Goal: Book appointment/travel/reservation

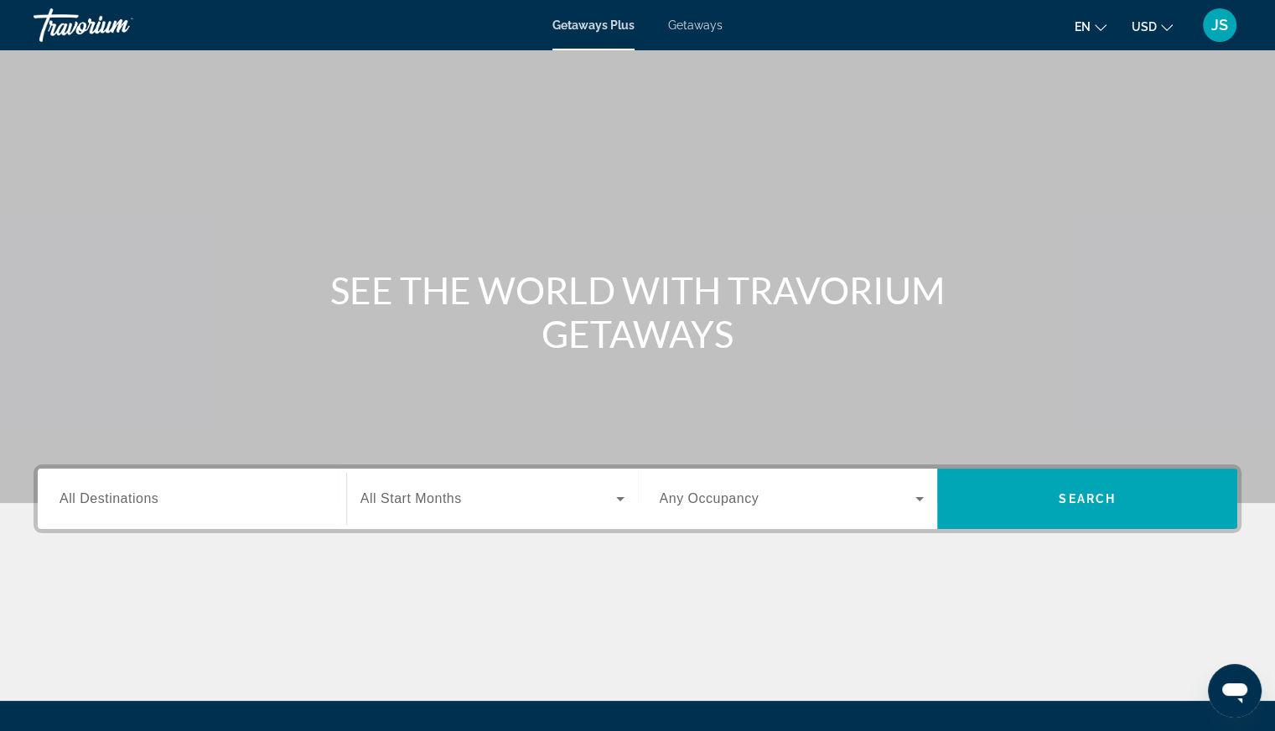
click at [115, 494] on span "All Destinations" at bounding box center [108, 498] width 99 height 14
click at [115, 494] on input "Destination All Destinations" at bounding box center [191, 499] width 265 height 20
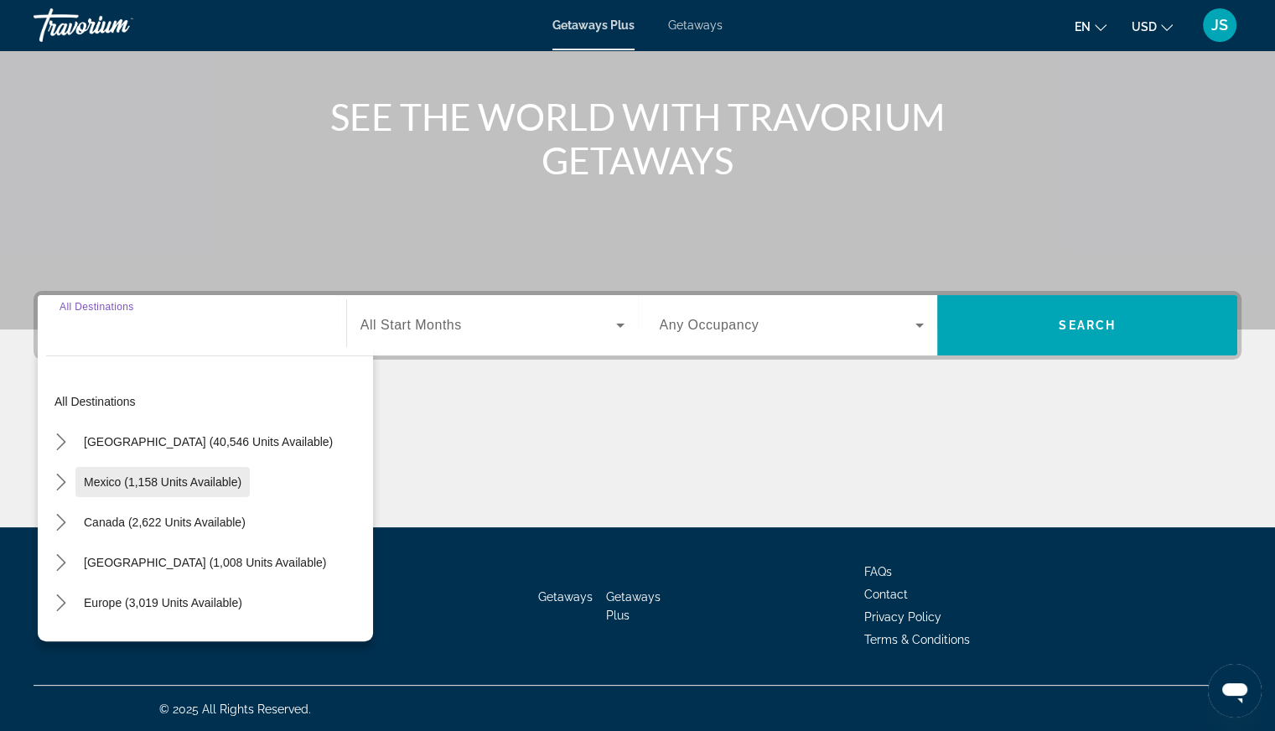
scroll to position [174, 0]
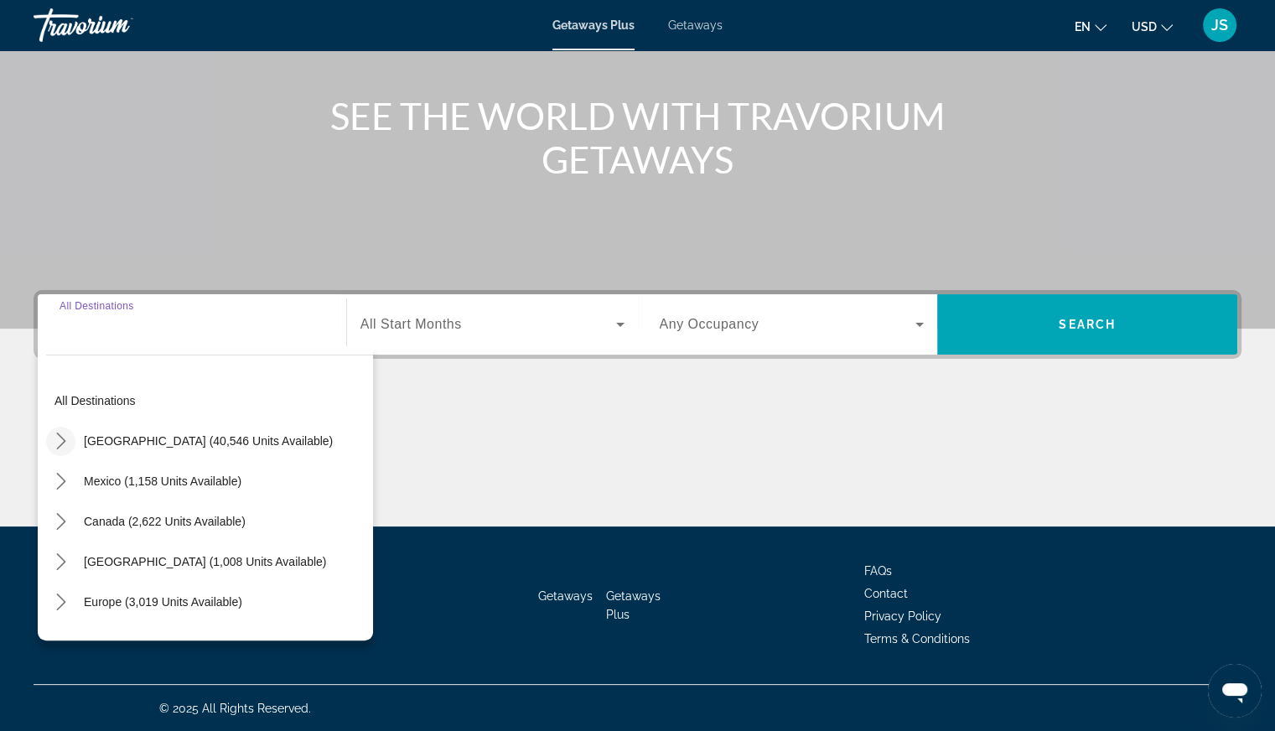
click at [59, 442] on icon "Toggle United States (40,546 units available) submenu" at bounding box center [61, 440] width 17 height 17
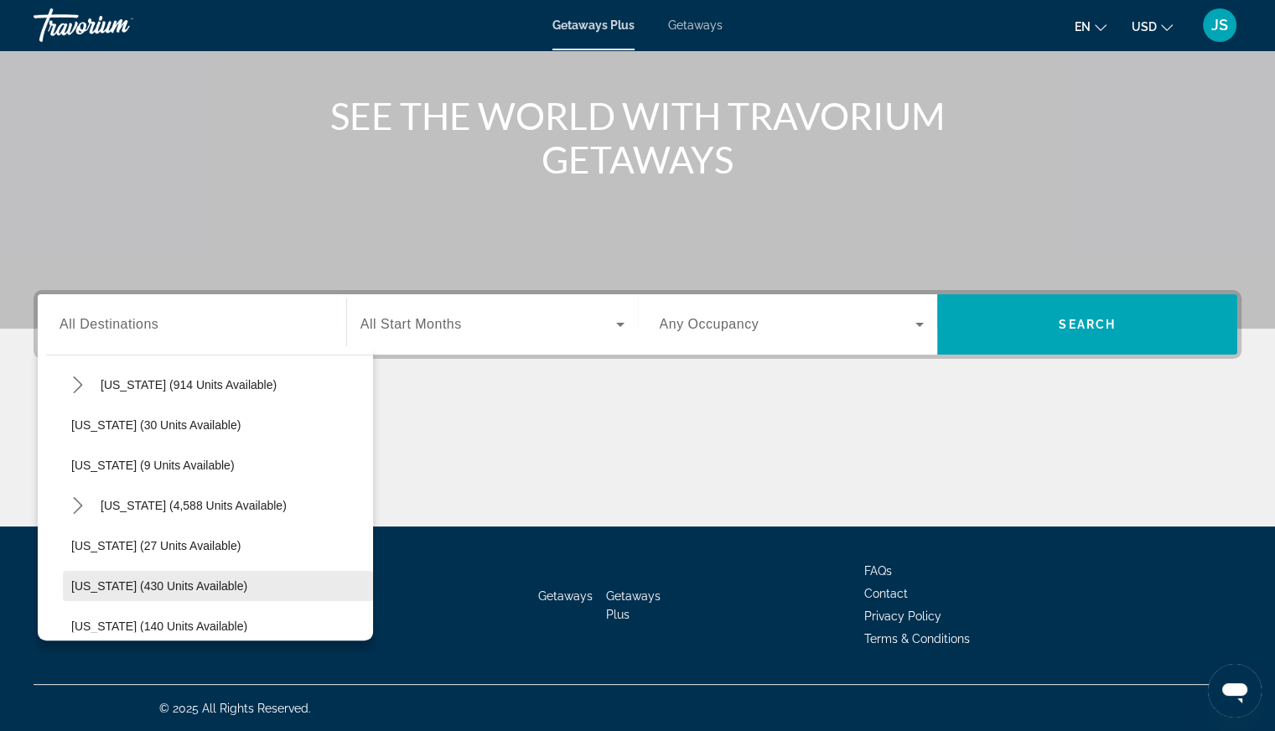
scroll to position [216, 0]
click at [81, 509] on icon "Toggle Florida (4,588 units available) submenu" at bounding box center [78, 506] width 17 height 17
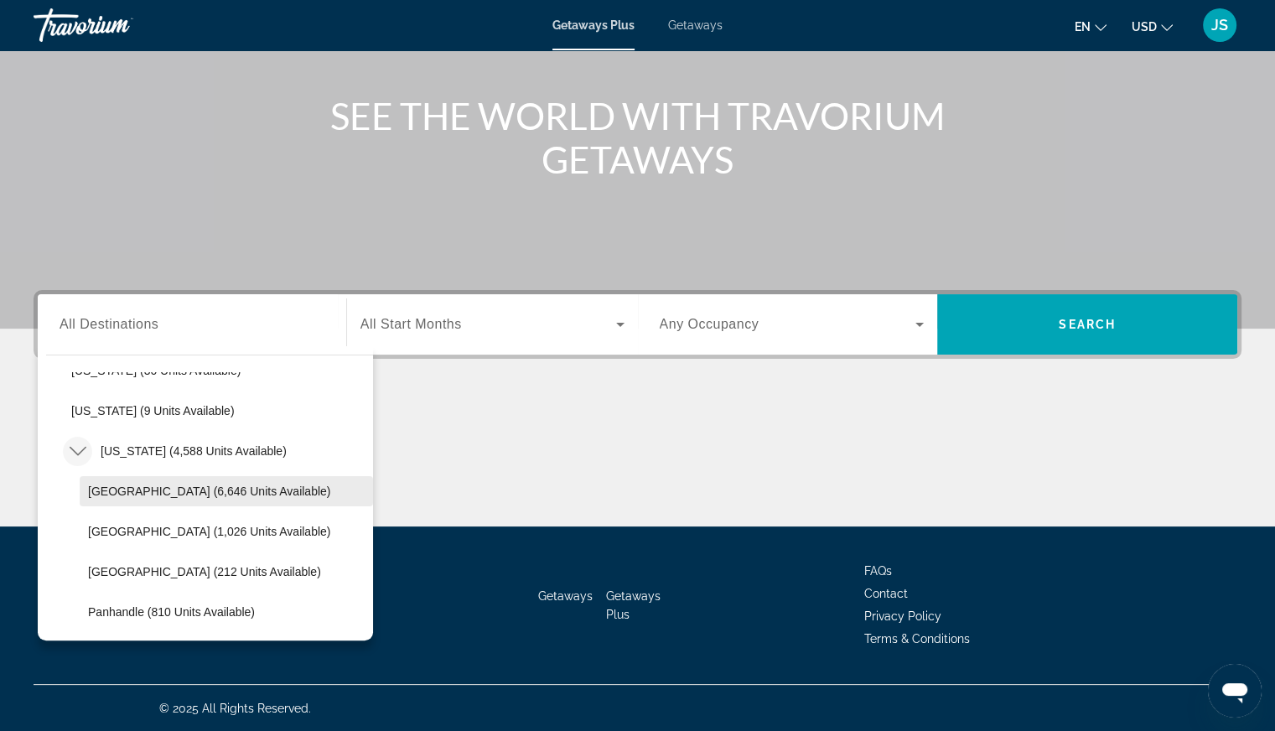
scroll to position [300, 0]
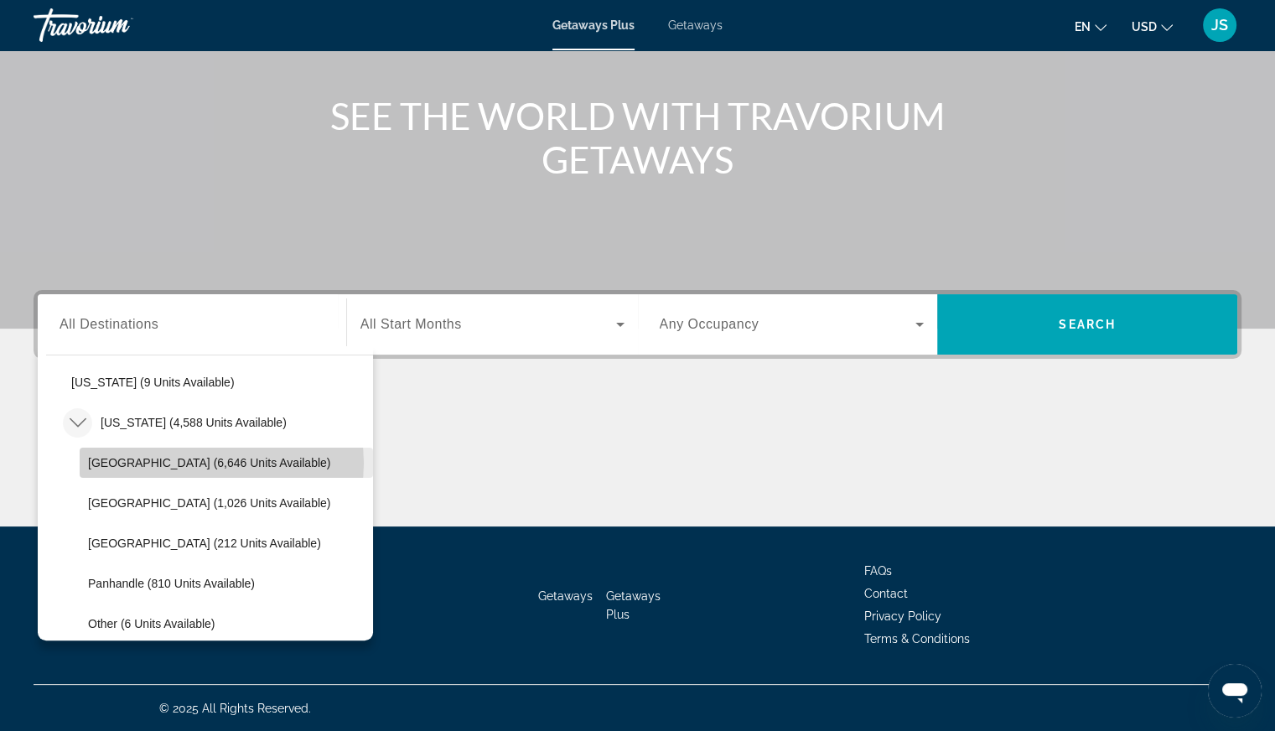
click at [221, 462] on span "[GEOGRAPHIC_DATA] (6,646 units available)" at bounding box center [209, 462] width 242 height 13
type input "**********"
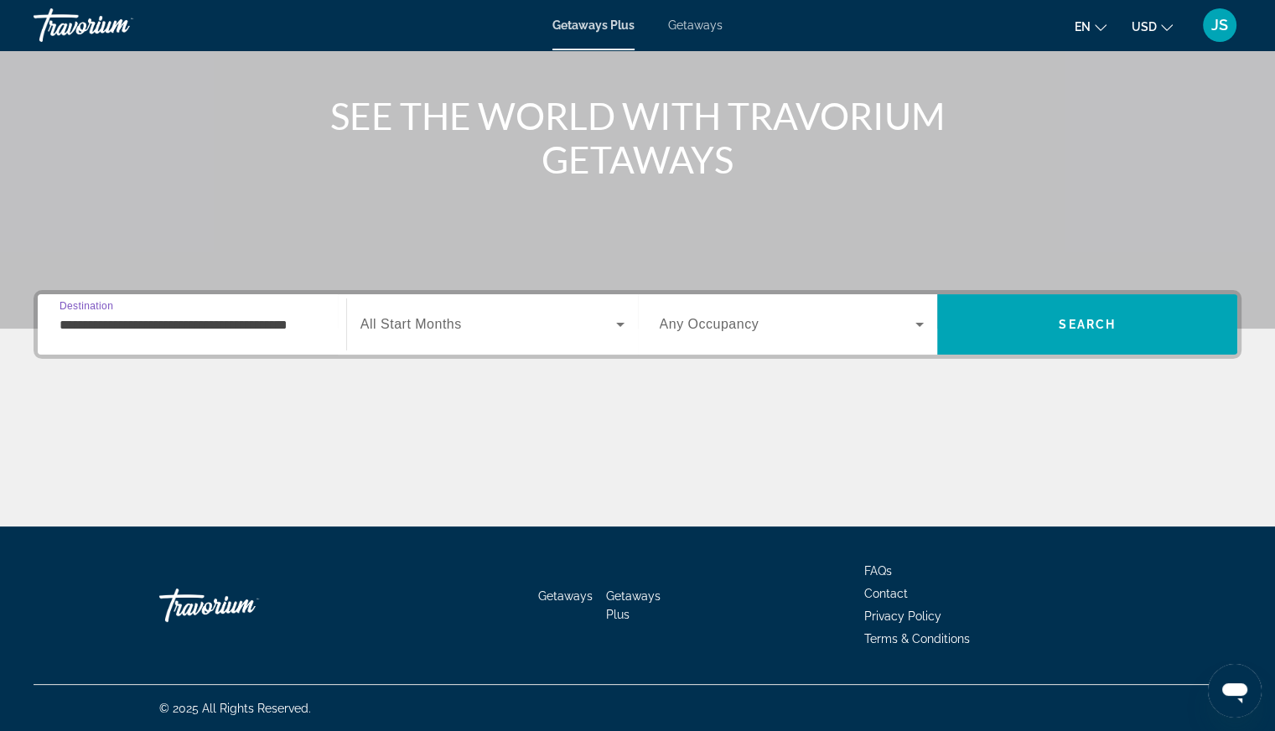
click at [620, 323] on icon "Search widget" at bounding box center [620, 325] width 8 height 4
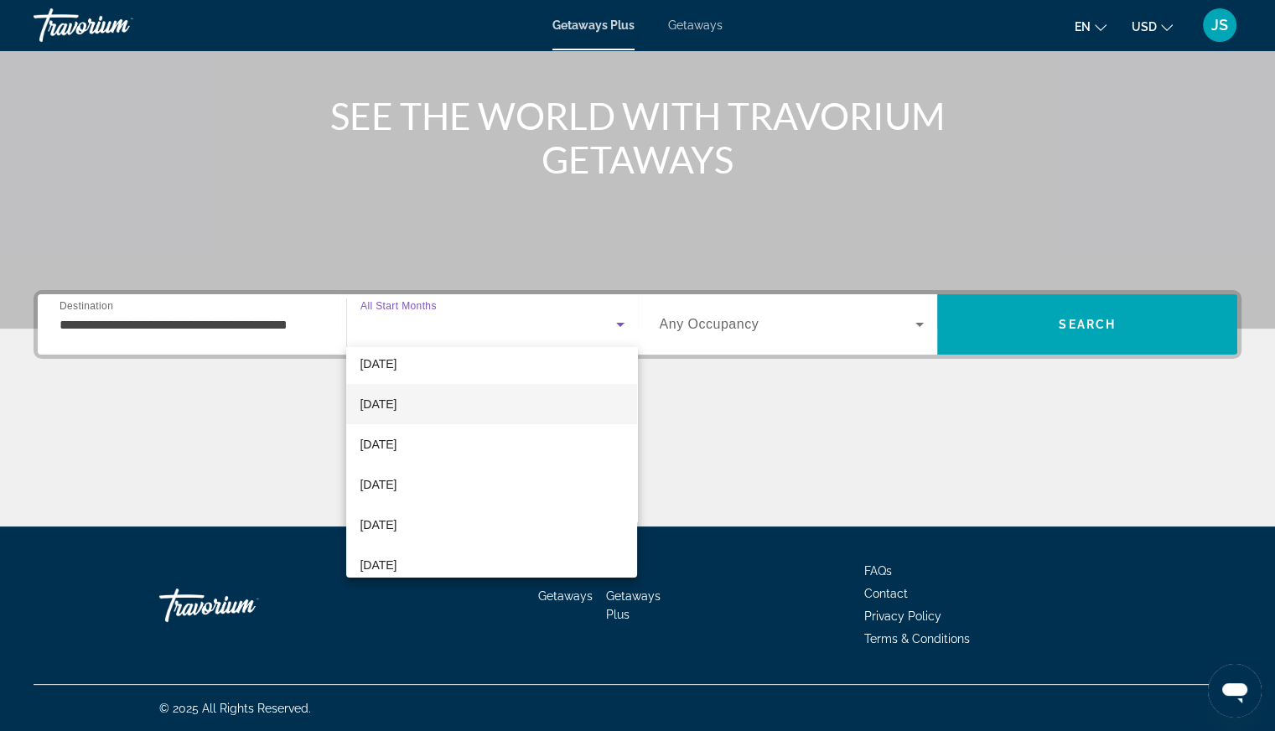
scroll to position [168, 0]
click at [392, 409] on span "[DATE]" at bounding box center [378, 407] width 37 height 20
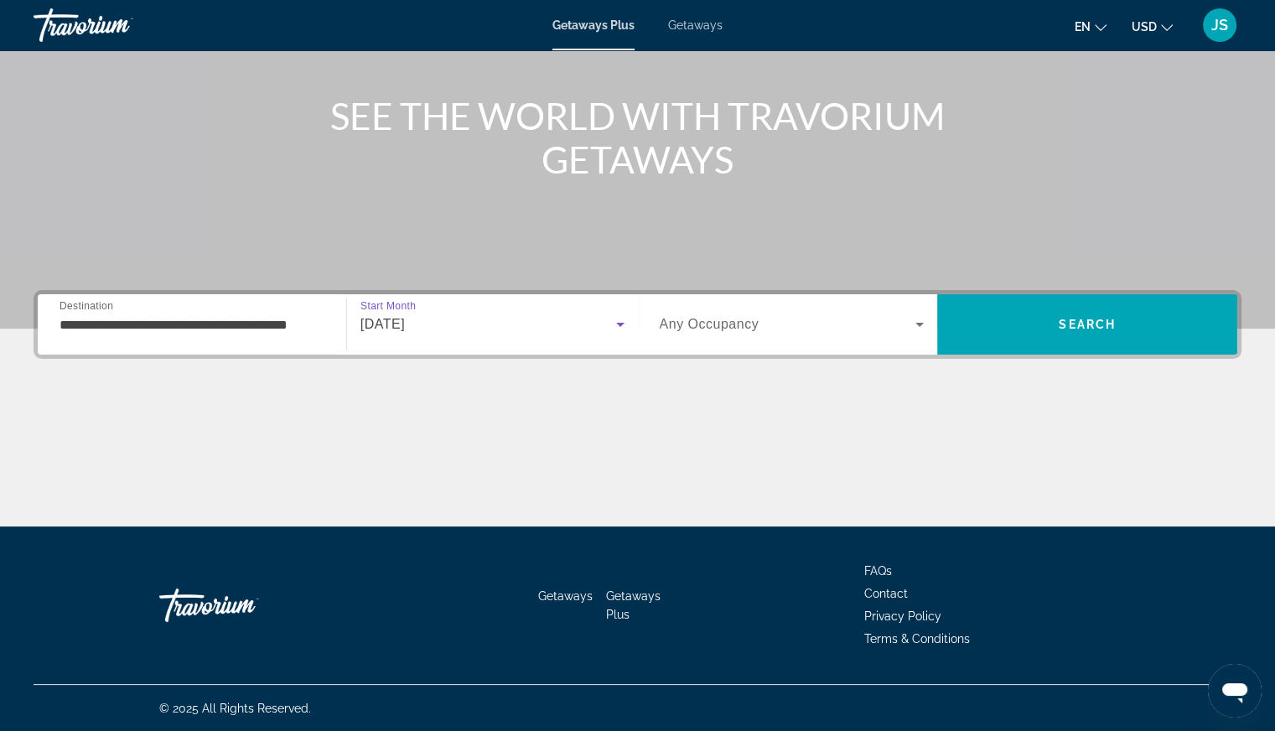
click at [915, 327] on icon "Search widget" at bounding box center [919, 324] width 20 height 20
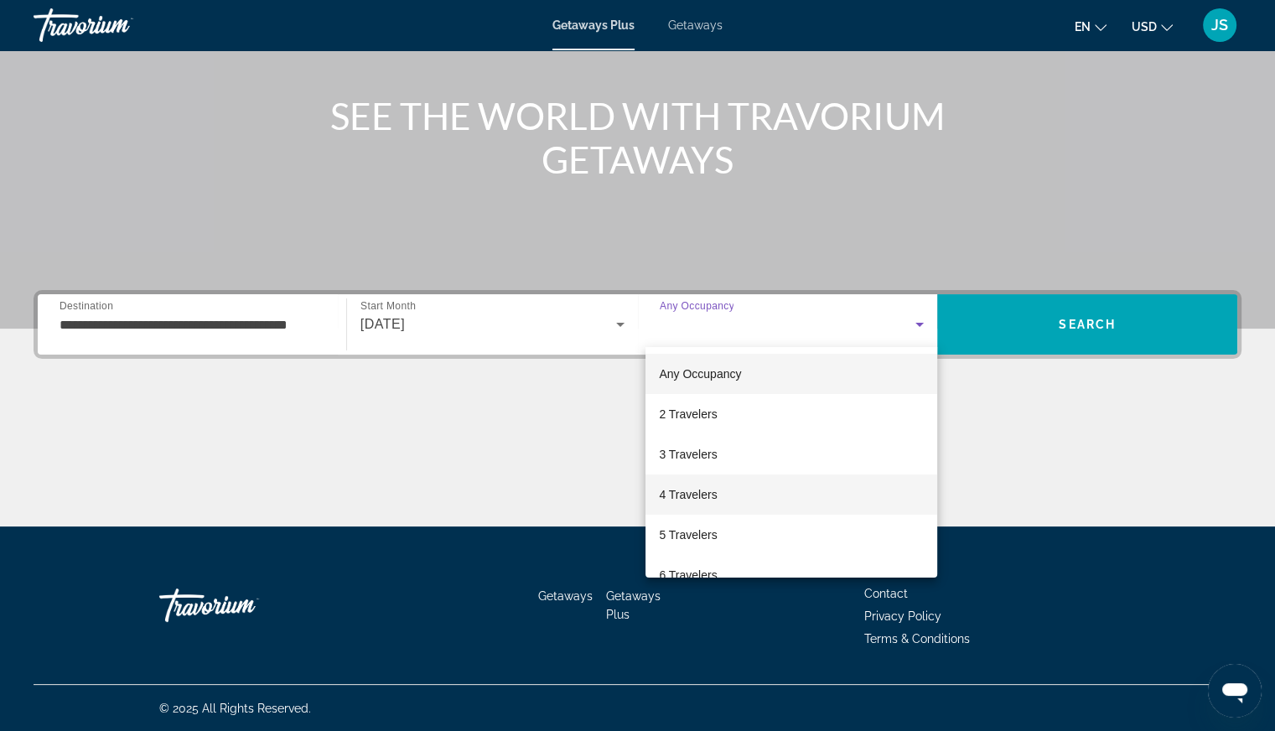
scroll to position [84, 0]
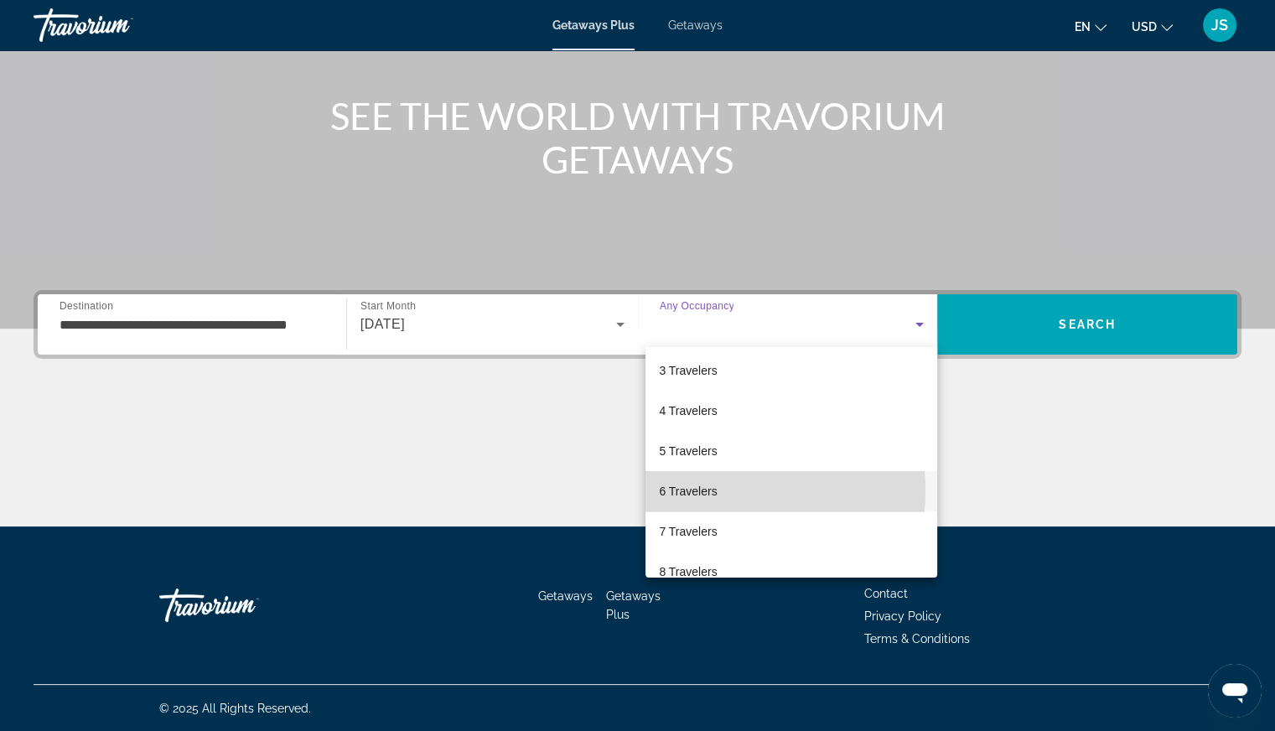
click at [694, 490] on span "6 Travelers" at bounding box center [688, 491] width 58 height 20
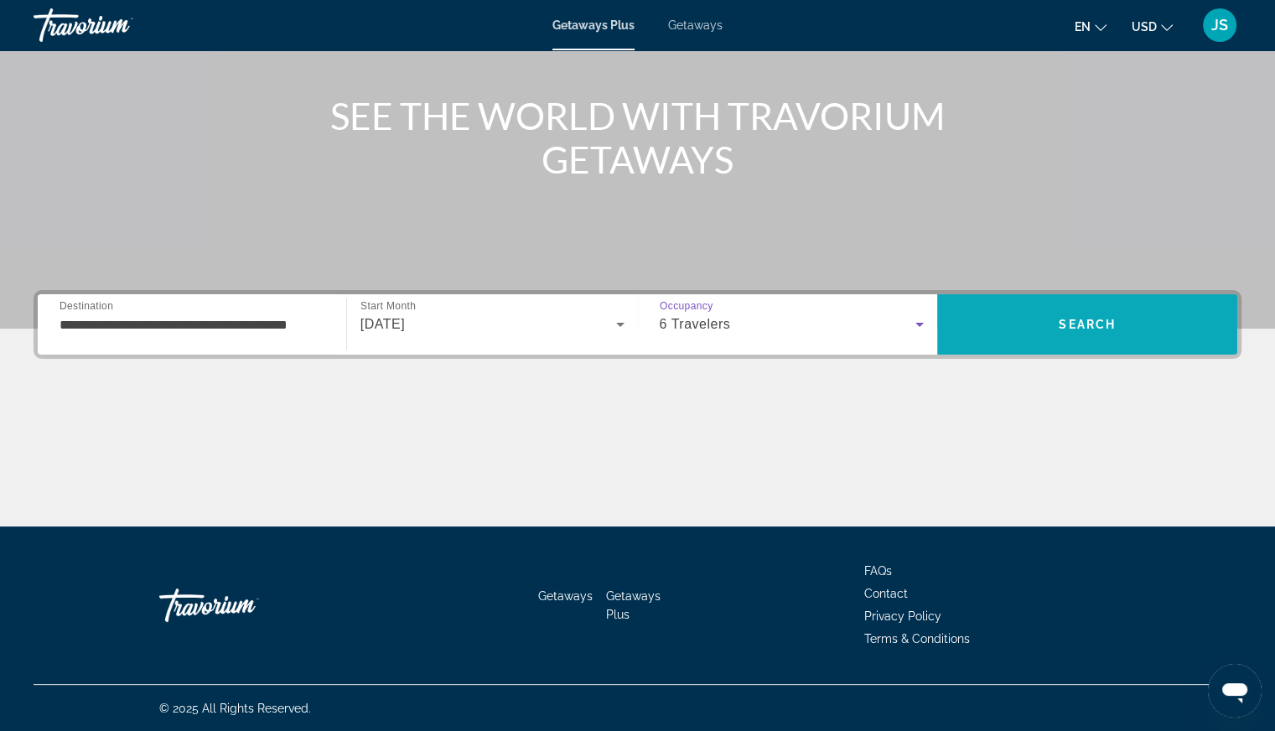
click at [1097, 329] on span "Search" at bounding box center [1086, 324] width 57 height 13
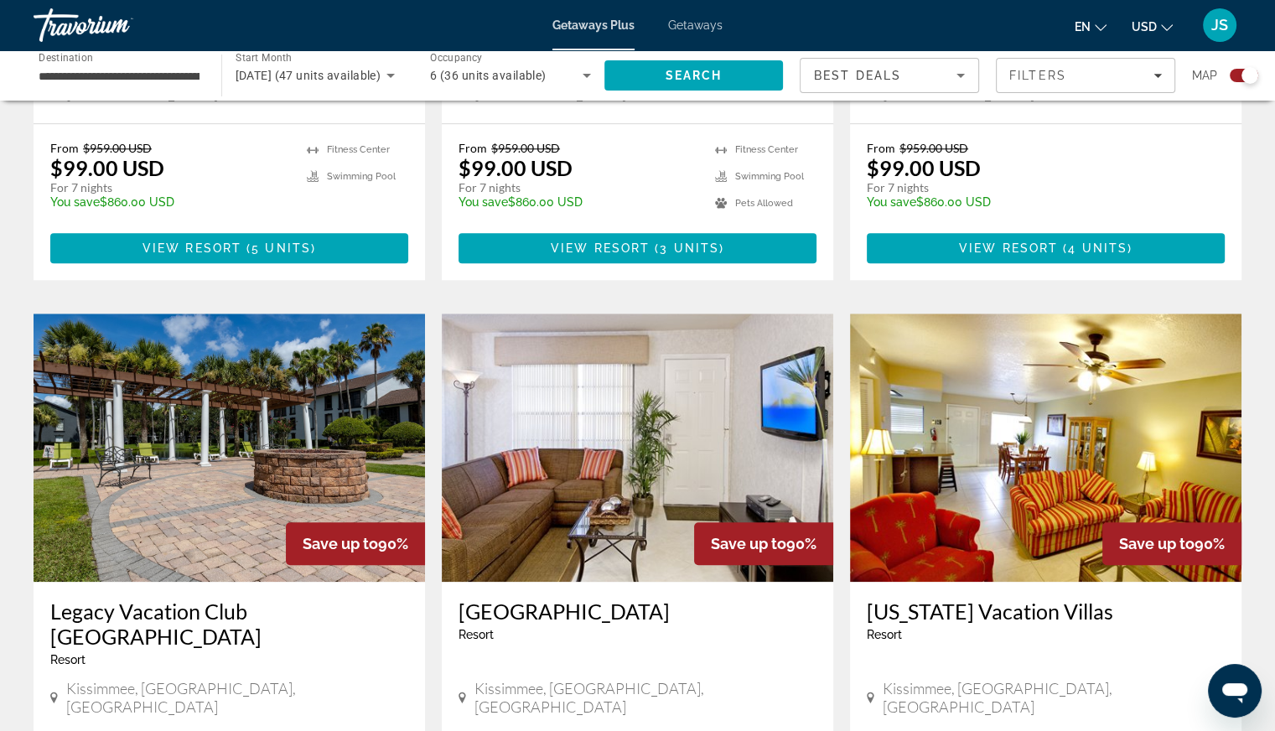
scroll to position [1676, 0]
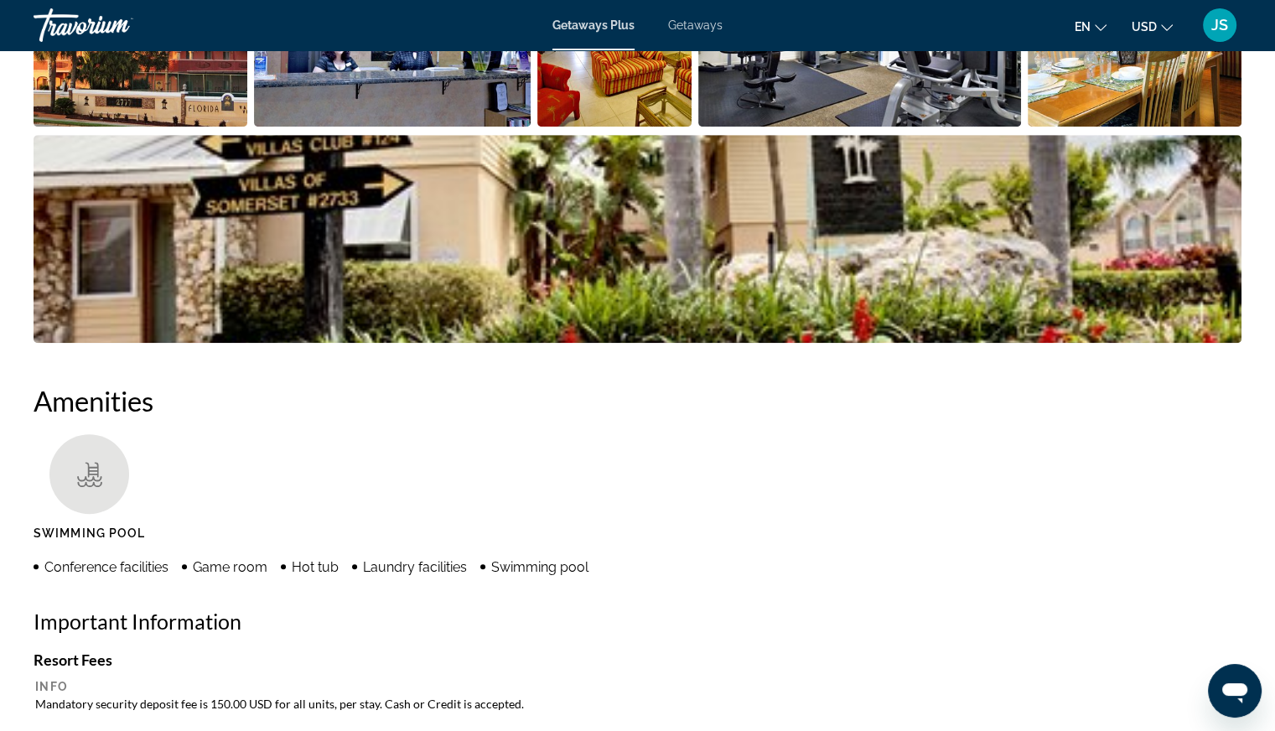
scroll to position [763, 0]
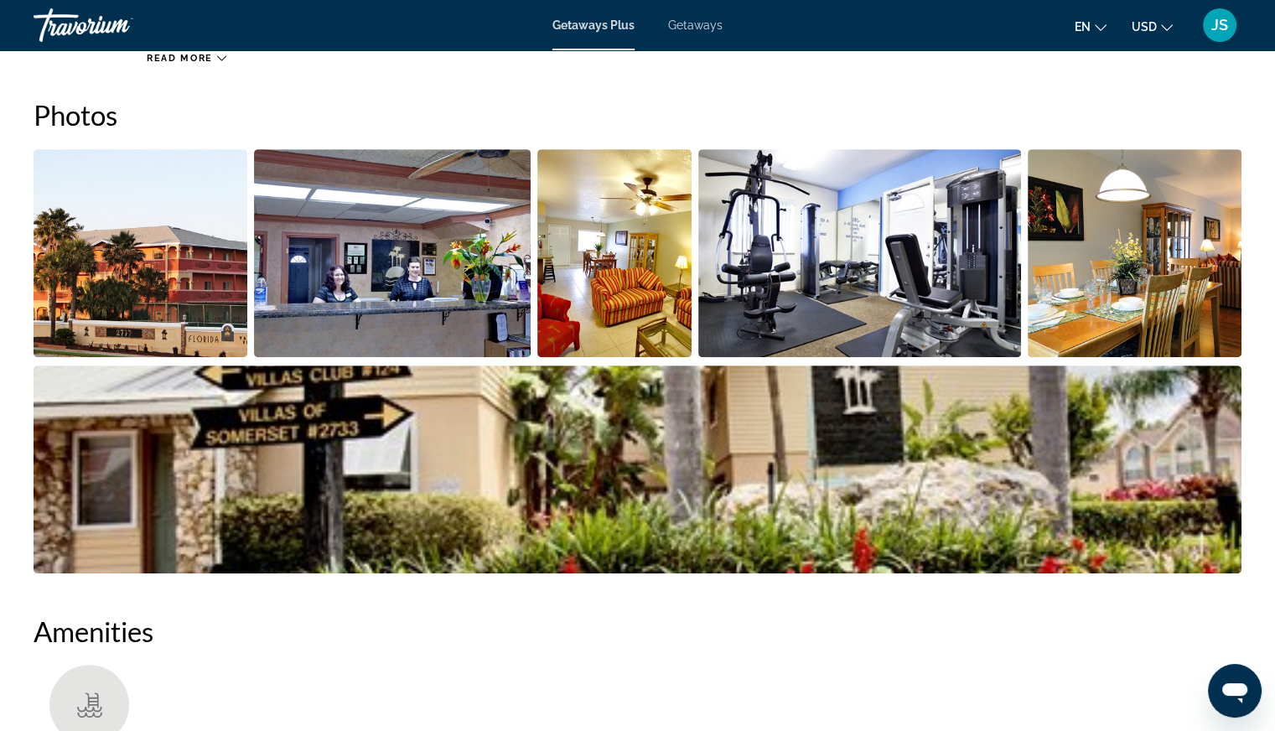
click at [707, 31] on span "Getaways" at bounding box center [695, 24] width 54 height 13
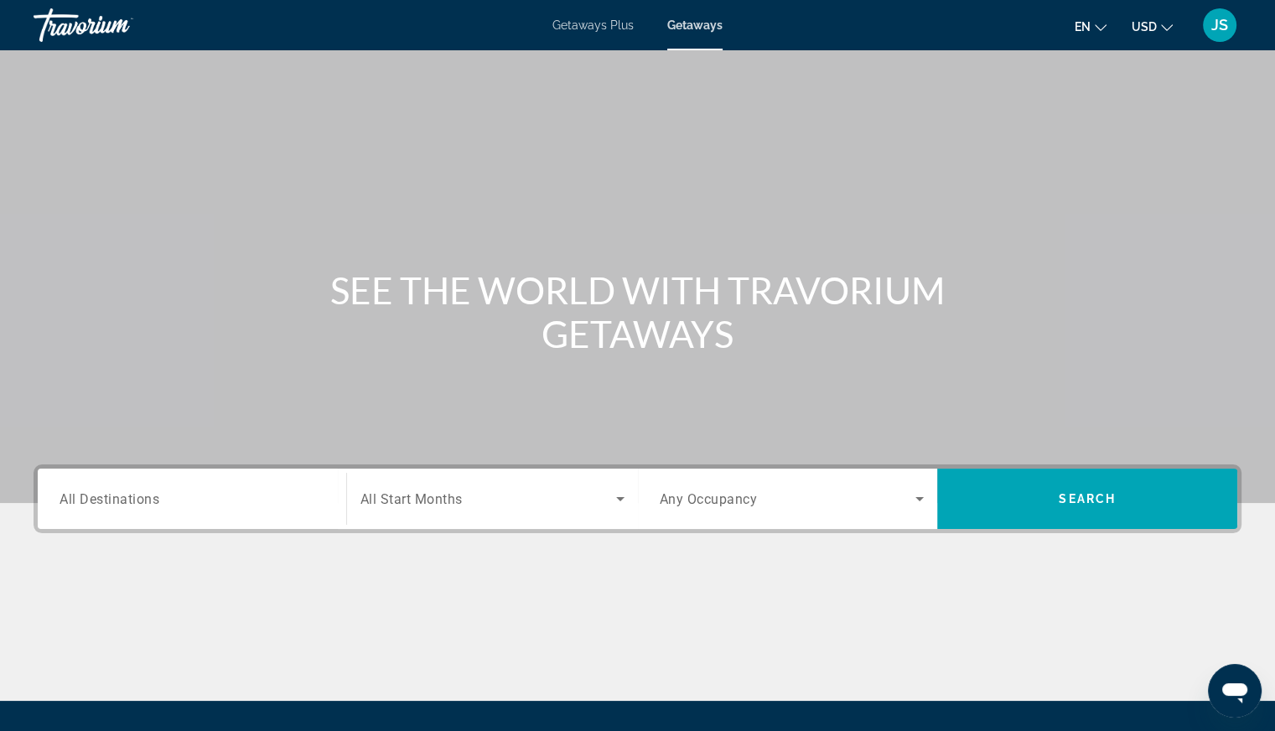
click at [87, 500] on span "All Destinations" at bounding box center [109, 498] width 100 height 16
click at [87, 500] on input "Destination All Destinations" at bounding box center [191, 499] width 265 height 20
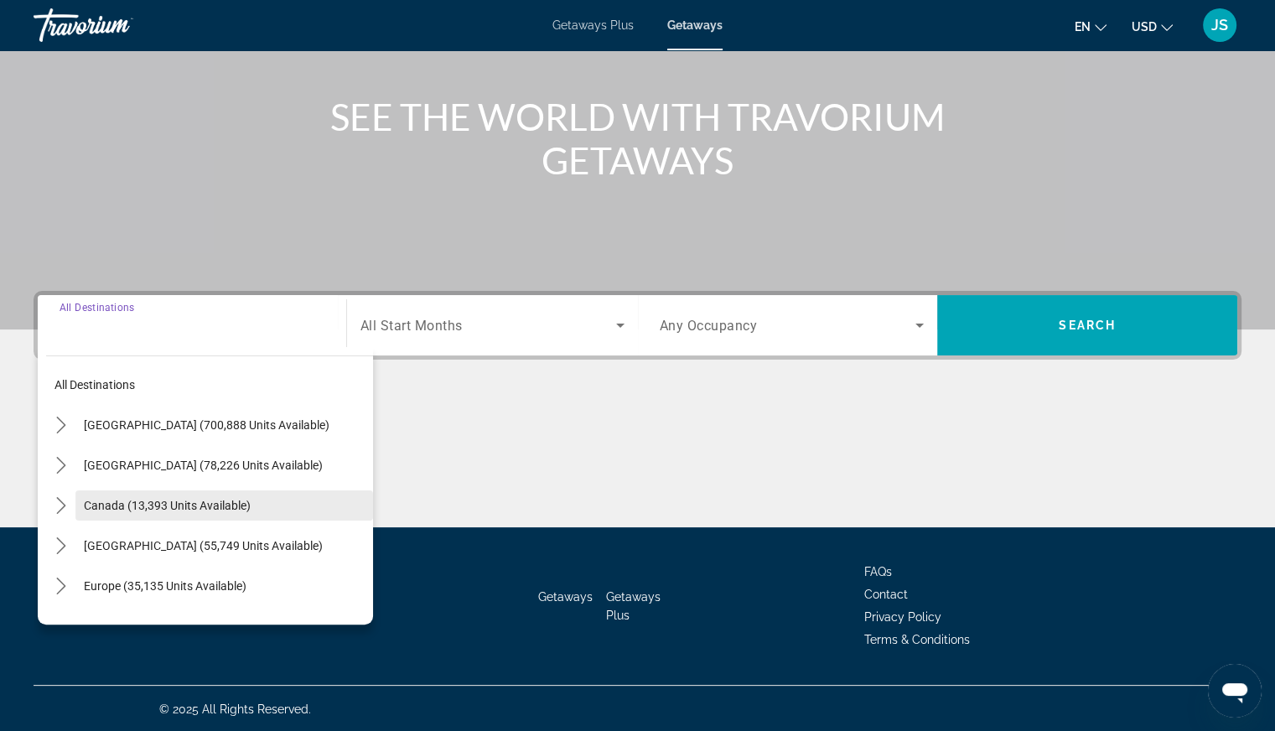
scroll to position [174, 0]
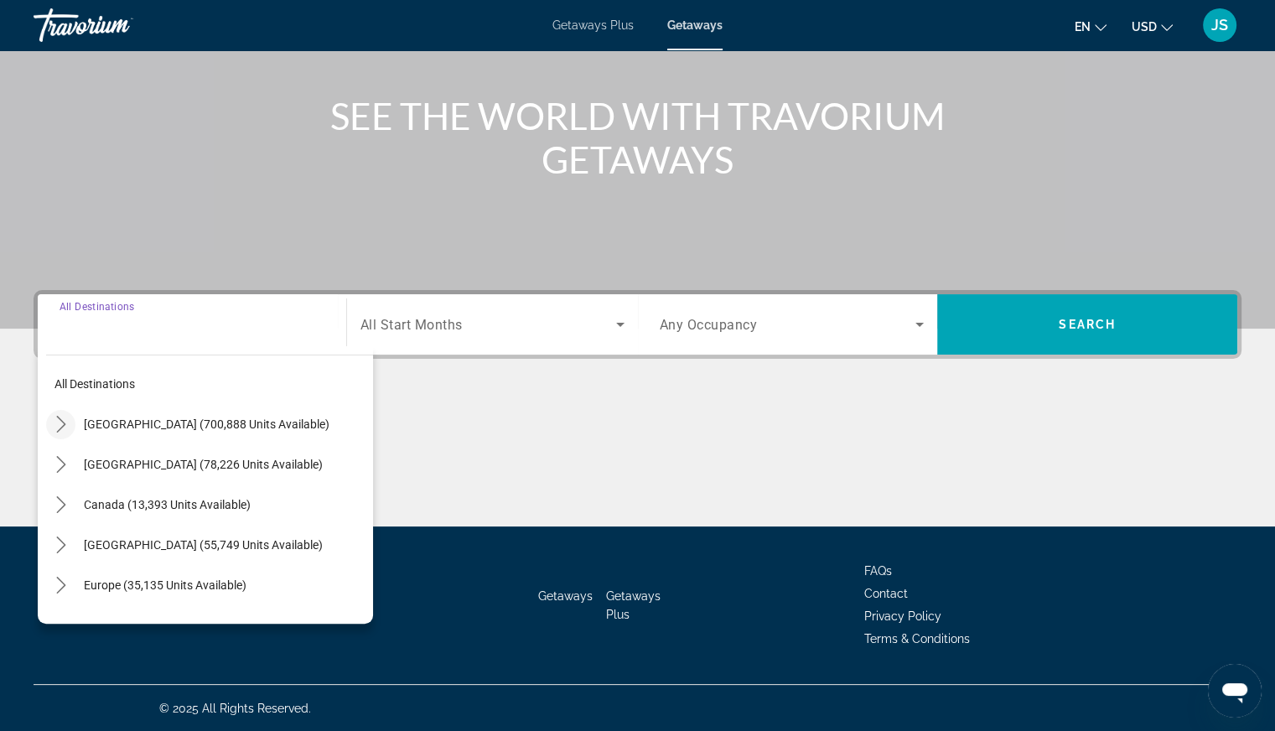
click at [57, 427] on icon "Toggle United States (700,888 units available) submenu" at bounding box center [61, 424] width 17 height 17
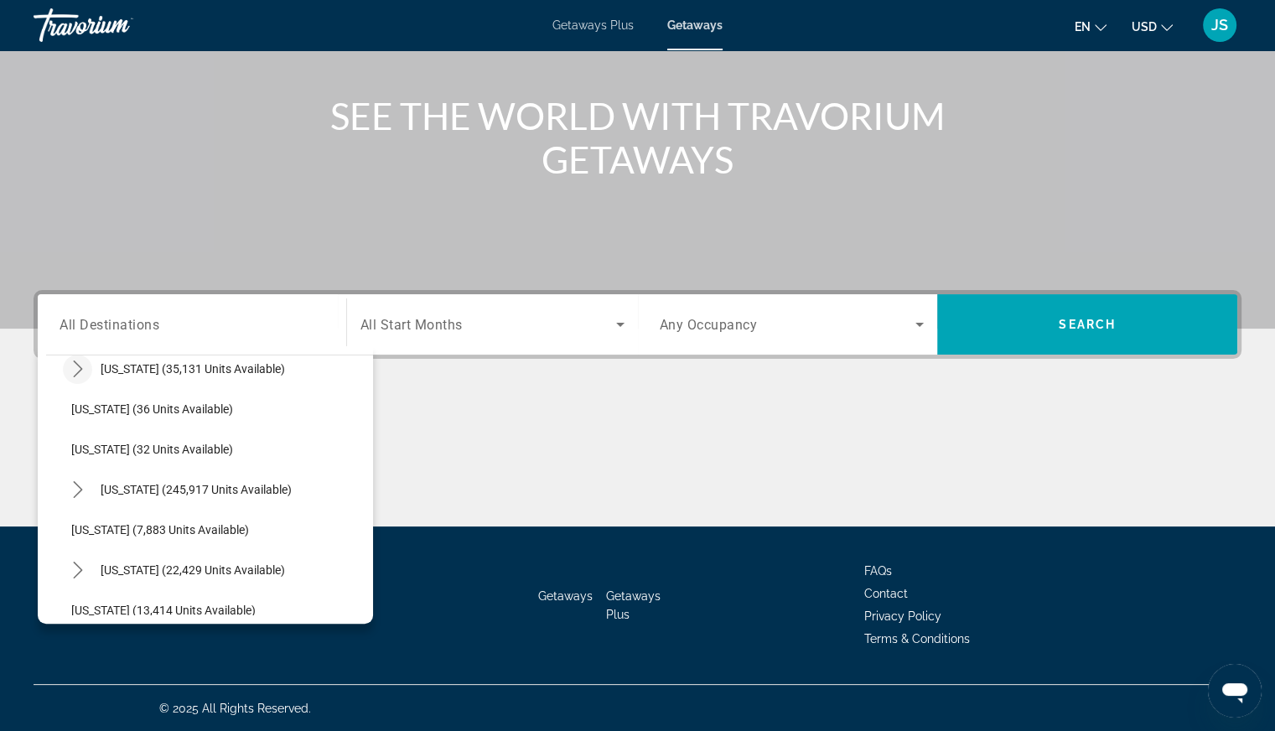
scroll to position [300, 0]
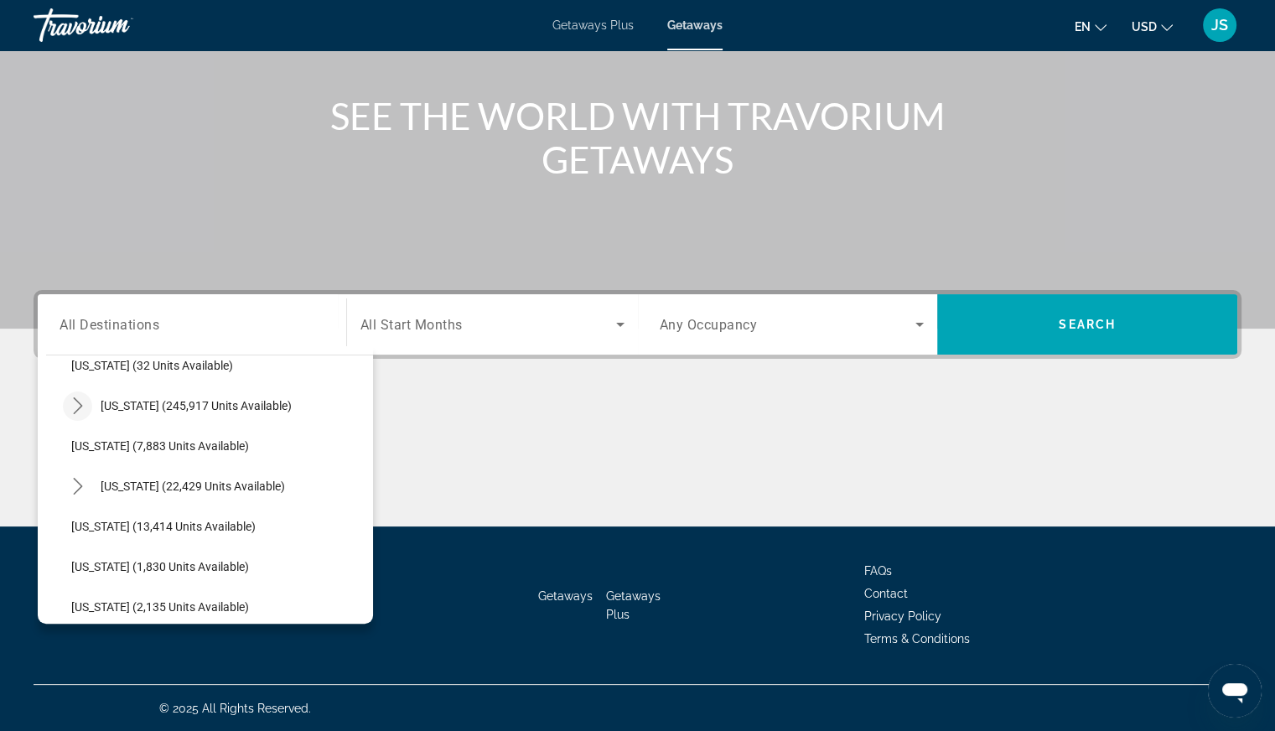
click at [78, 404] on icon "Toggle Florida (245,917 units available) submenu" at bounding box center [78, 405] width 17 height 17
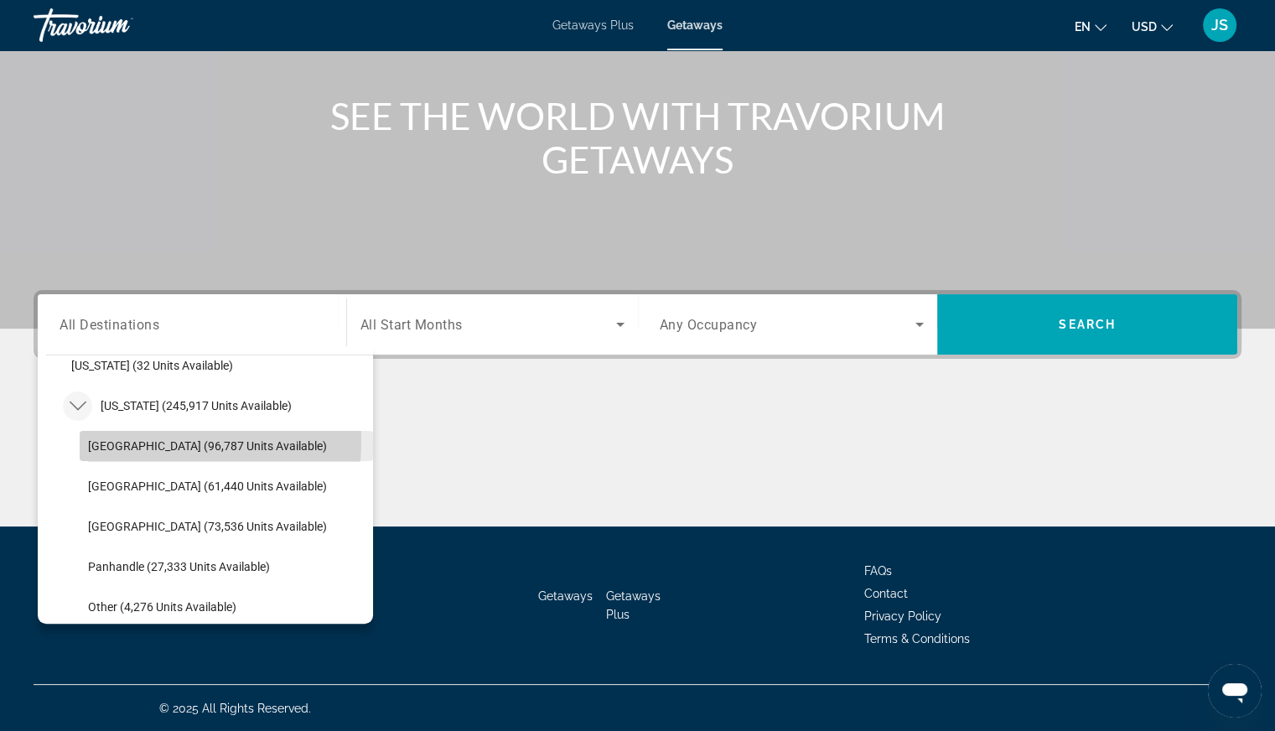
click at [117, 439] on span "[GEOGRAPHIC_DATA] (96,787 units available)" at bounding box center [207, 445] width 239 height 13
type input "**********"
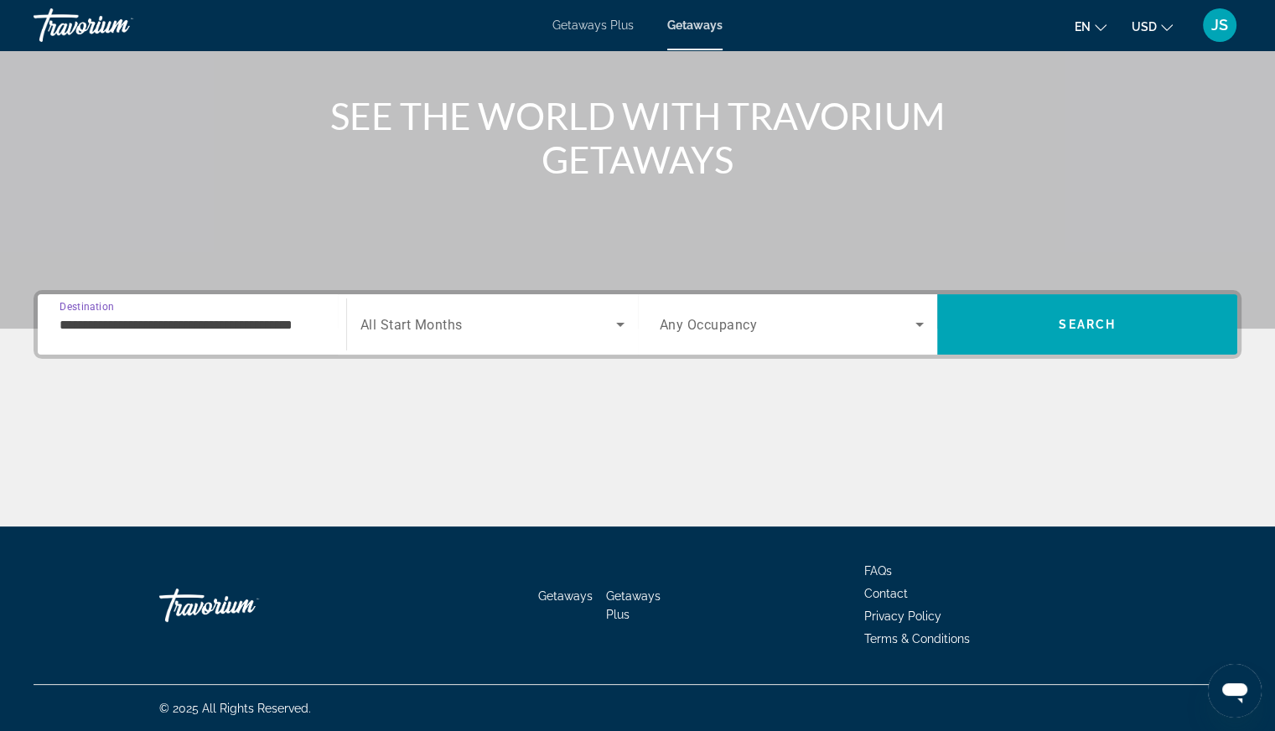
click at [618, 323] on icon "Search widget" at bounding box center [620, 325] width 8 height 4
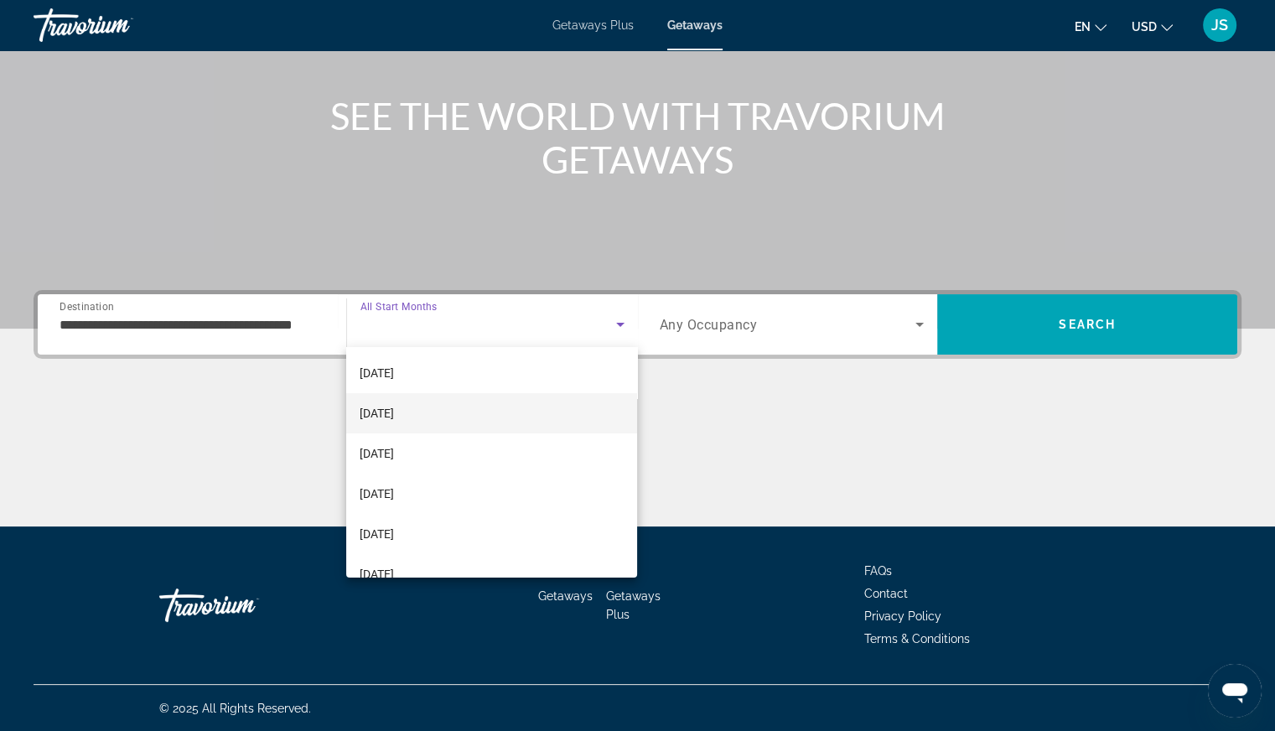
scroll to position [168, 0]
click at [394, 401] on span "[DATE]" at bounding box center [377, 407] width 34 height 20
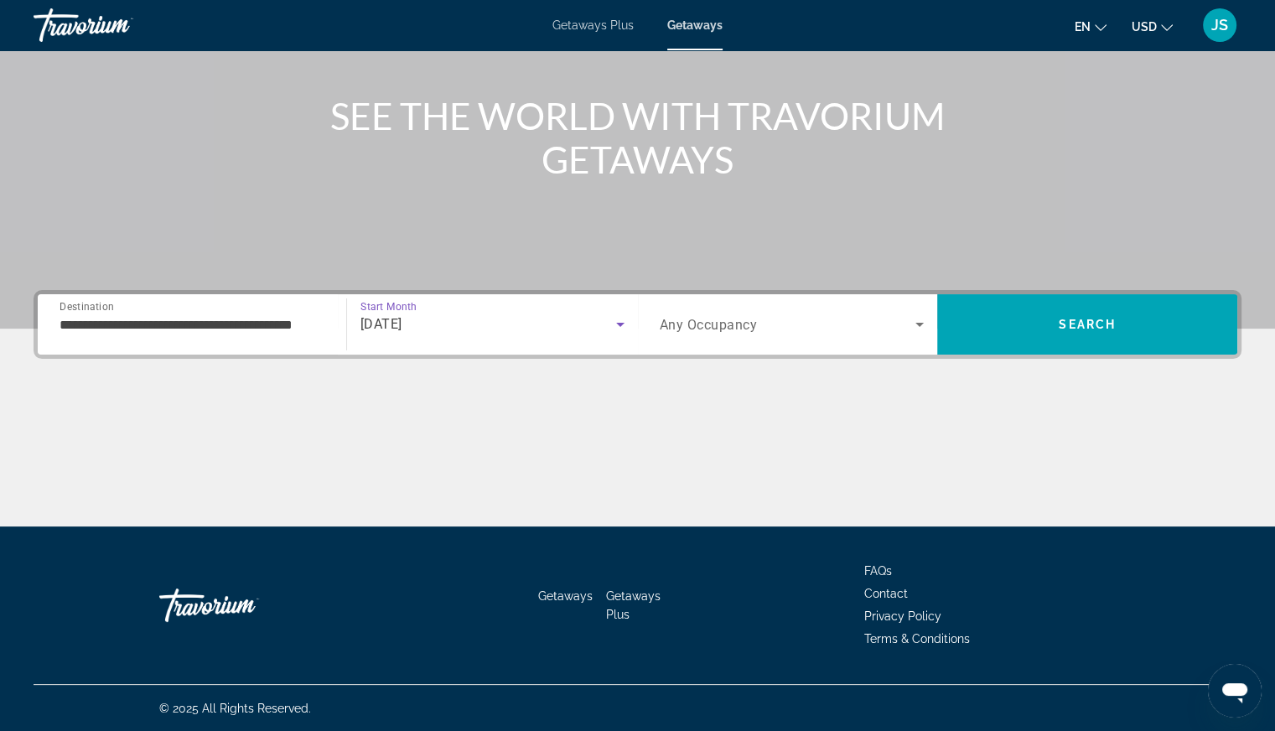
click at [918, 325] on icon "Search widget" at bounding box center [919, 324] width 20 height 20
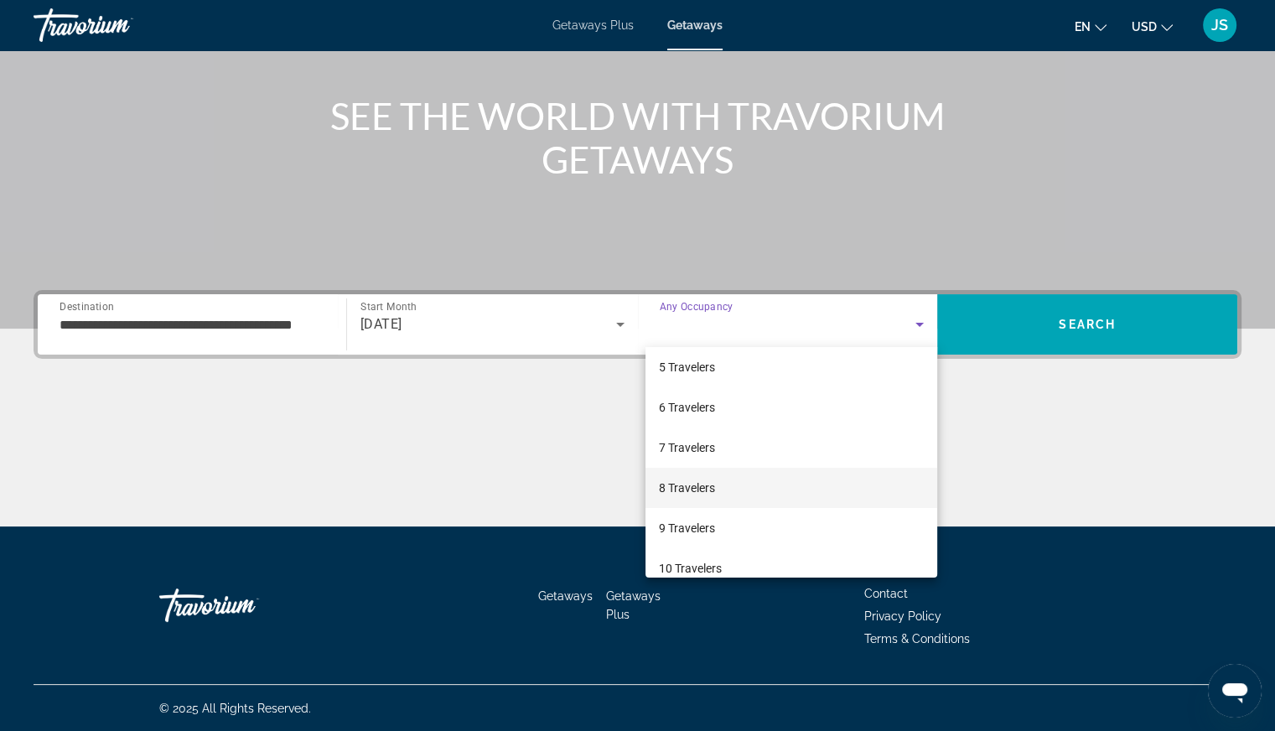
click at [709, 488] on span "8 Travelers" at bounding box center [687, 488] width 56 height 20
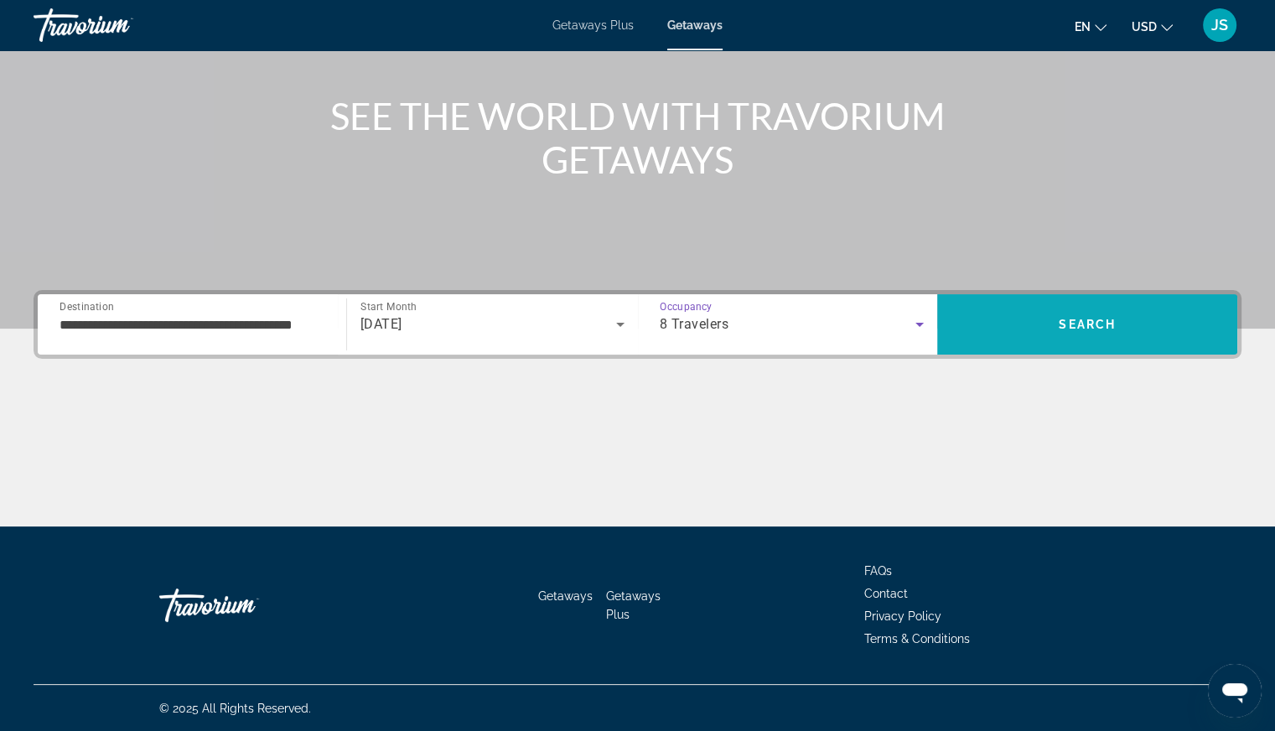
click at [1077, 321] on span "Search" at bounding box center [1086, 324] width 57 height 13
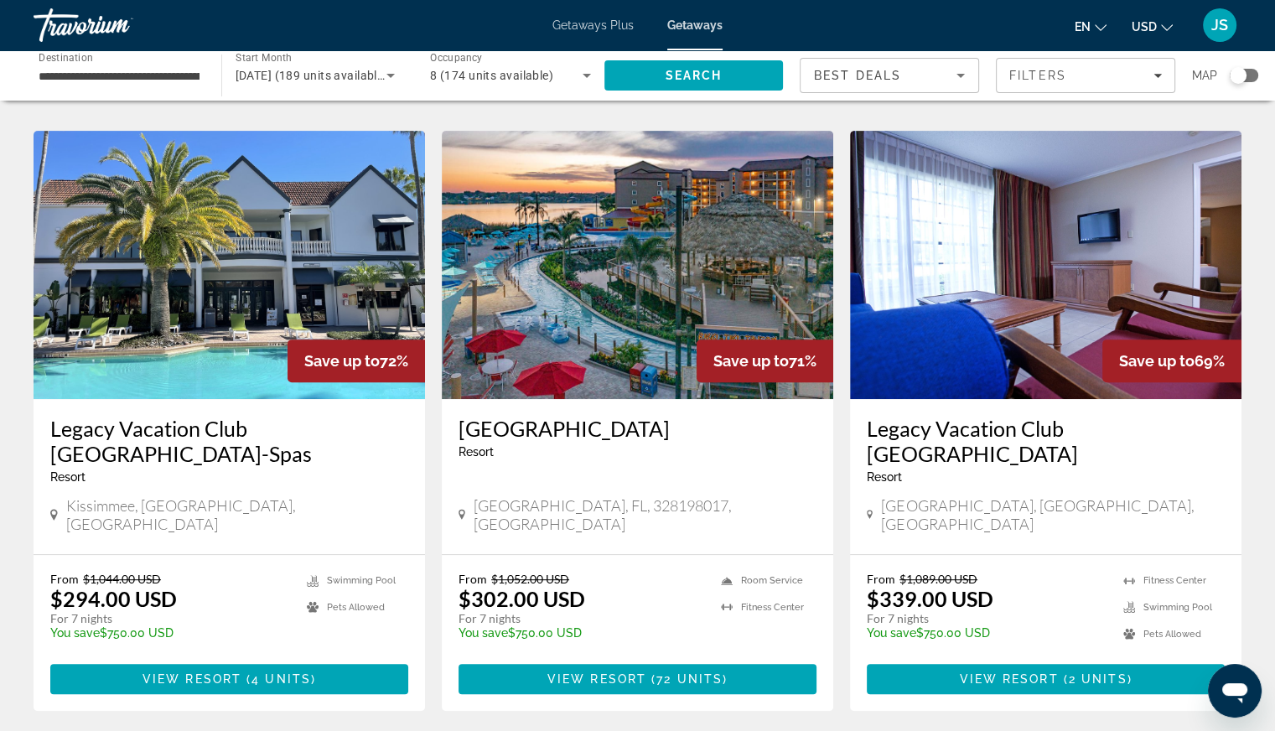
scroll to position [670, 0]
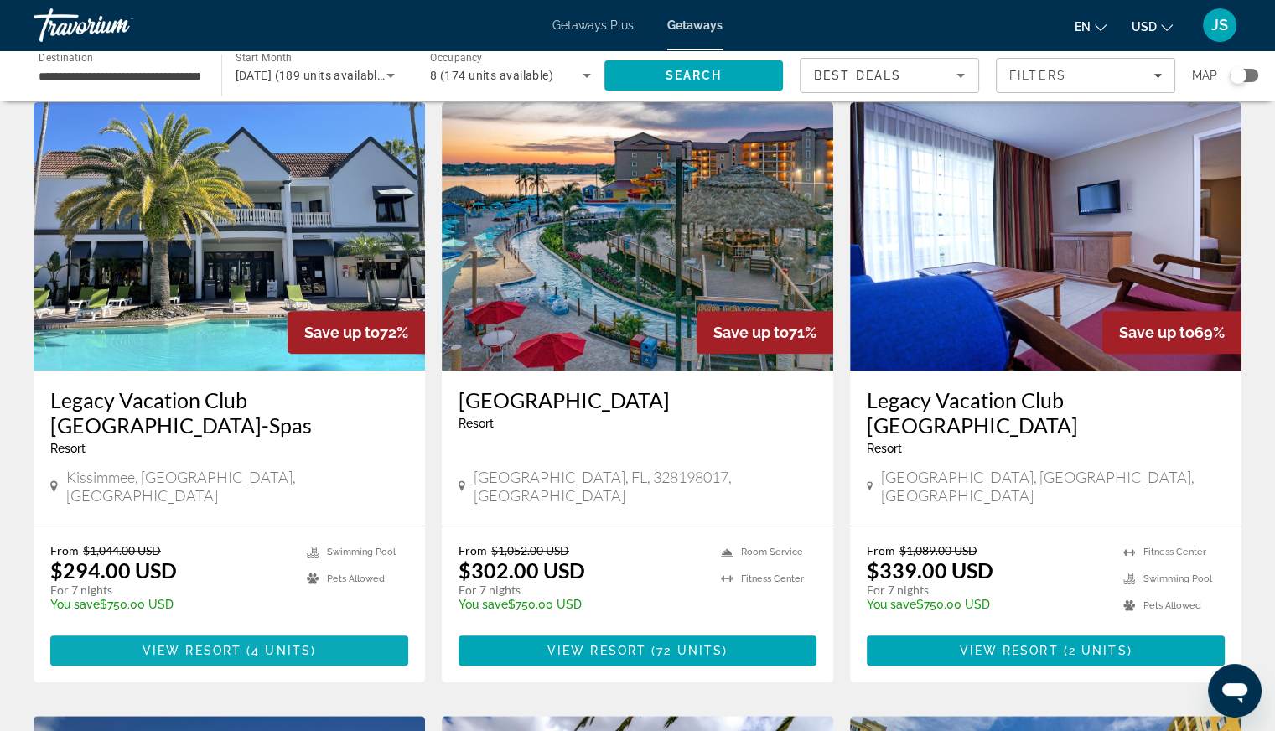
click at [179, 644] on span "View Resort" at bounding box center [191, 650] width 99 height 13
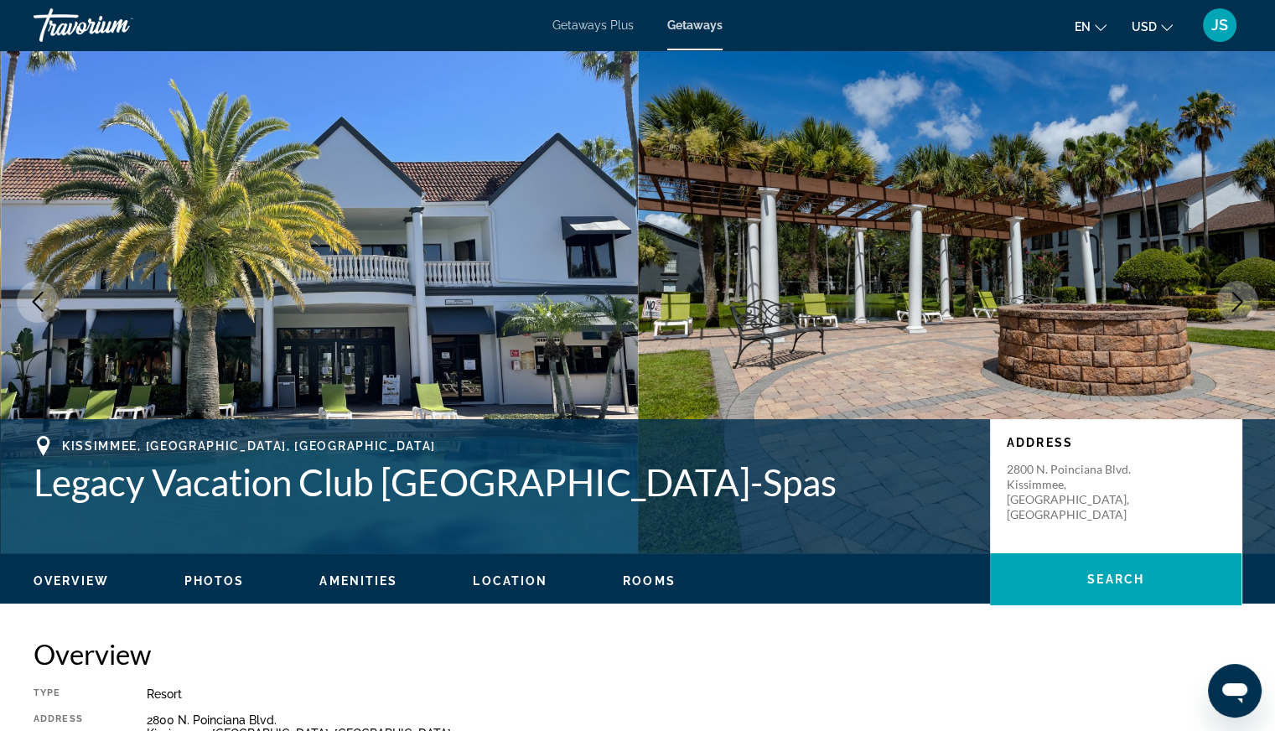
click at [649, 577] on span "Rooms" at bounding box center [649, 580] width 53 height 13
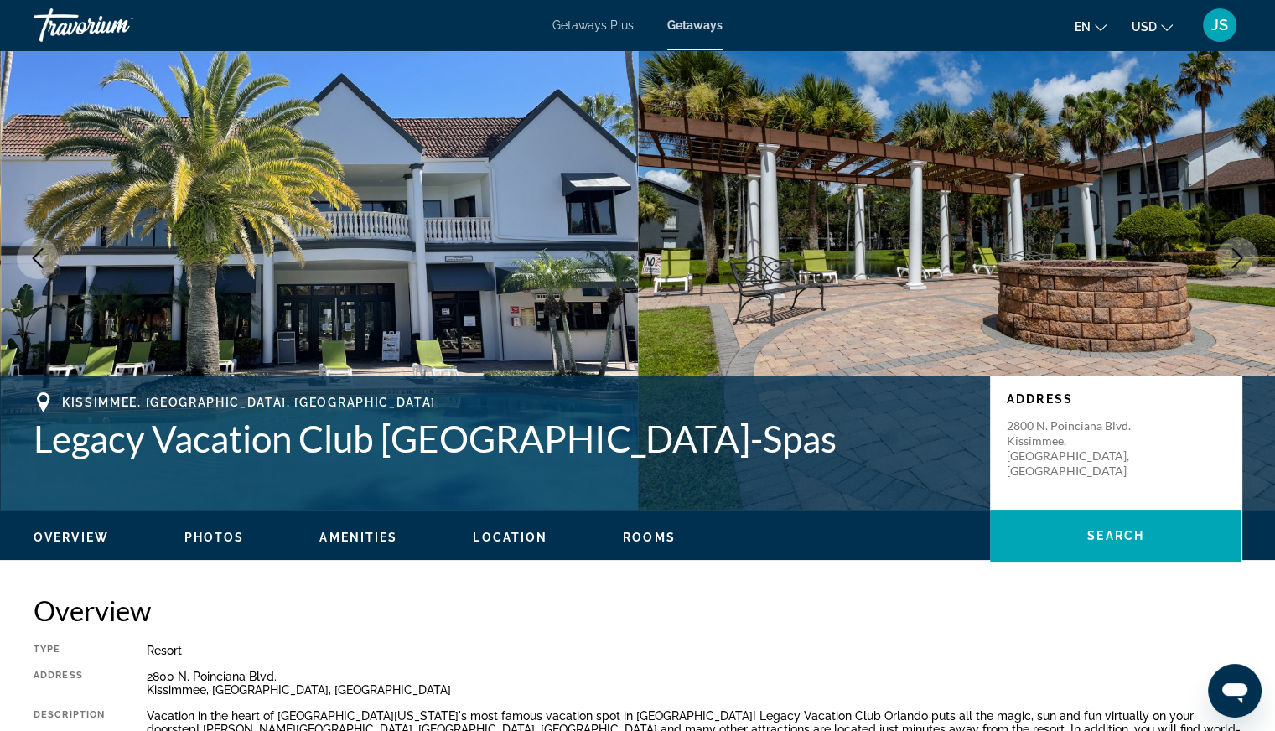
scroll to position [4, 0]
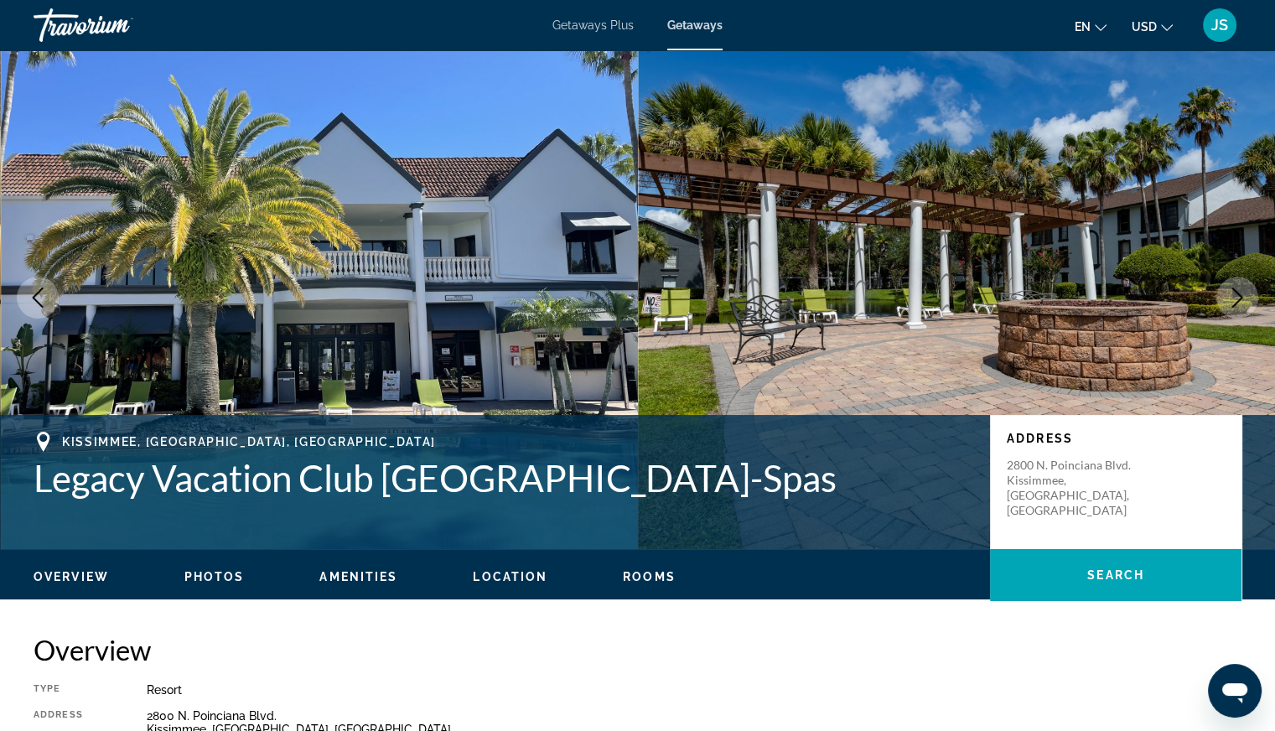
click at [521, 571] on span "Location" at bounding box center [510, 576] width 75 height 13
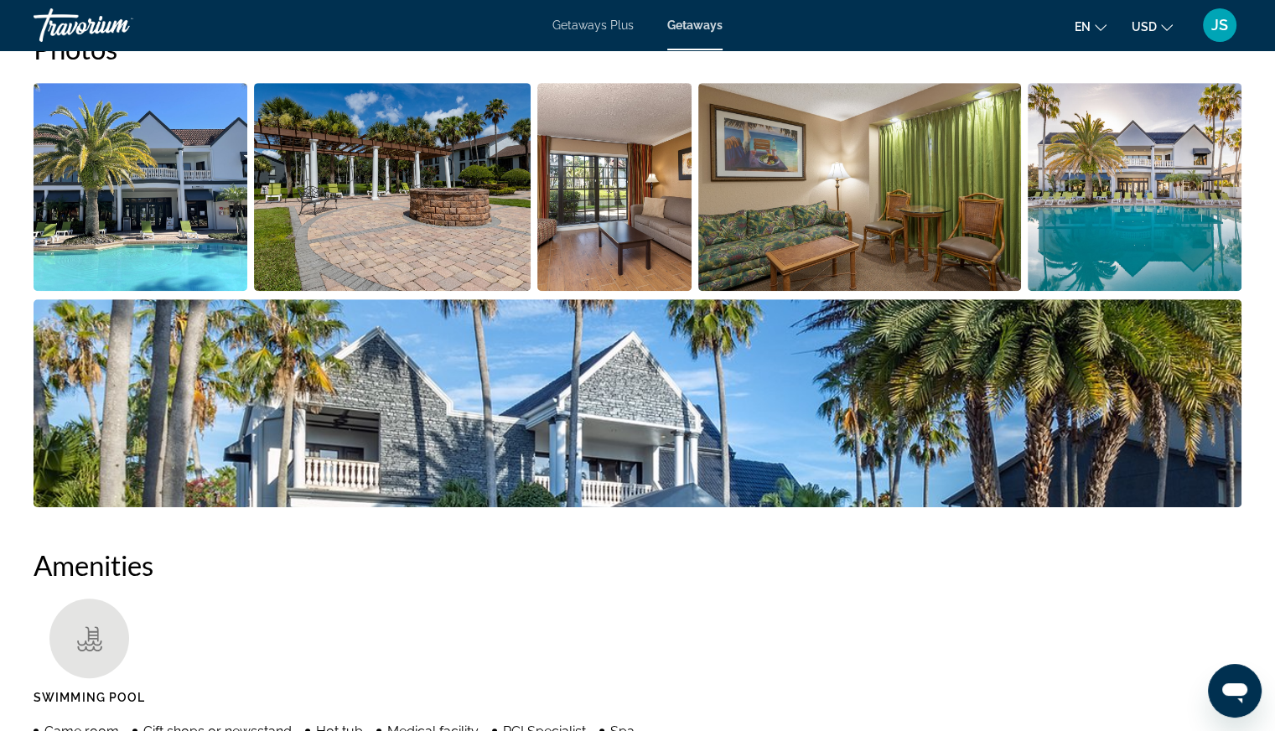
scroll to position [758, 0]
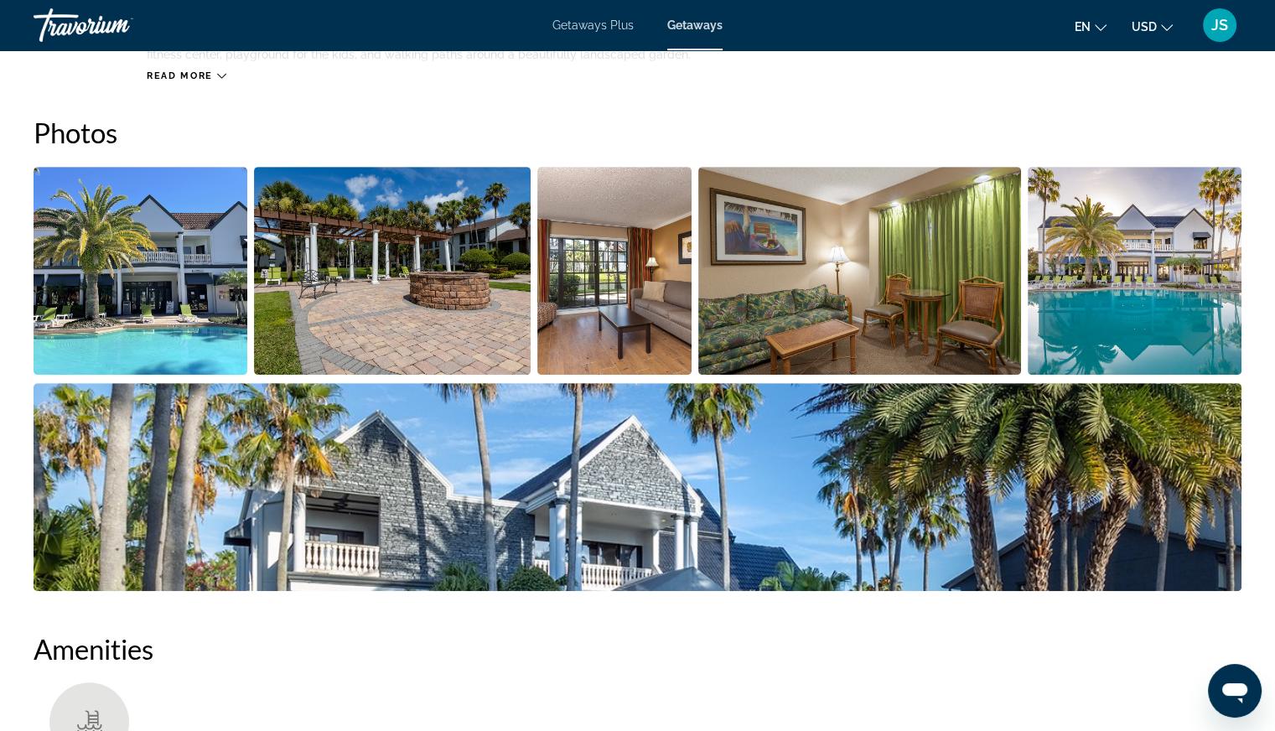
click at [1107, 316] on img "Open full-screen image slider" at bounding box center [1134, 271] width 214 height 208
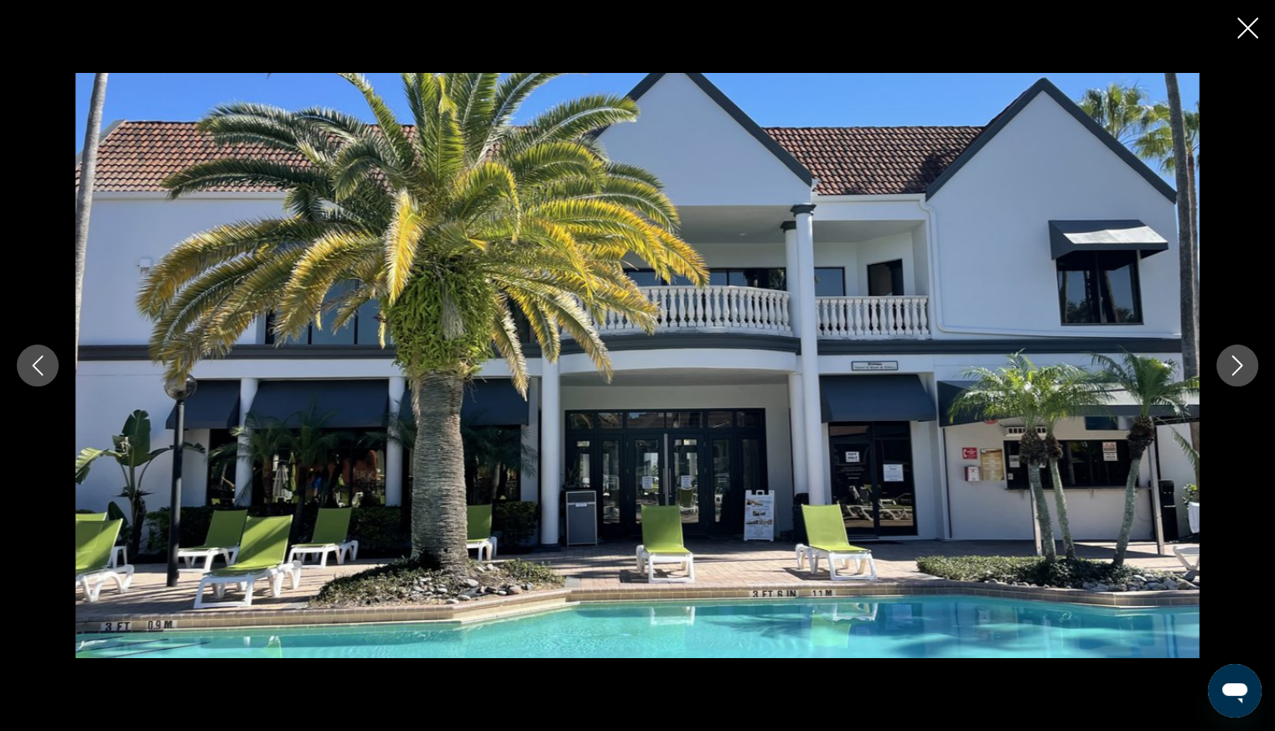
click at [1234, 373] on icon "Next image" at bounding box center [1237, 365] width 11 height 20
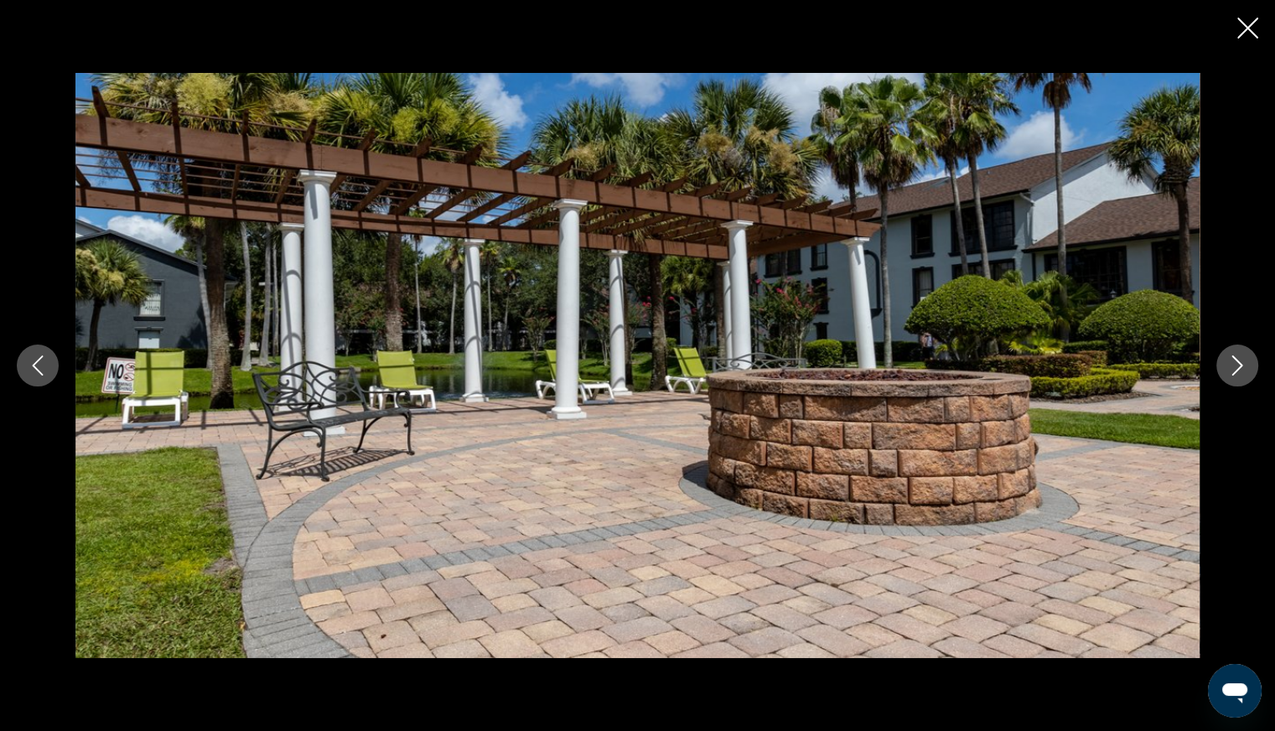
click at [1240, 373] on icon "Next image" at bounding box center [1237, 365] width 20 height 20
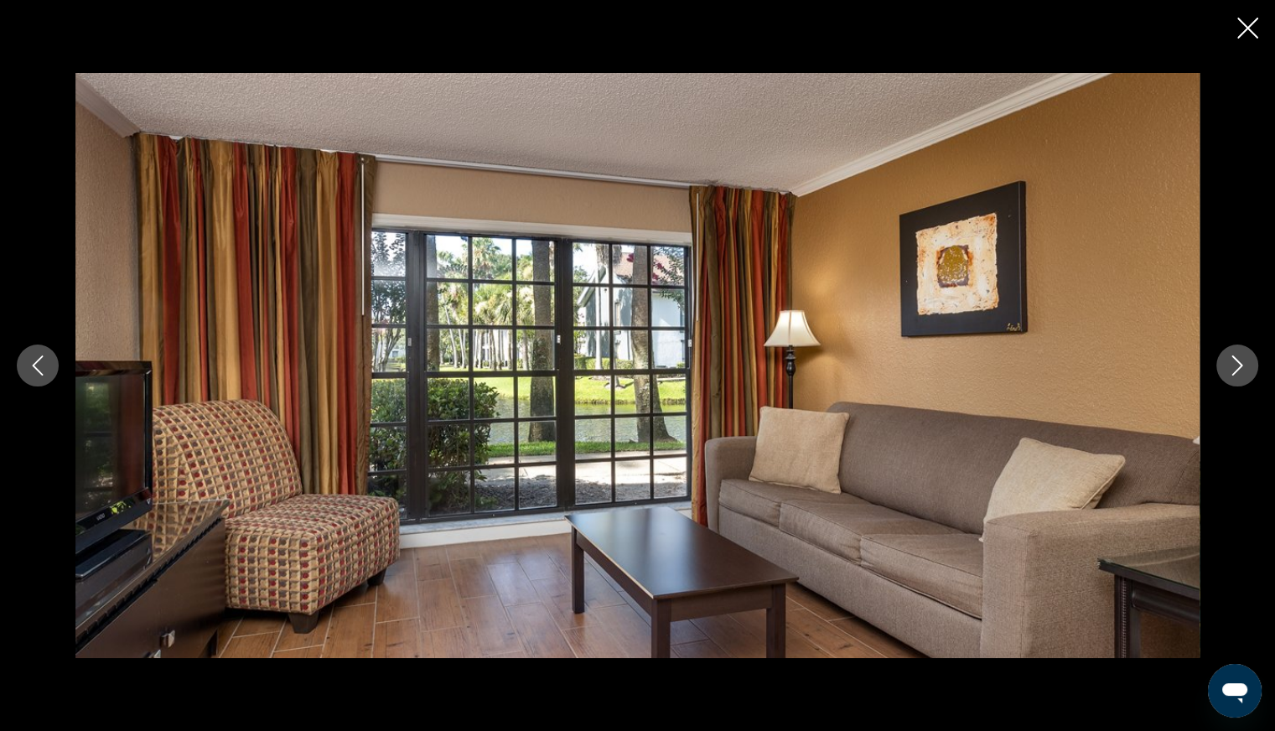
click at [1239, 377] on button "Next image" at bounding box center [1237, 365] width 42 height 42
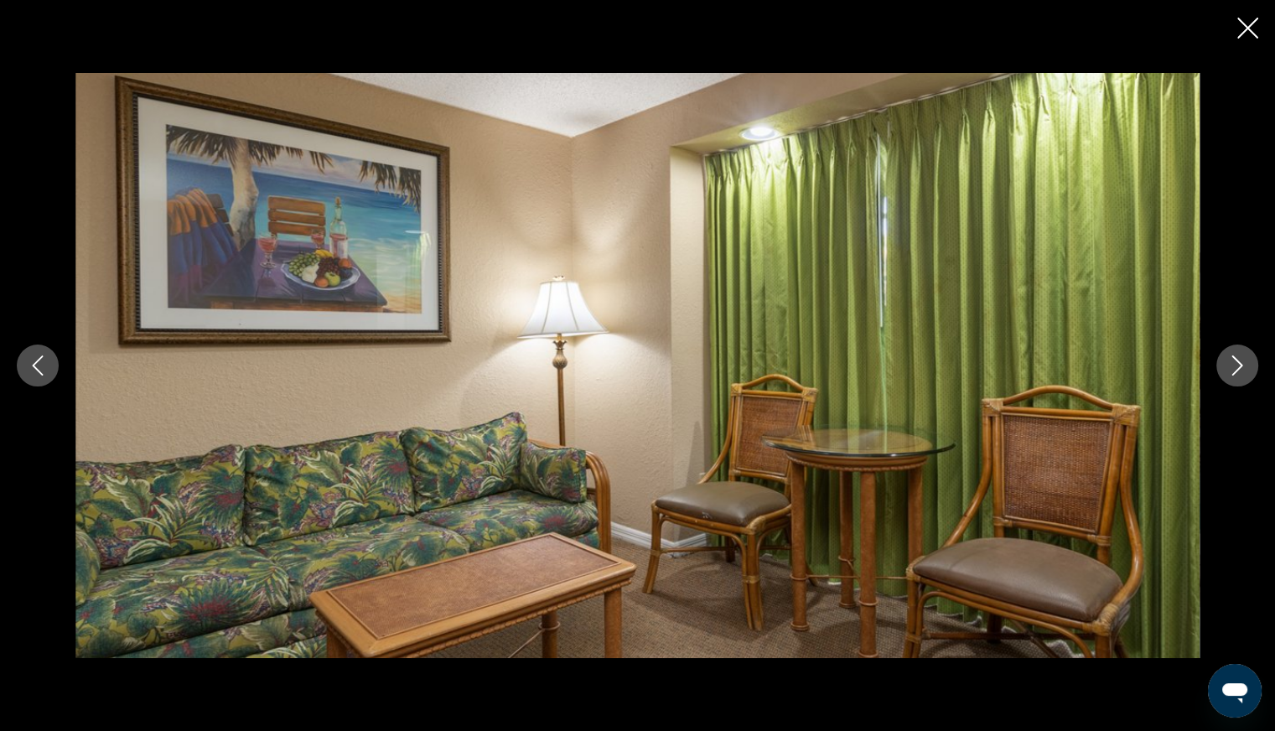
click at [1239, 373] on icon "Next image" at bounding box center [1237, 365] width 20 height 20
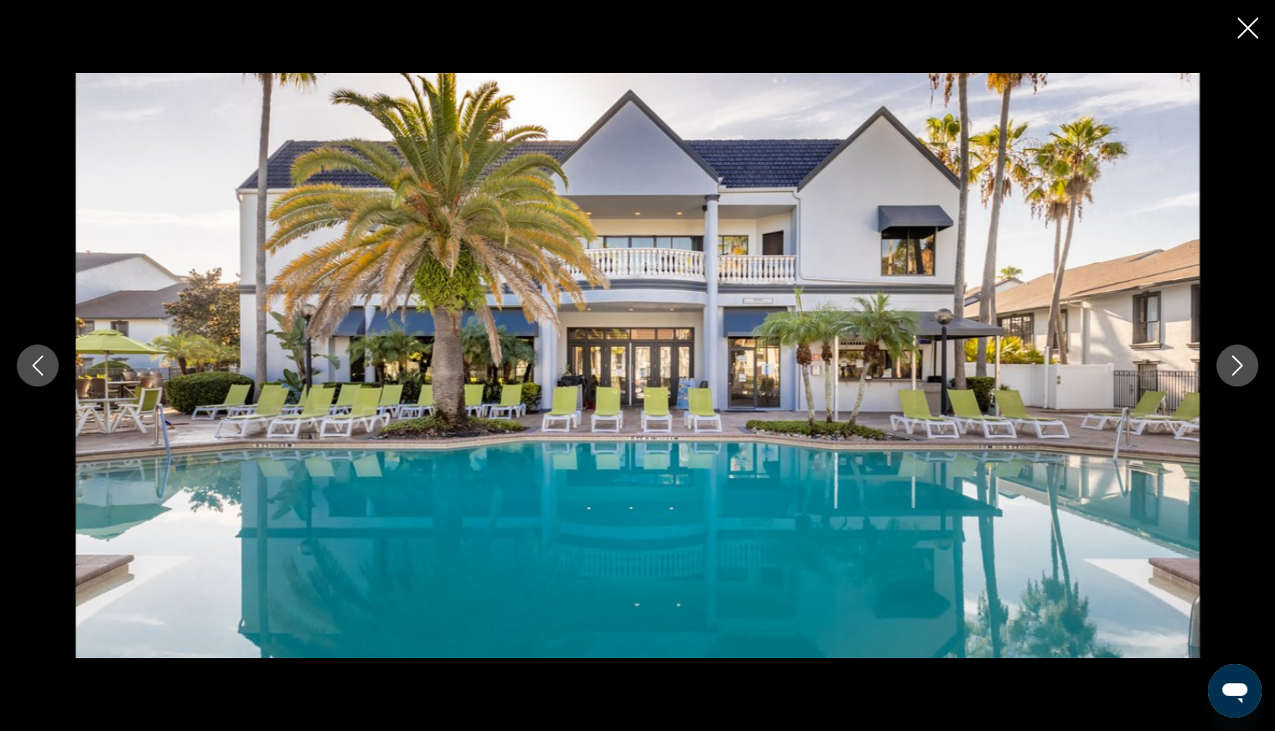
click at [1244, 367] on icon "Next image" at bounding box center [1237, 365] width 20 height 20
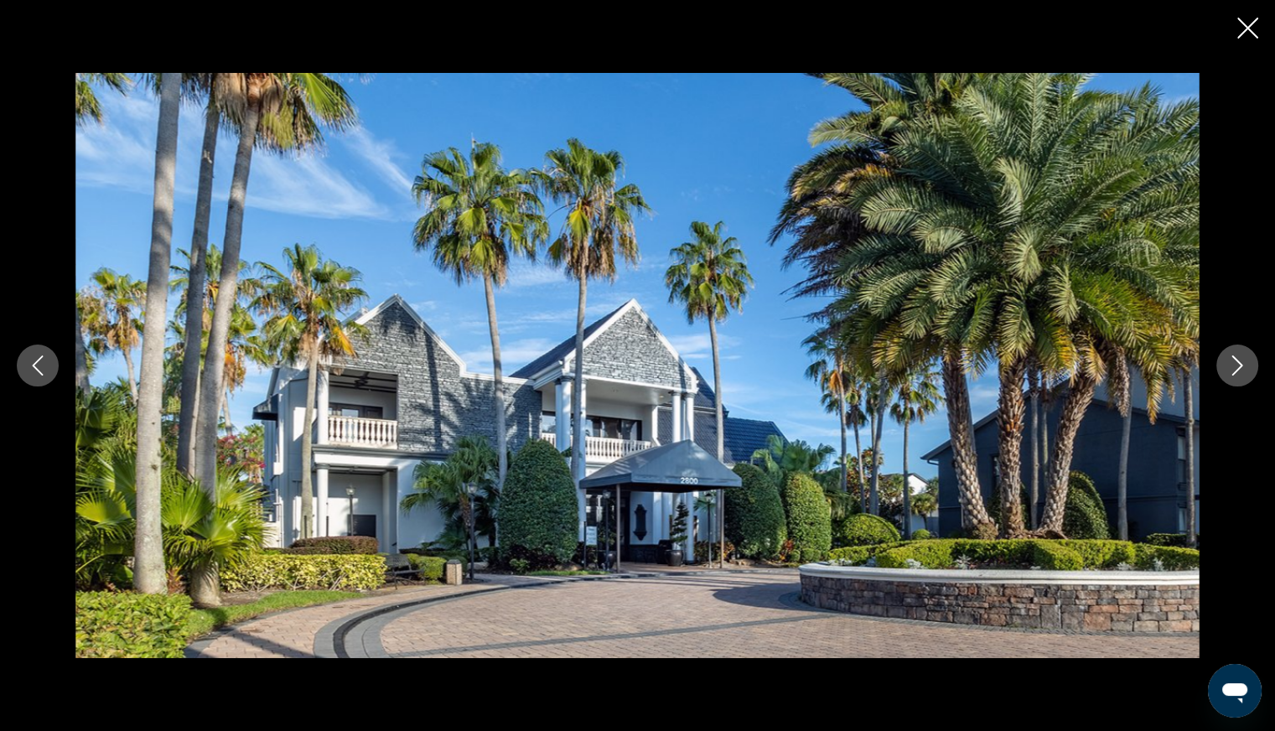
click at [1240, 371] on icon "Next image" at bounding box center [1237, 365] width 20 height 20
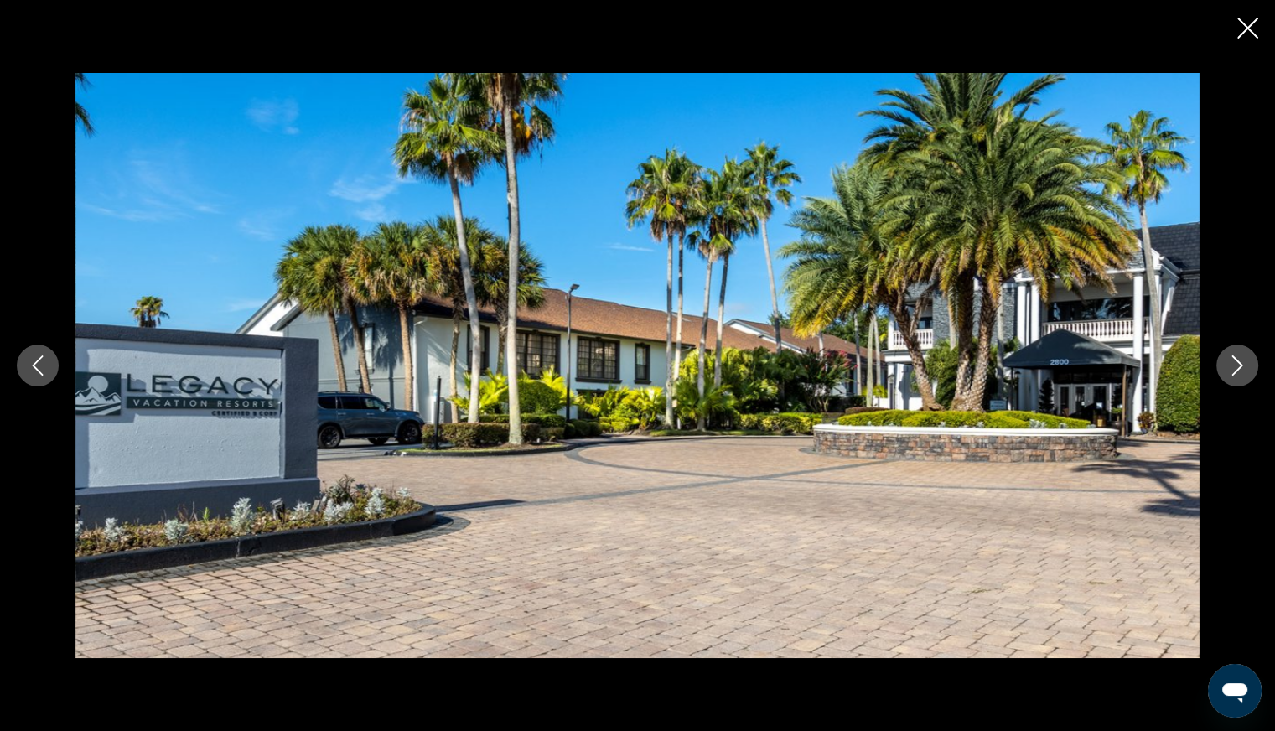
click at [1240, 374] on icon "Next image" at bounding box center [1237, 365] width 20 height 20
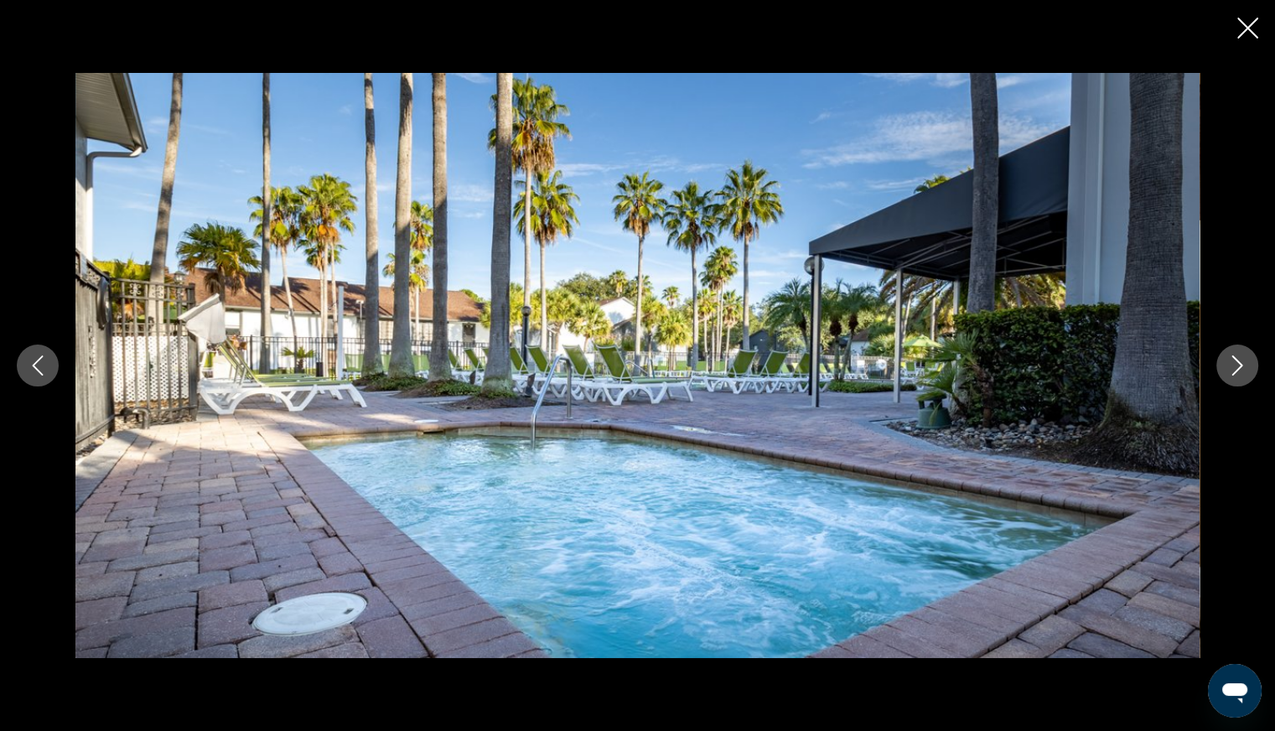
click at [1241, 370] on icon "Next image" at bounding box center [1237, 365] width 20 height 20
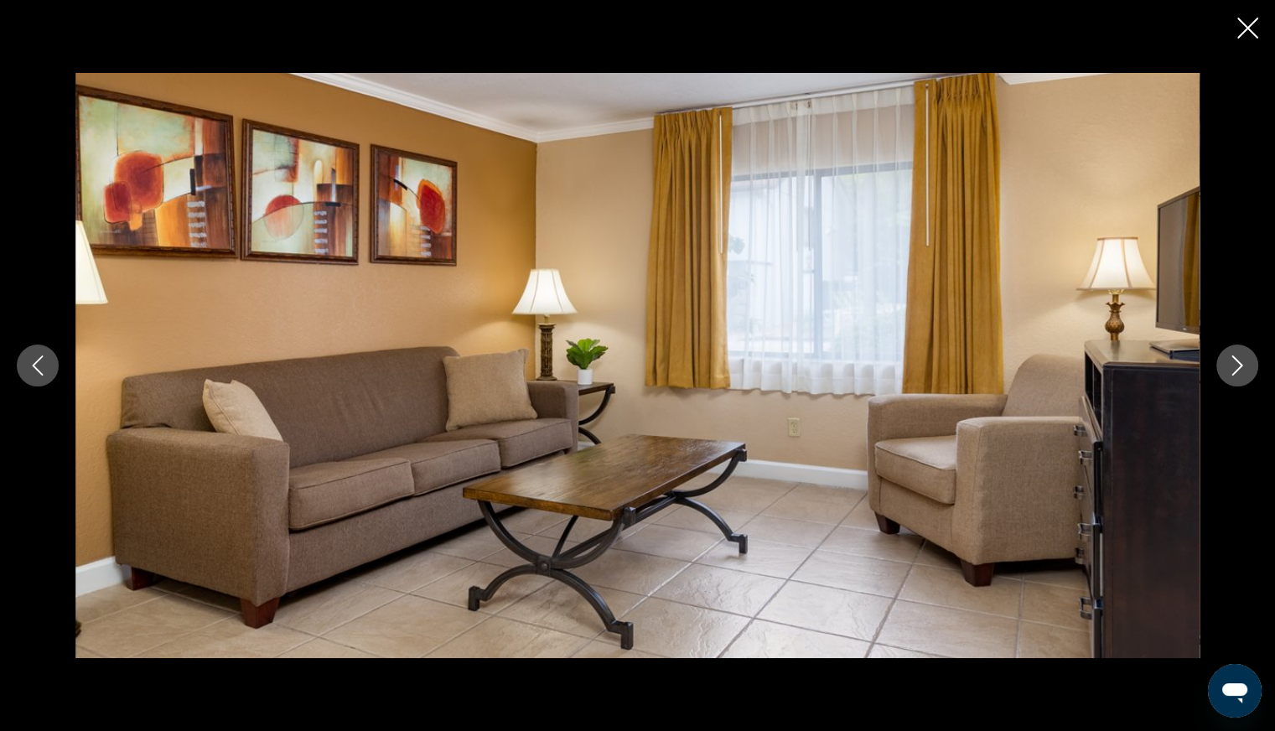
click at [1240, 375] on icon "Next image" at bounding box center [1237, 365] width 20 height 20
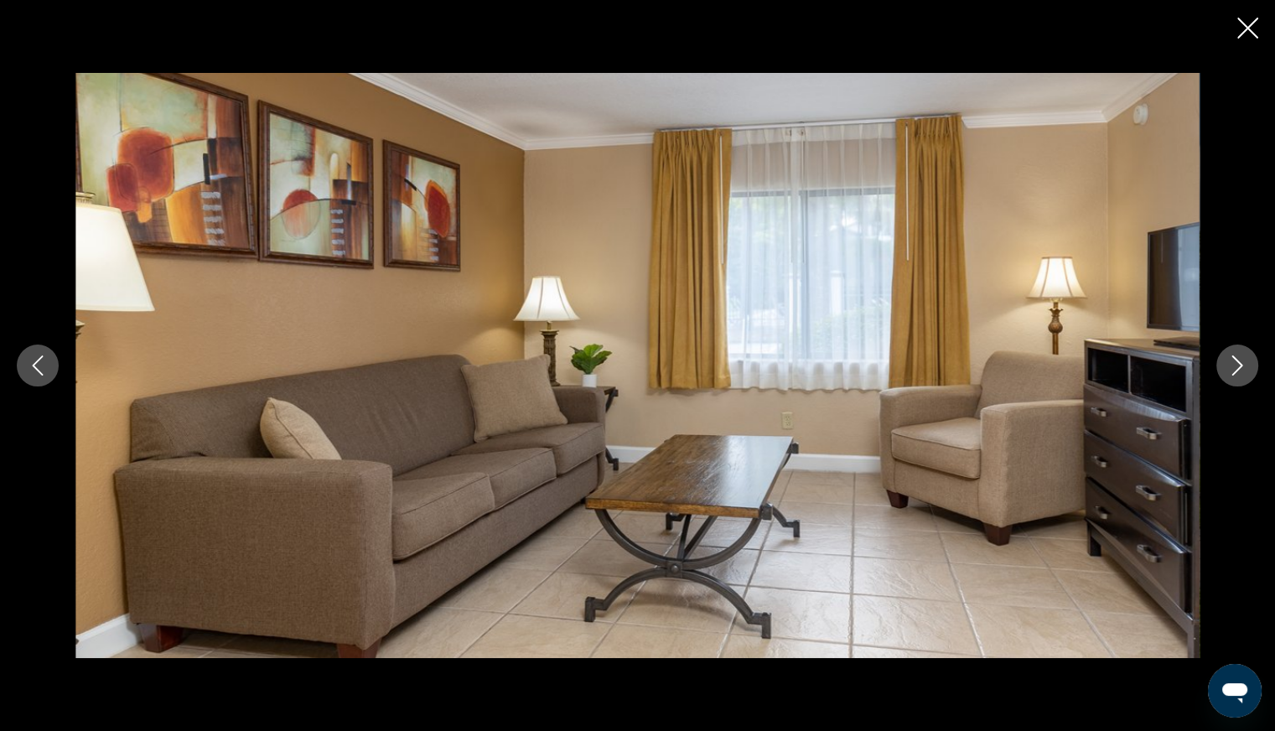
click at [1240, 375] on button "Next image" at bounding box center [1237, 365] width 42 height 42
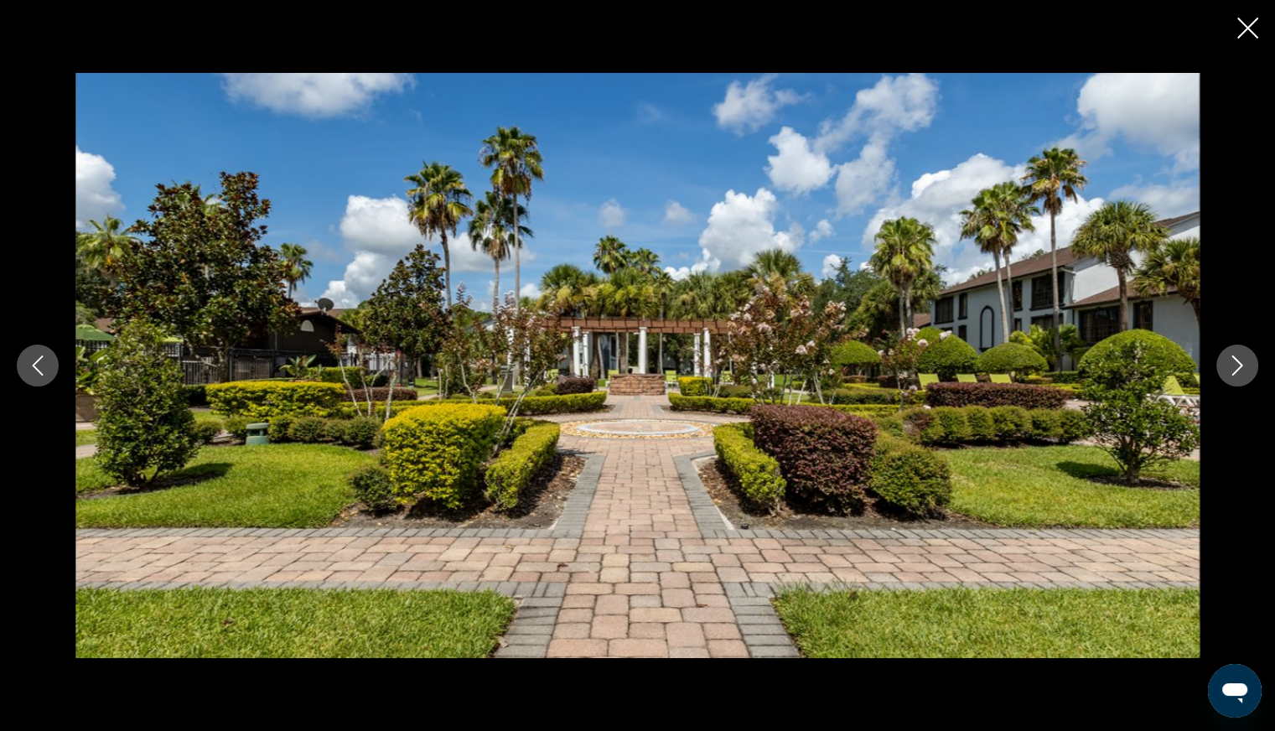
click at [1240, 376] on button "Next image" at bounding box center [1237, 365] width 42 height 42
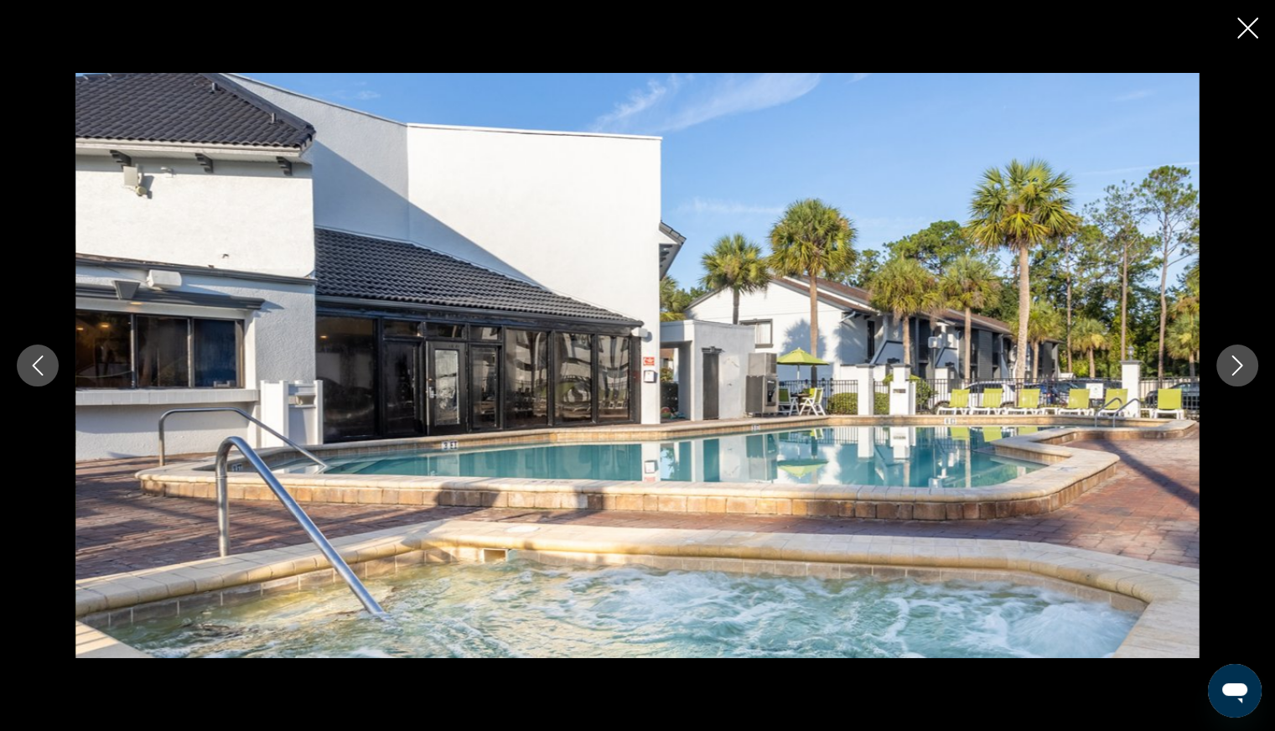
click at [1240, 378] on button "Next image" at bounding box center [1237, 365] width 42 height 42
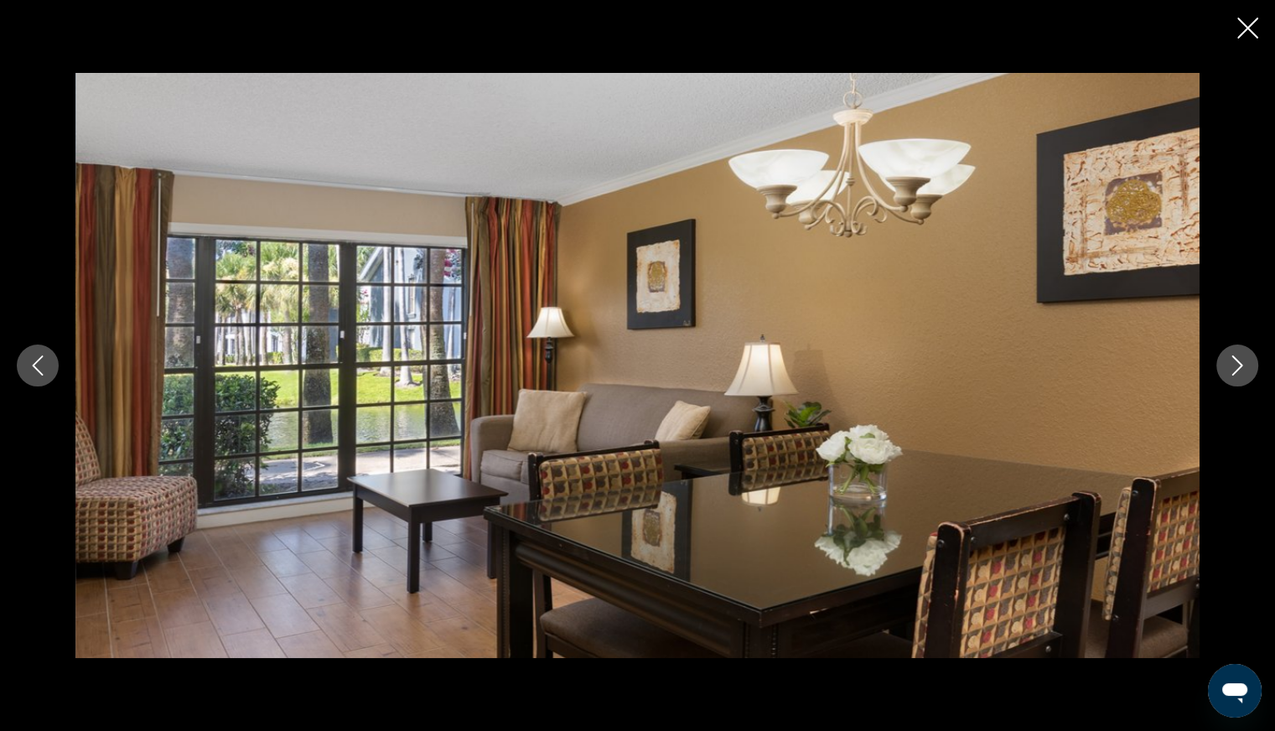
click at [1239, 381] on button "Next image" at bounding box center [1237, 365] width 42 height 42
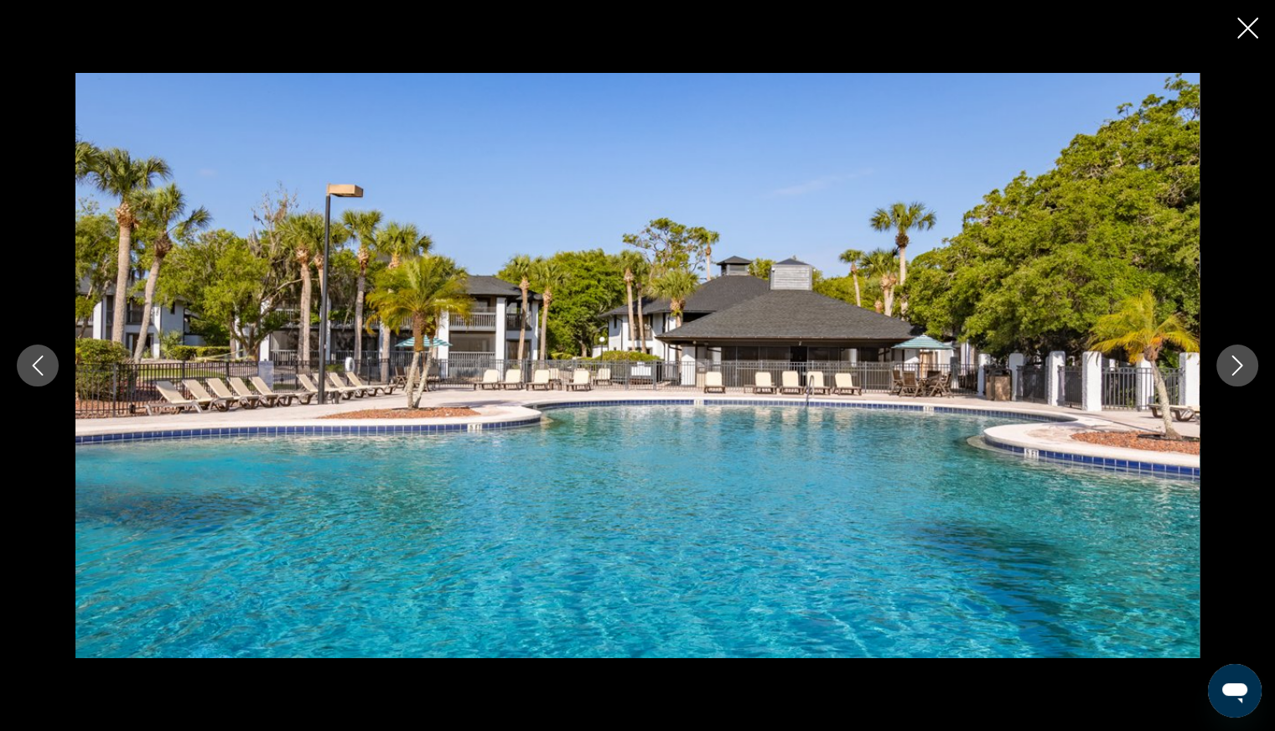
click at [1239, 377] on button "Next image" at bounding box center [1237, 365] width 42 height 42
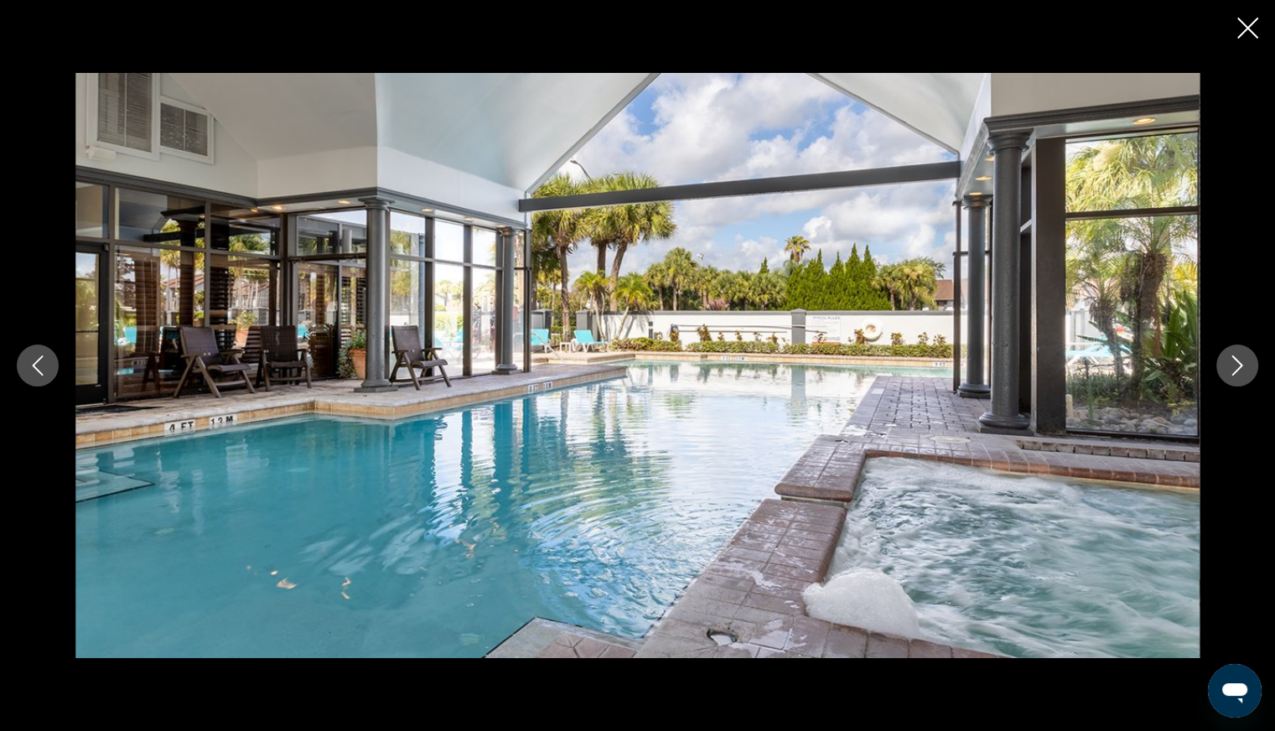
click at [1239, 380] on button "Next image" at bounding box center [1237, 365] width 42 height 42
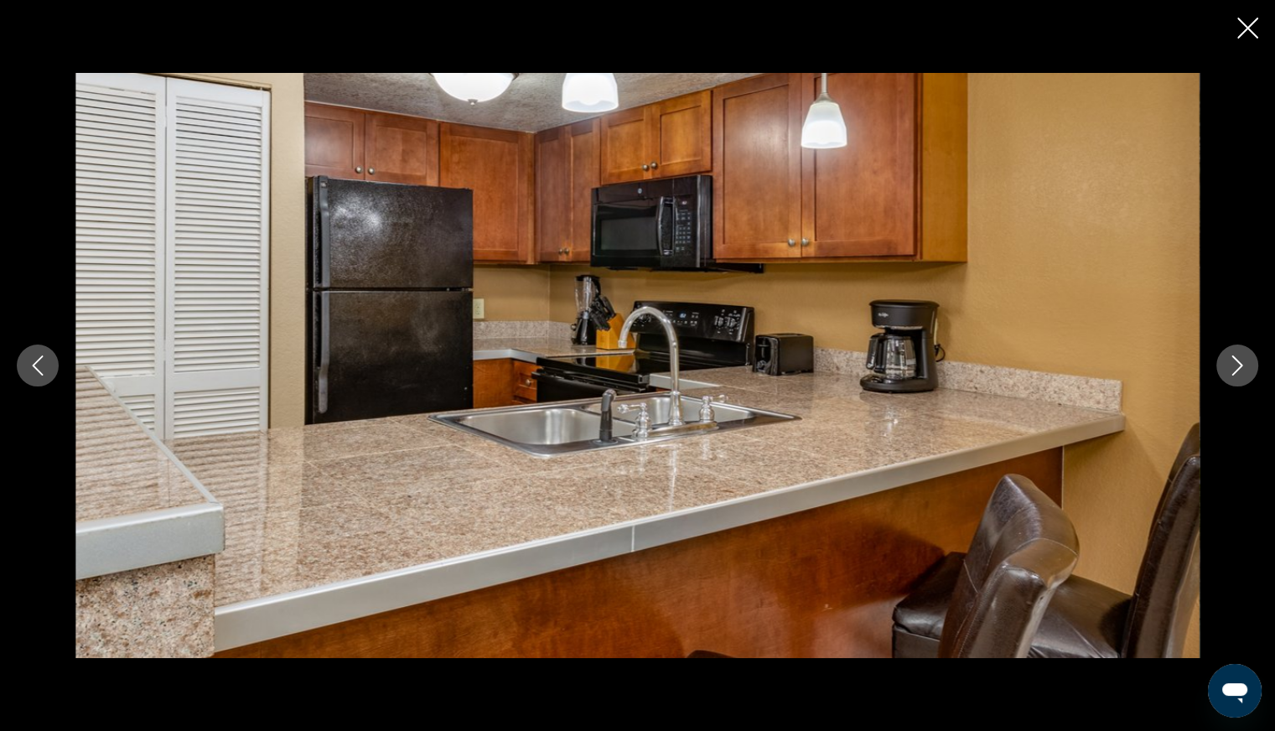
click at [1239, 380] on button "Next image" at bounding box center [1237, 365] width 42 height 42
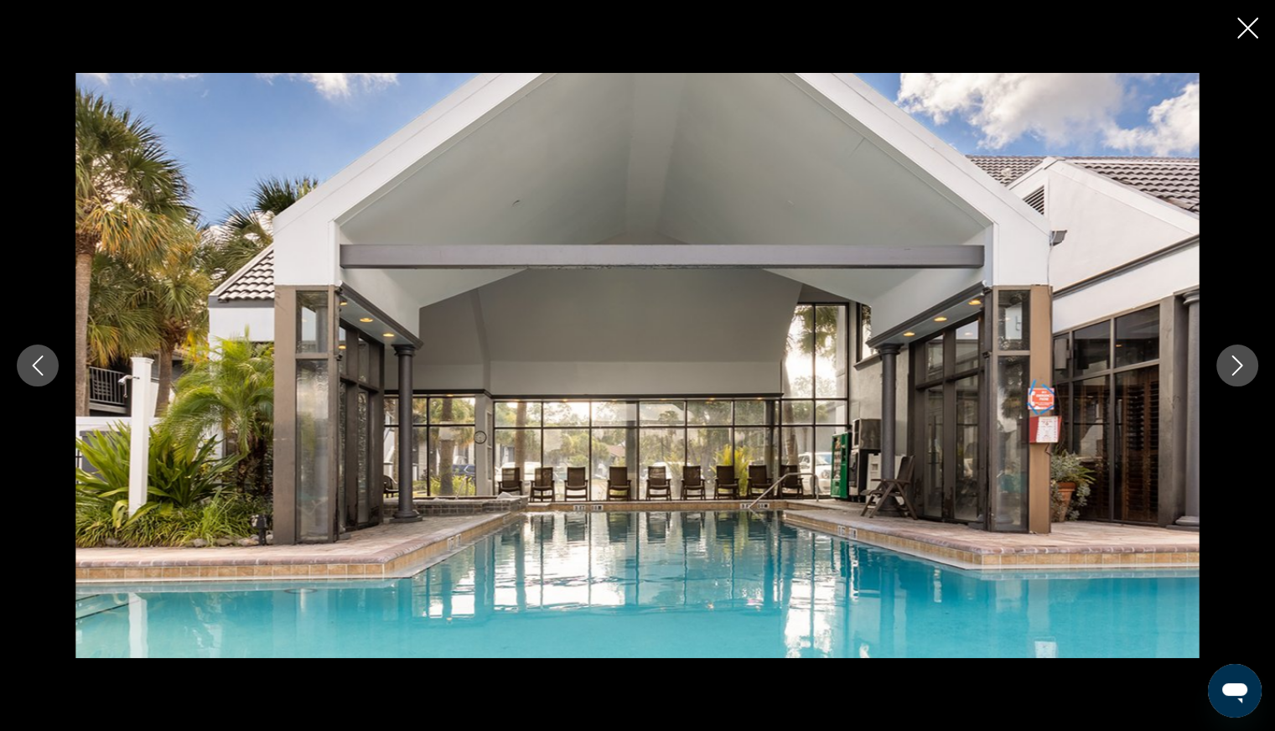
click at [1239, 381] on button "Next image" at bounding box center [1237, 365] width 42 height 42
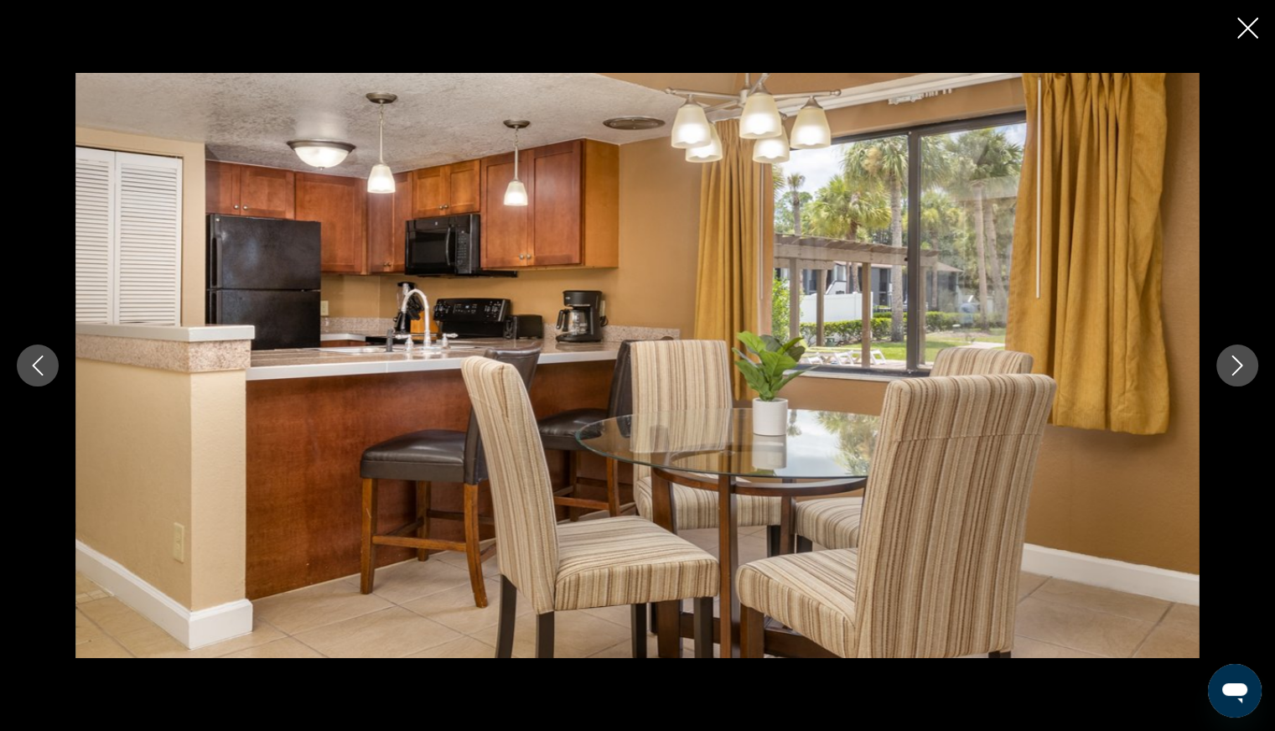
click at [1239, 383] on button "Next image" at bounding box center [1237, 365] width 42 height 42
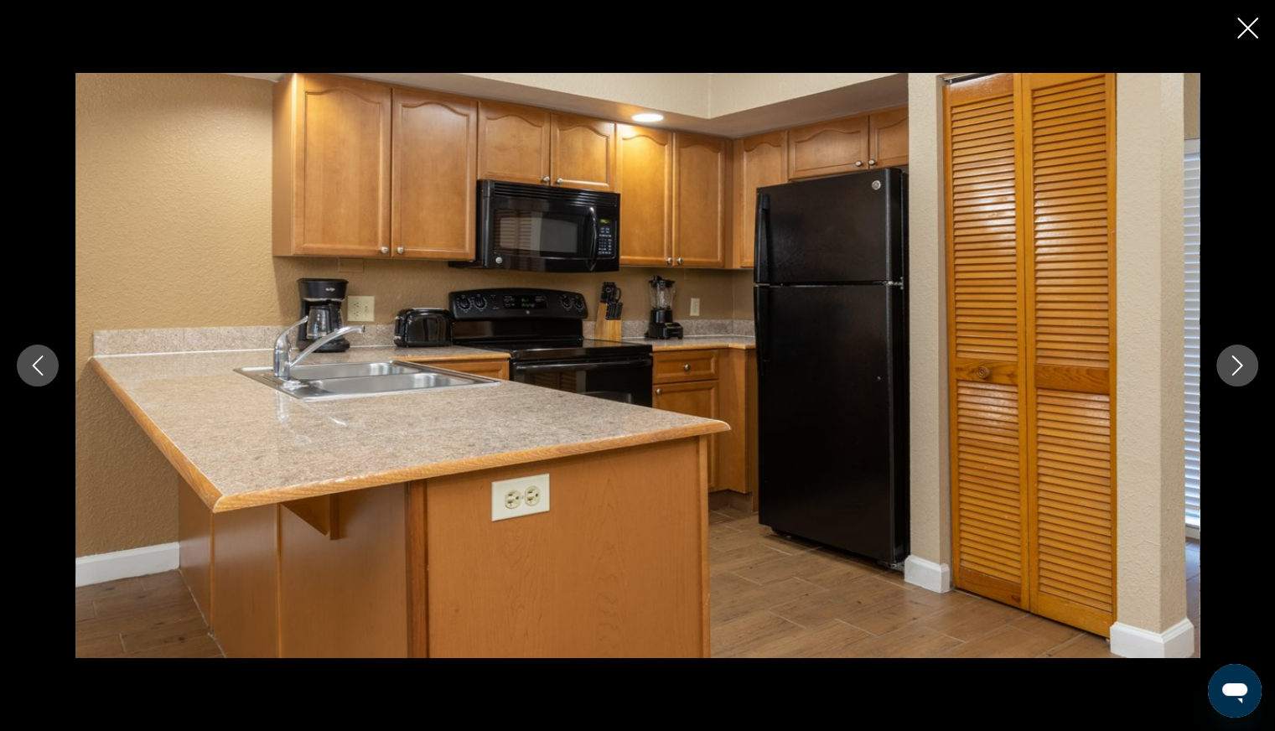
click at [1239, 383] on button "Next image" at bounding box center [1237, 365] width 42 height 42
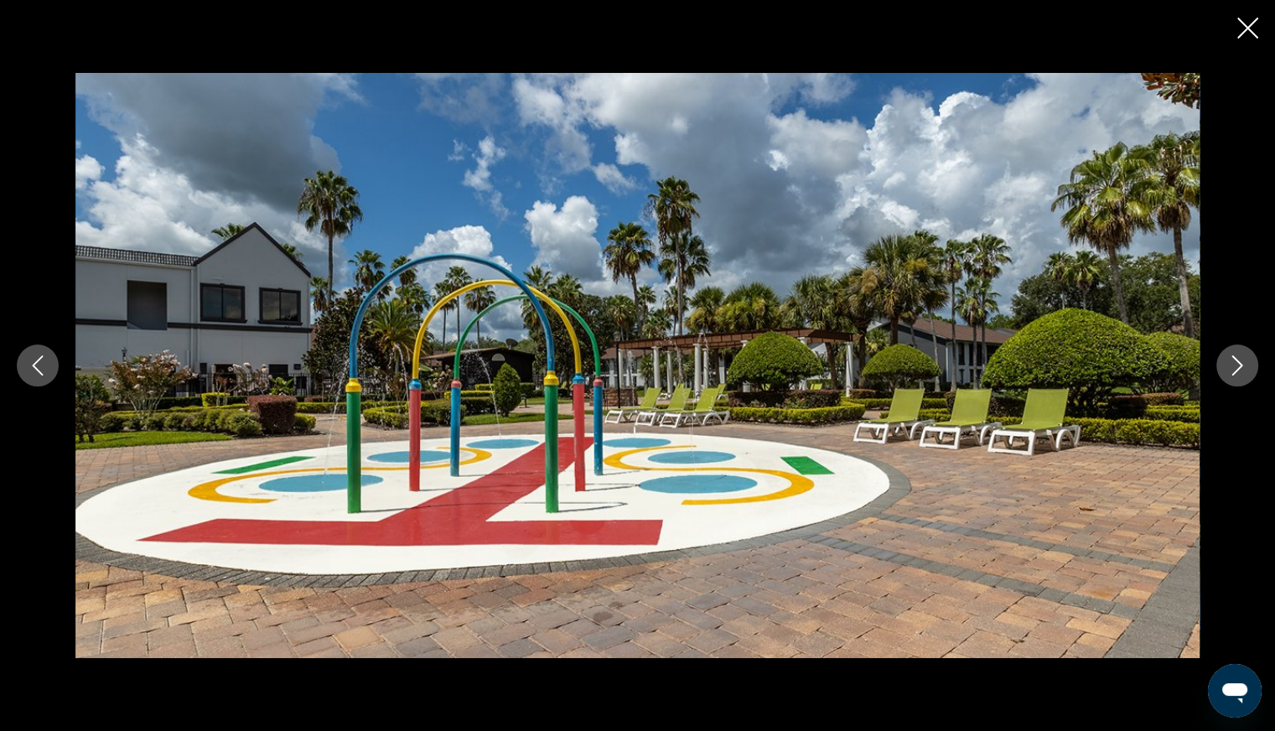
click at [1240, 380] on button "Next image" at bounding box center [1237, 365] width 42 height 42
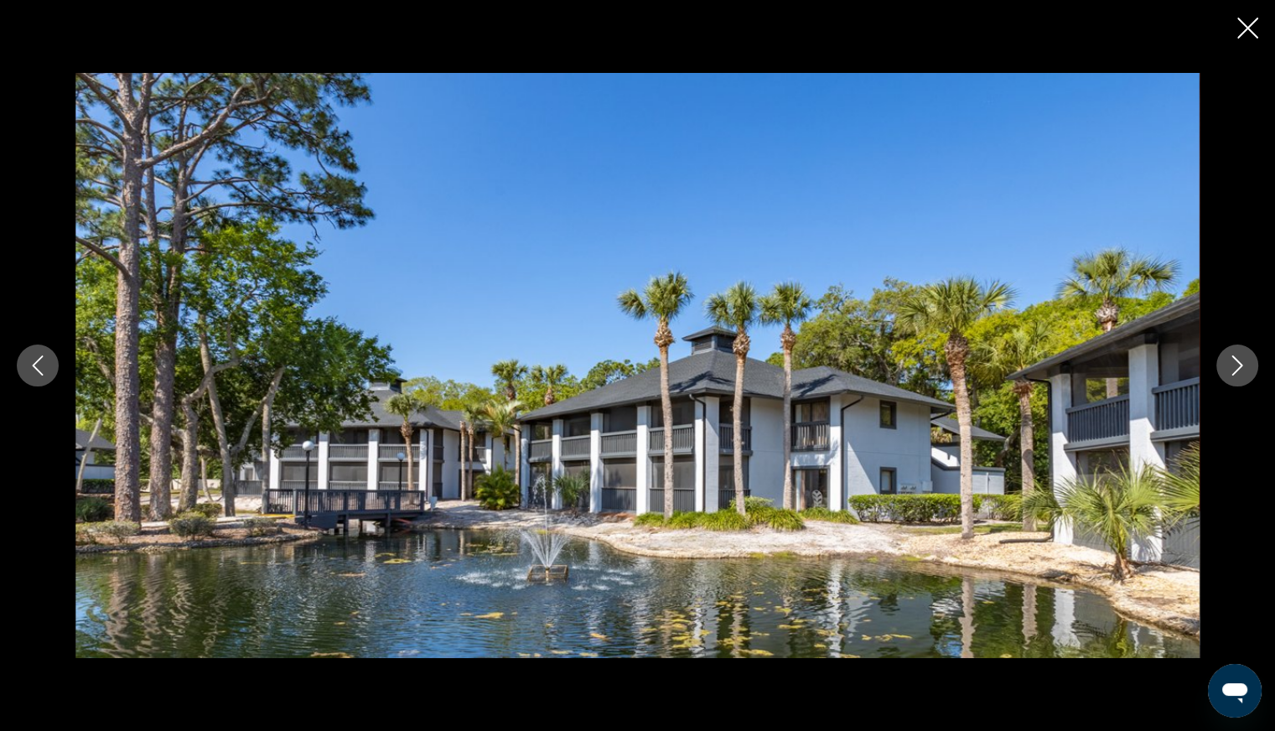
click at [1241, 376] on button "Next image" at bounding box center [1237, 365] width 42 height 42
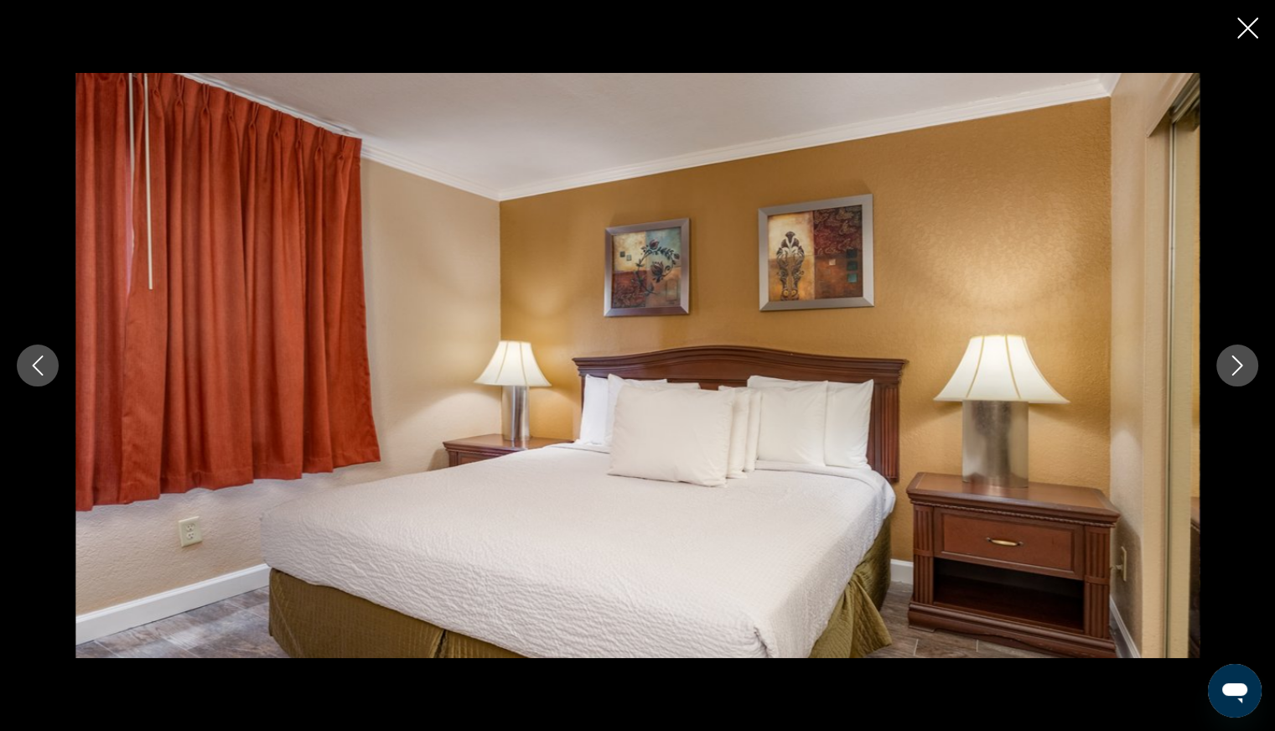
click at [1251, 370] on button "Next image" at bounding box center [1237, 365] width 42 height 42
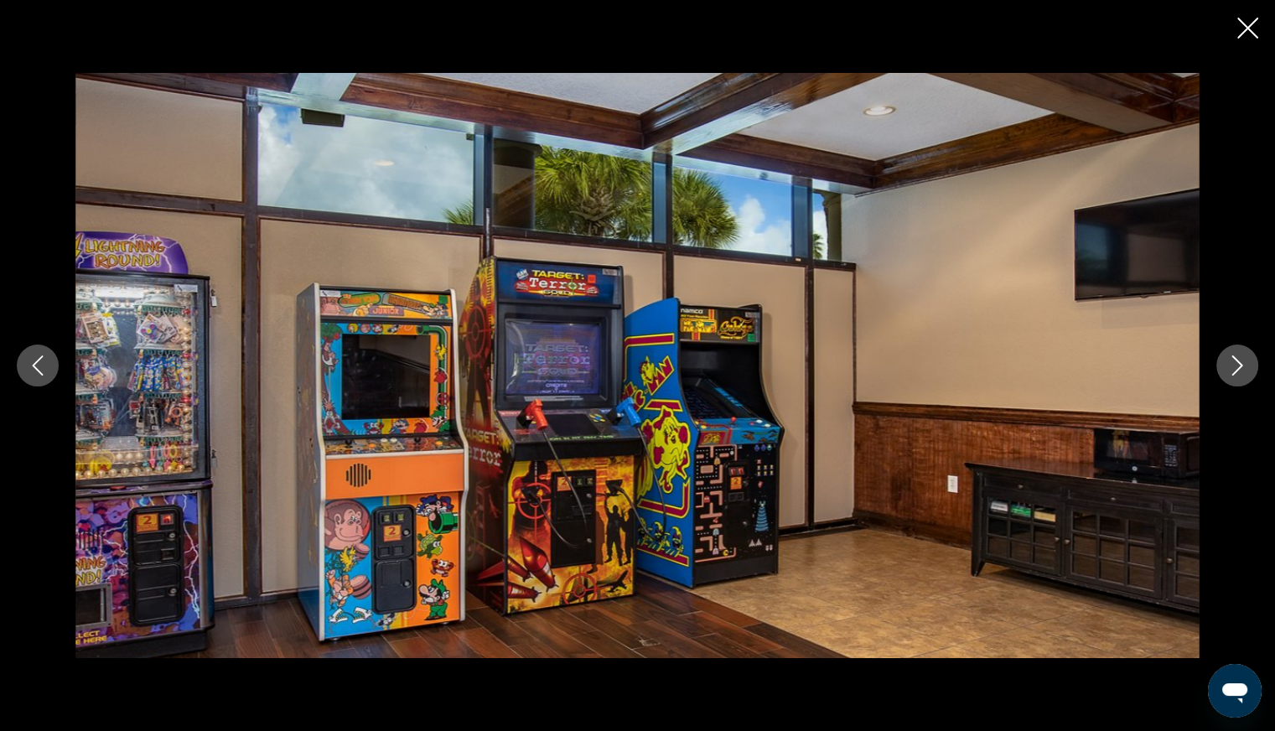
click at [1236, 378] on button "Next image" at bounding box center [1237, 365] width 42 height 42
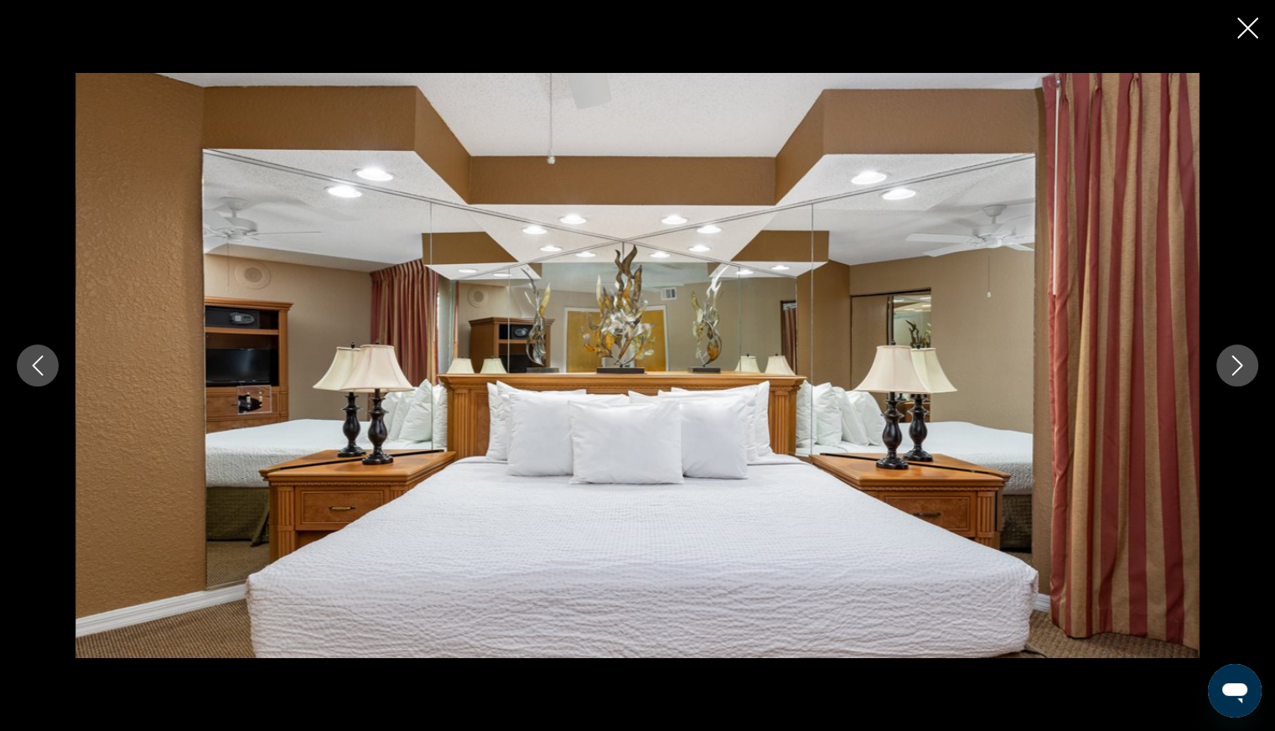
click at [1234, 374] on icon "Next image" at bounding box center [1237, 365] width 20 height 20
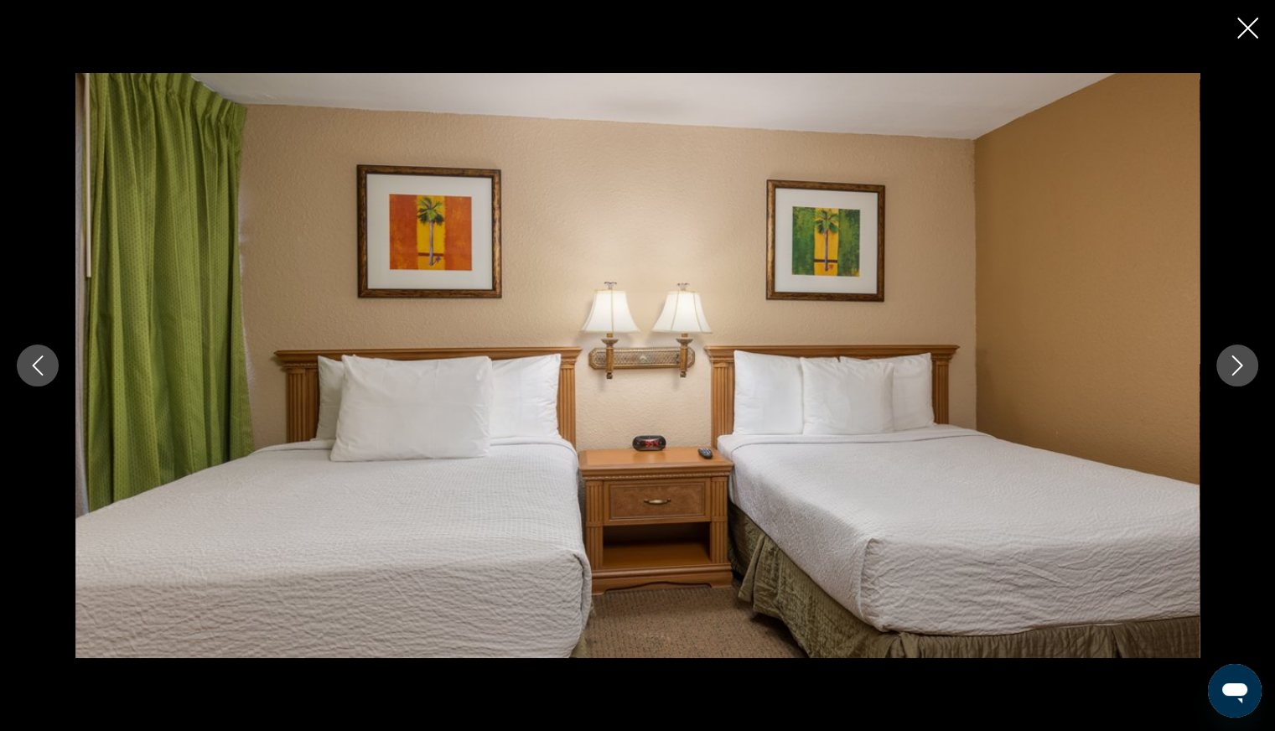
click at [1242, 383] on button "Next image" at bounding box center [1237, 365] width 42 height 42
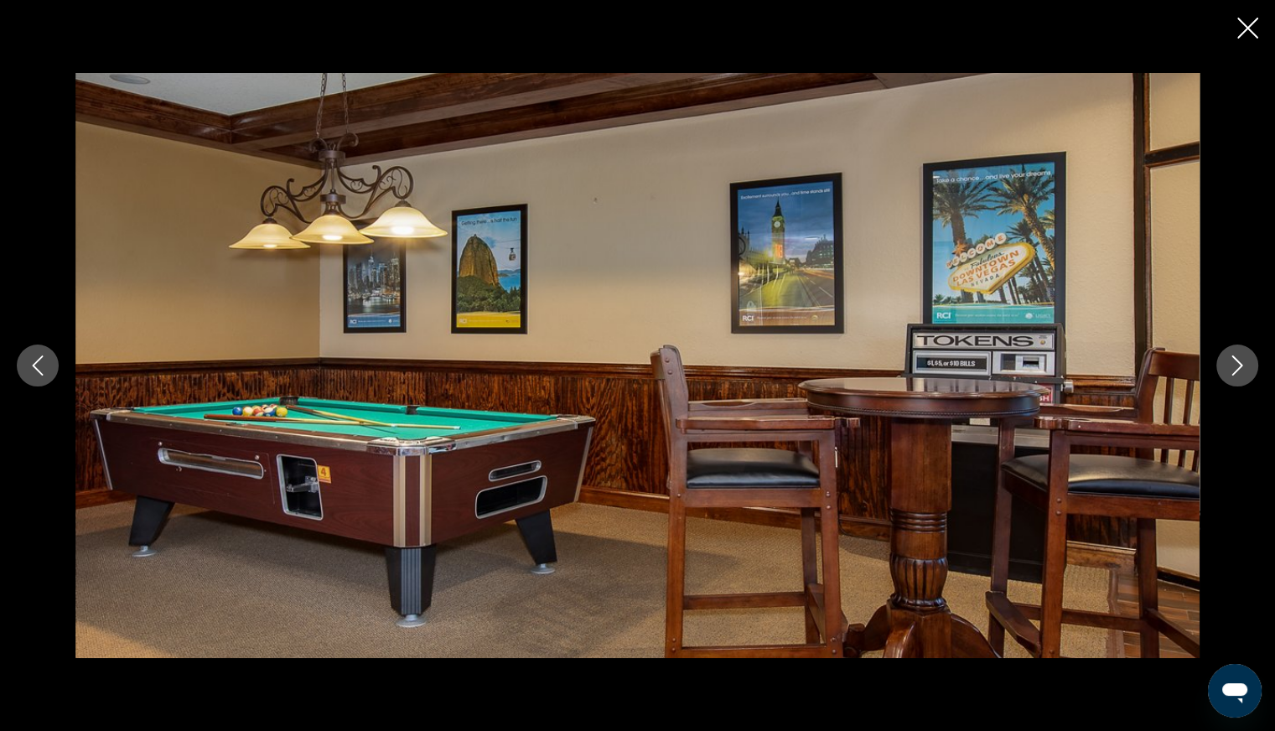
click at [1240, 384] on button "Next image" at bounding box center [1237, 365] width 42 height 42
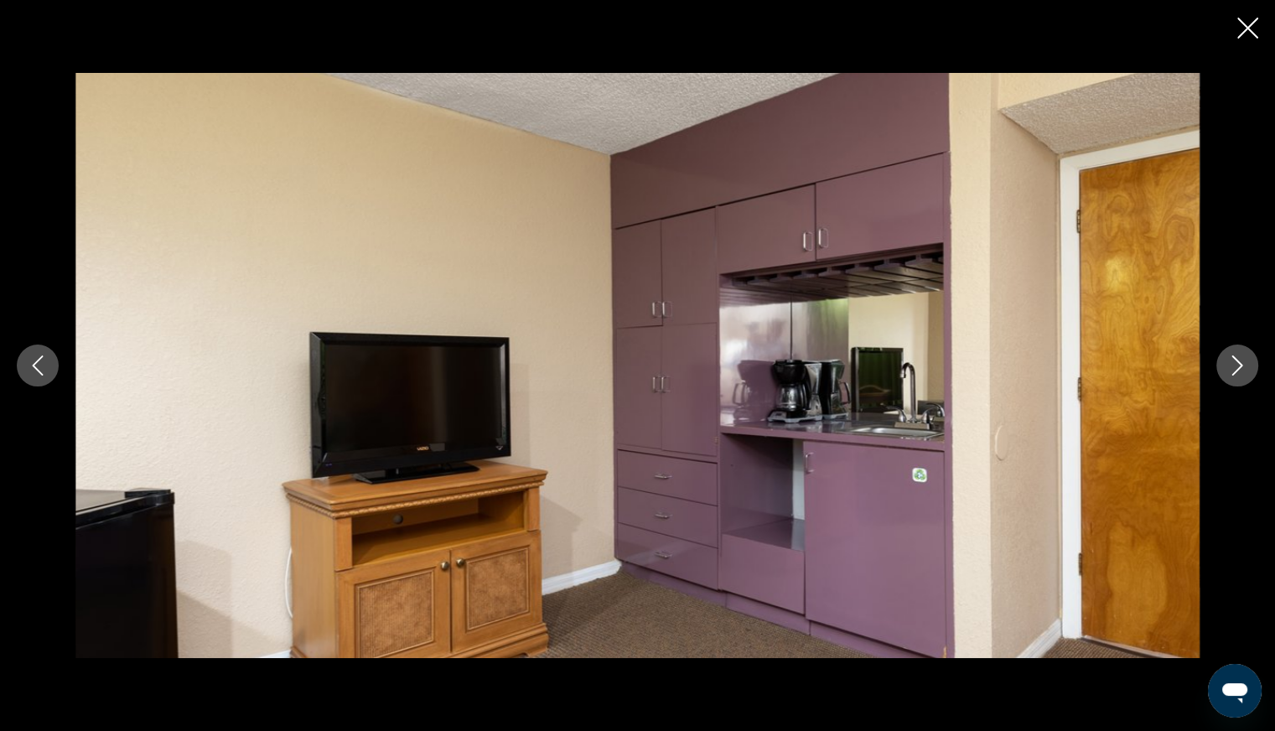
click at [1241, 376] on button "Next image" at bounding box center [1237, 365] width 42 height 42
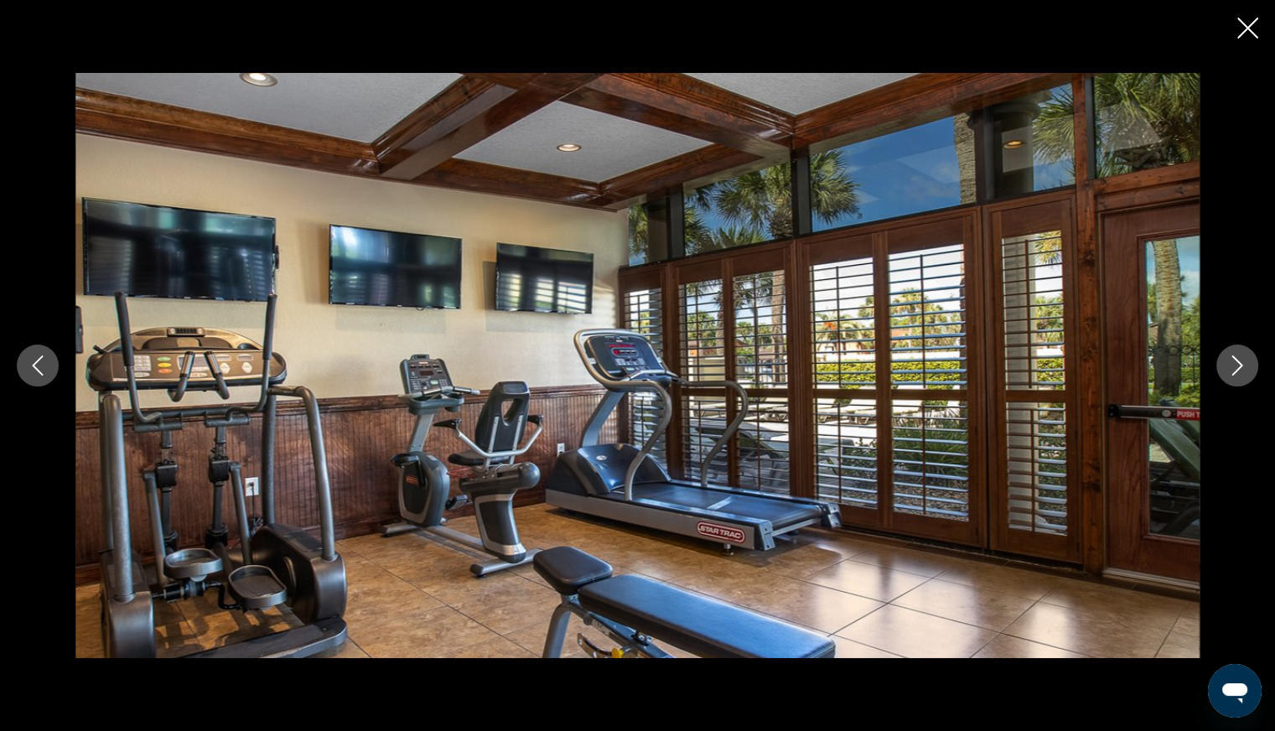
click at [1240, 380] on button "Next image" at bounding box center [1237, 365] width 42 height 42
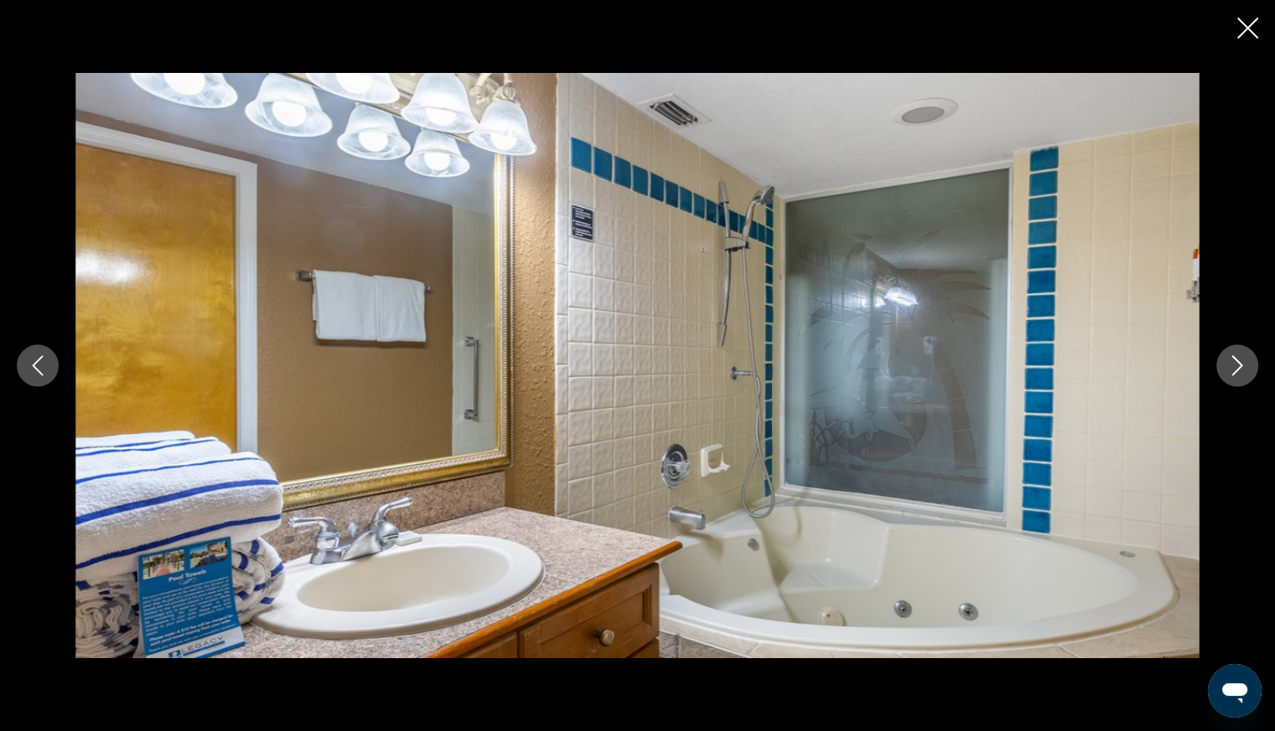
click at [1239, 377] on button "Next image" at bounding box center [1237, 365] width 42 height 42
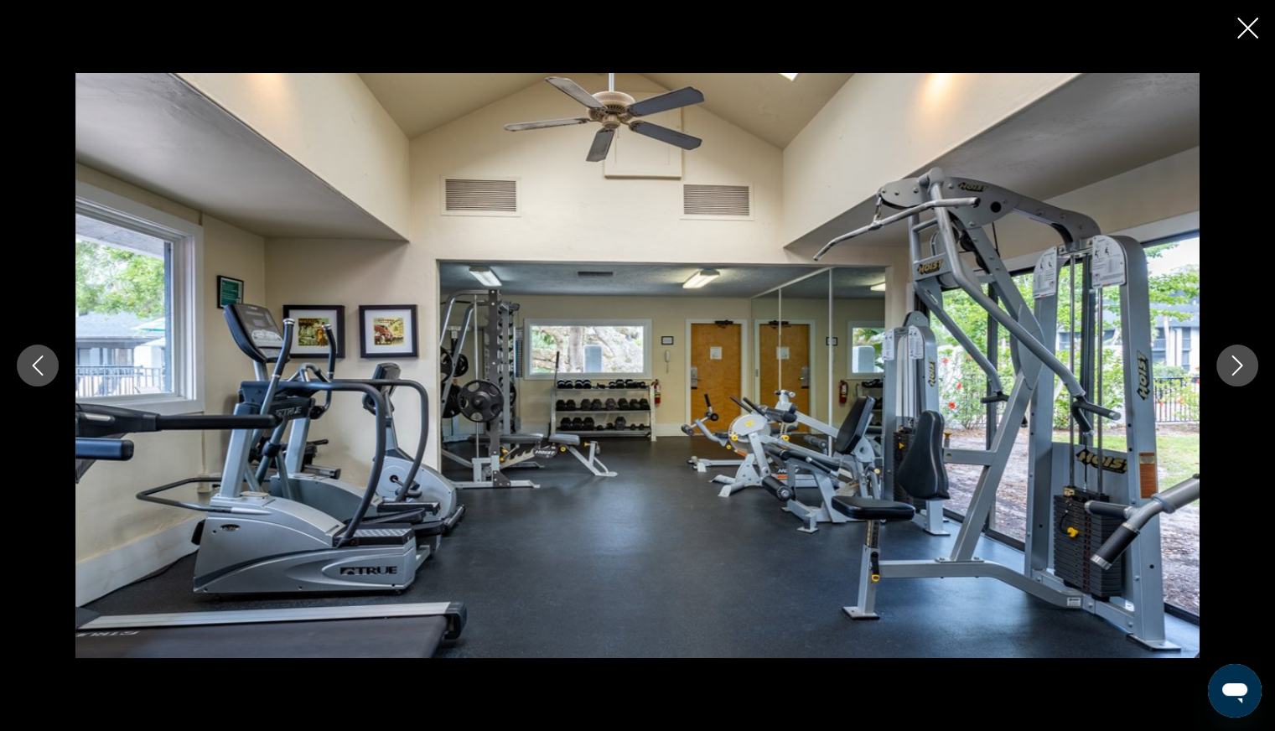
click at [1240, 380] on button "Next image" at bounding box center [1237, 365] width 42 height 42
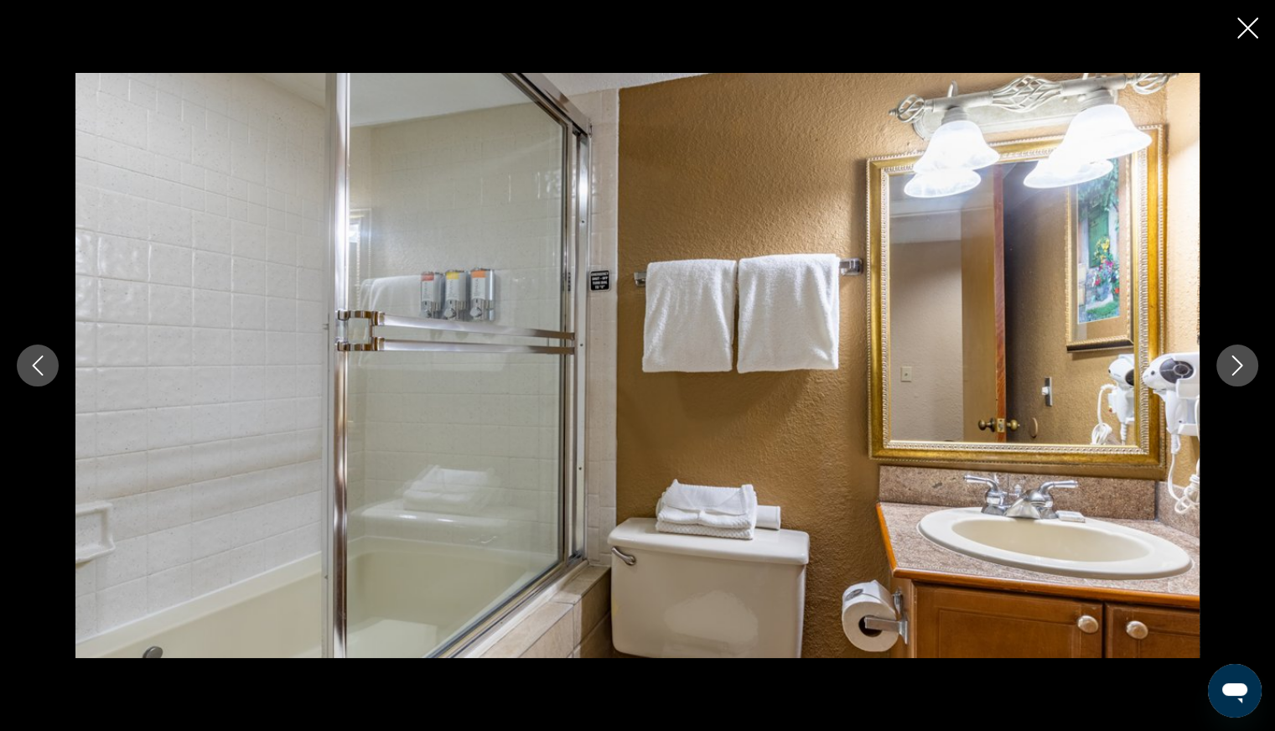
click at [1238, 383] on button "Next image" at bounding box center [1237, 365] width 42 height 42
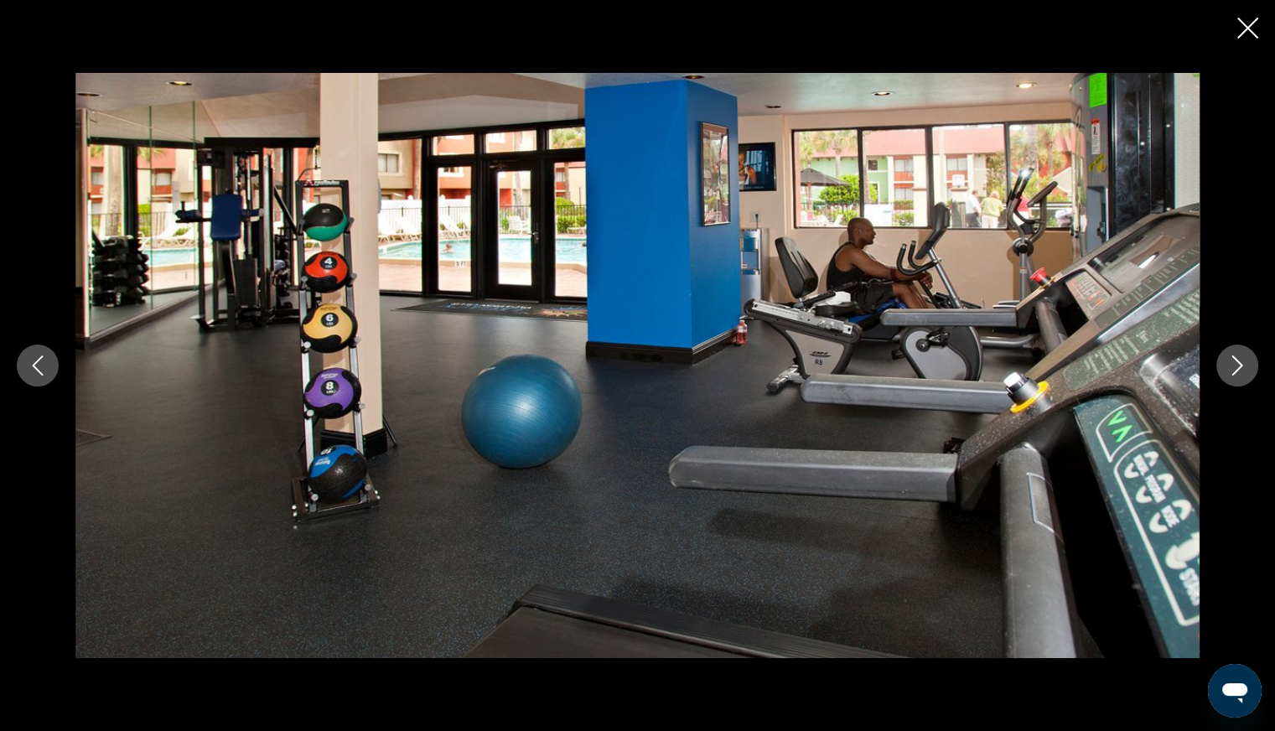
click at [1238, 383] on button "Next image" at bounding box center [1237, 365] width 42 height 42
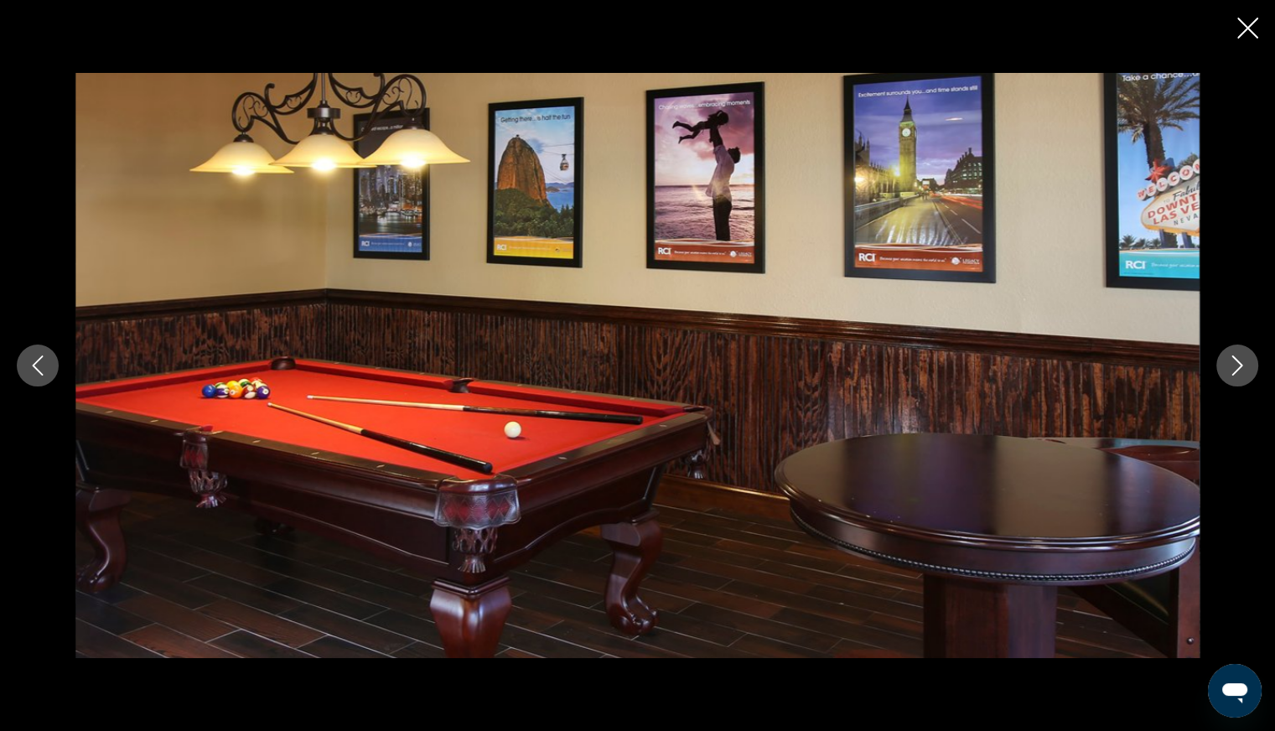
click at [1238, 383] on button "Next image" at bounding box center [1237, 365] width 42 height 42
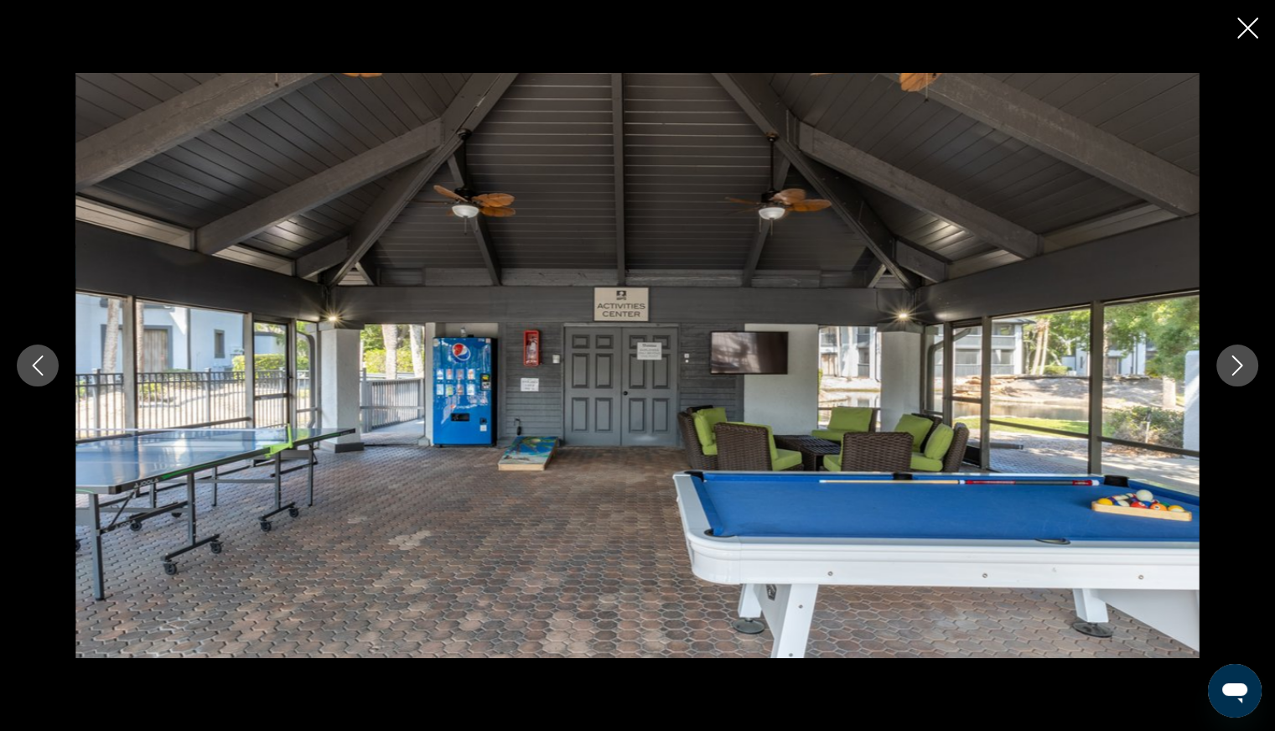
click at [1238, 383] on button "Next image" at bounding box center [1237, 365] width 42 height 42
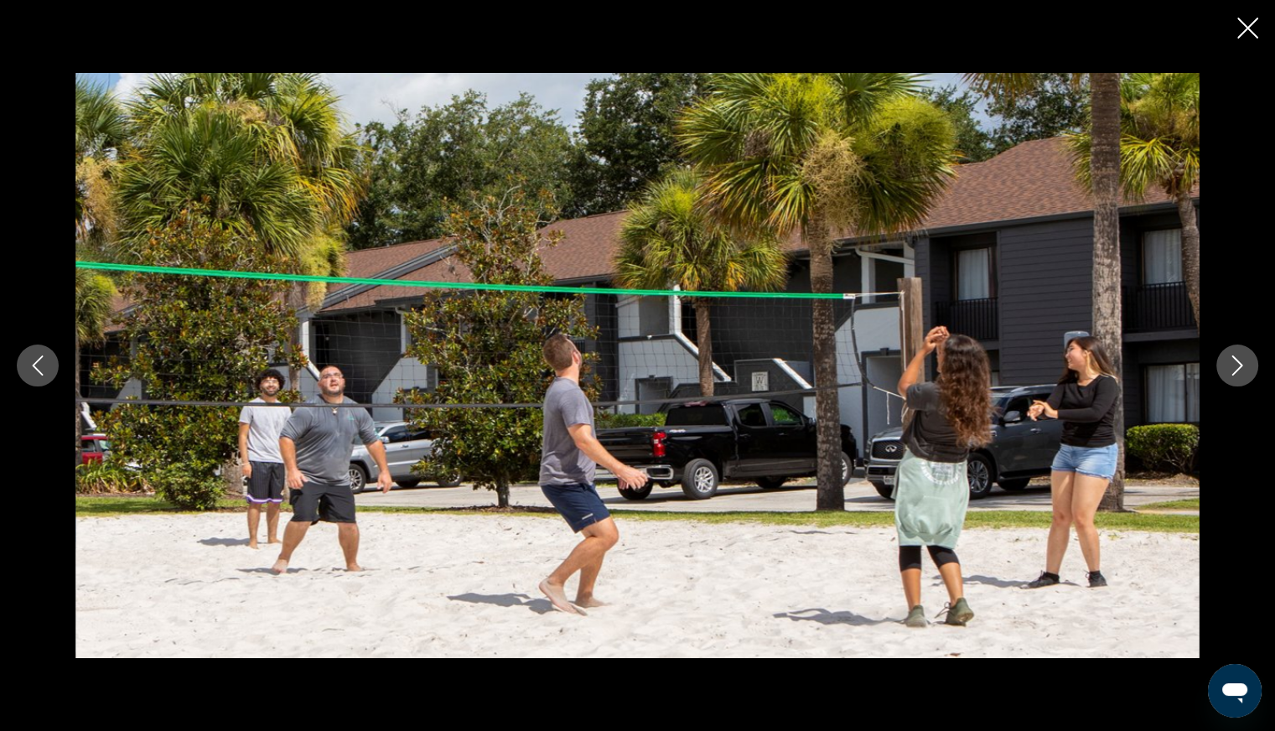
click at [1238, 383] on button "Next image" at bounding box center [1237, 365] width 42 height 42
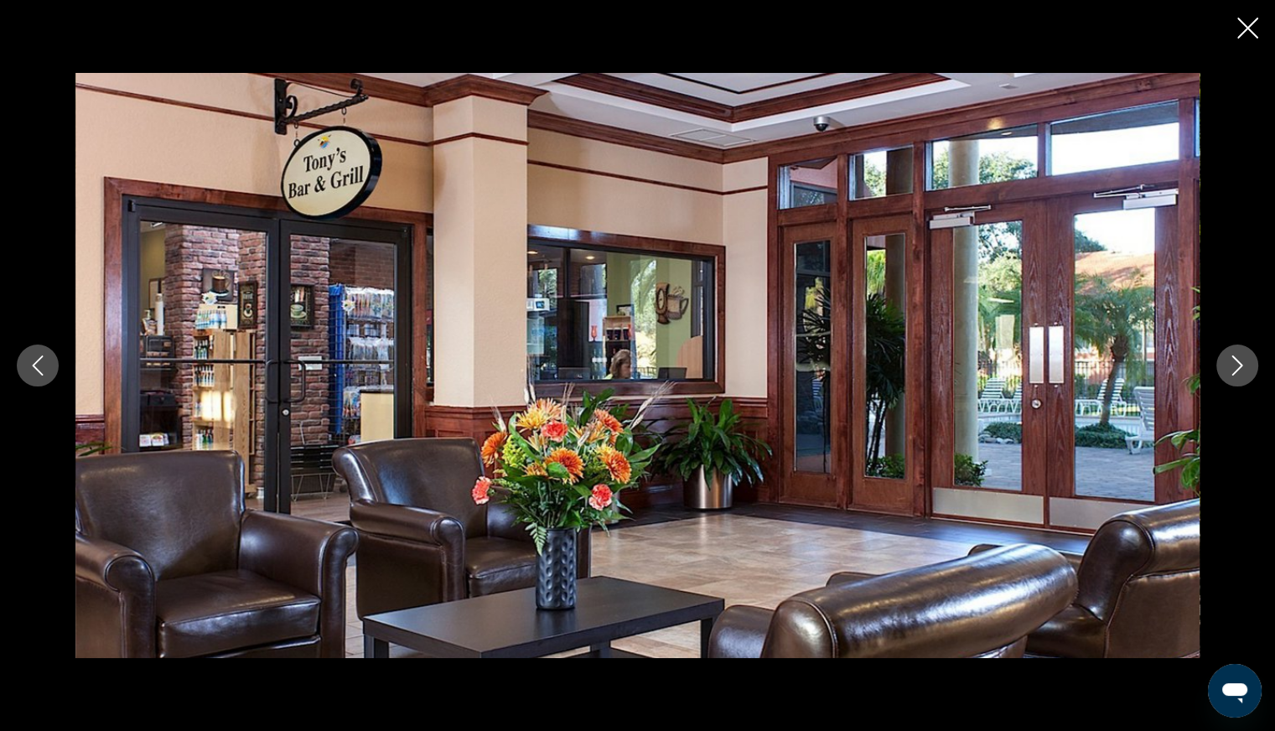
click at [1238, 383] on button "Next image" at bounding box center [1237, 365] width 42 height 42
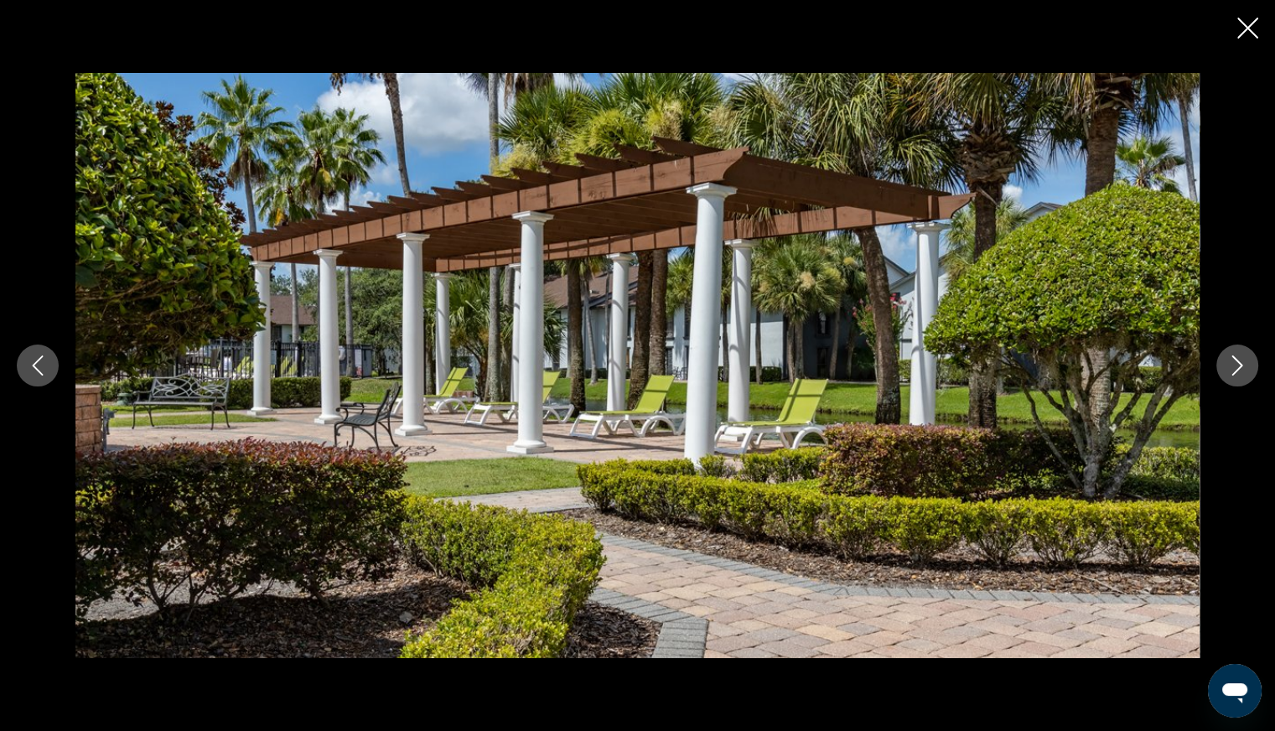
click at [1238, 383] on button "Next image" at bounding box center [1237, 365] width 42 height 42
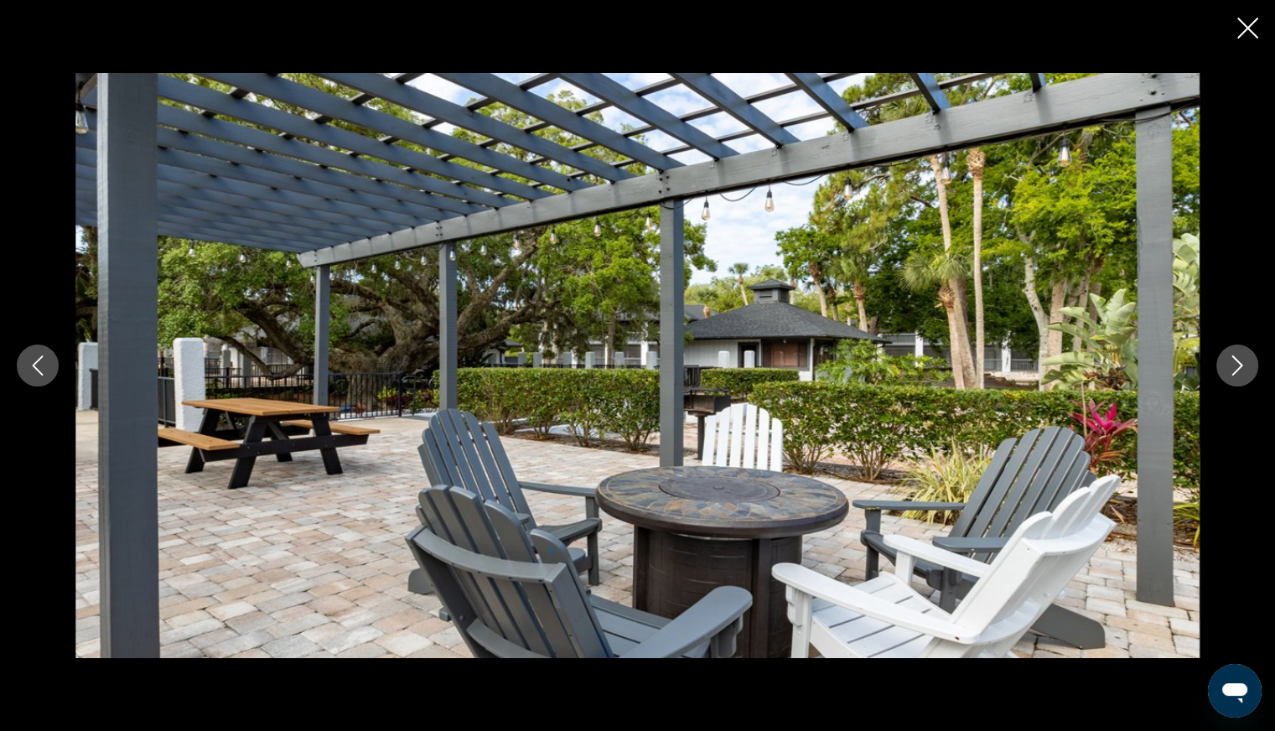
click at [1238, 383] on button "Next image" at bounding box center [1237, 365] width 42 height 42
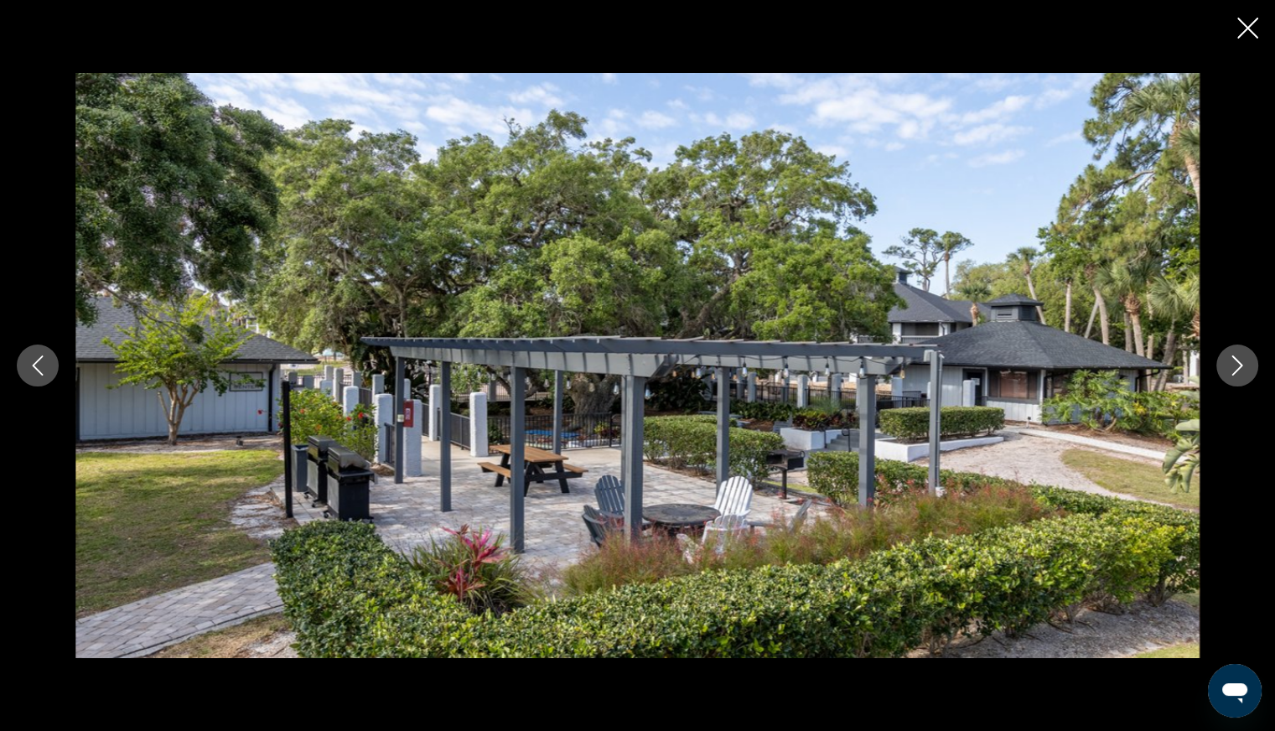
click at [1238, 383] on button "Next image" at bounding box center [1237, 365] width 42 height 42
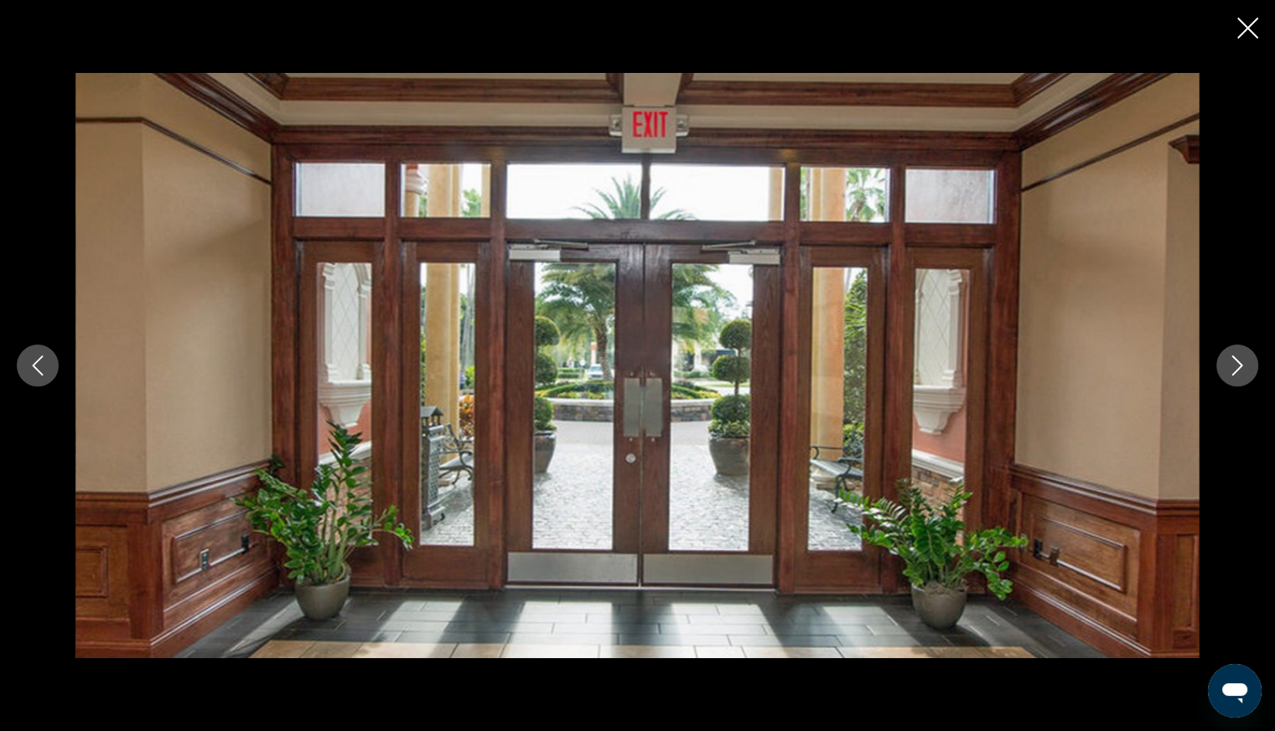
click at [1238, 383] on button "Next image" at bounding box center [1237, 365] width 42 height 42
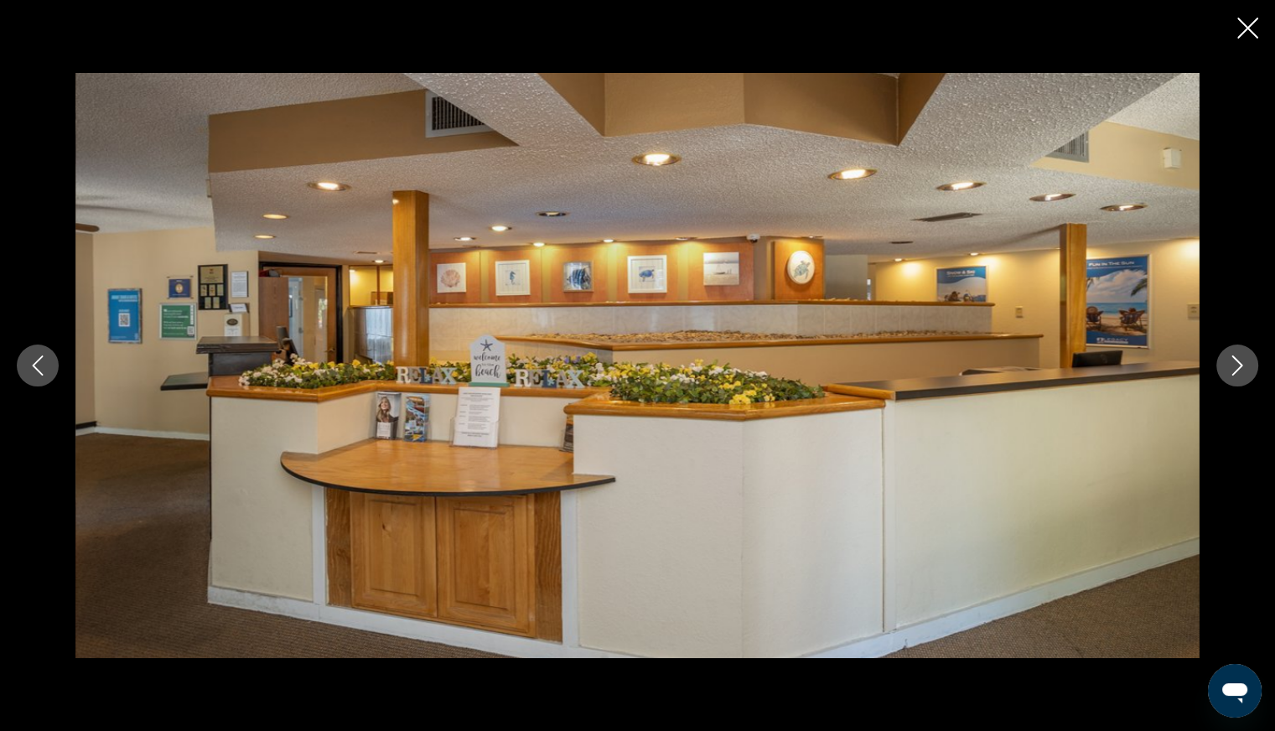
click at [1238, 383] on button "Next image" at bounding box center [1237, 365] width 42 height 42
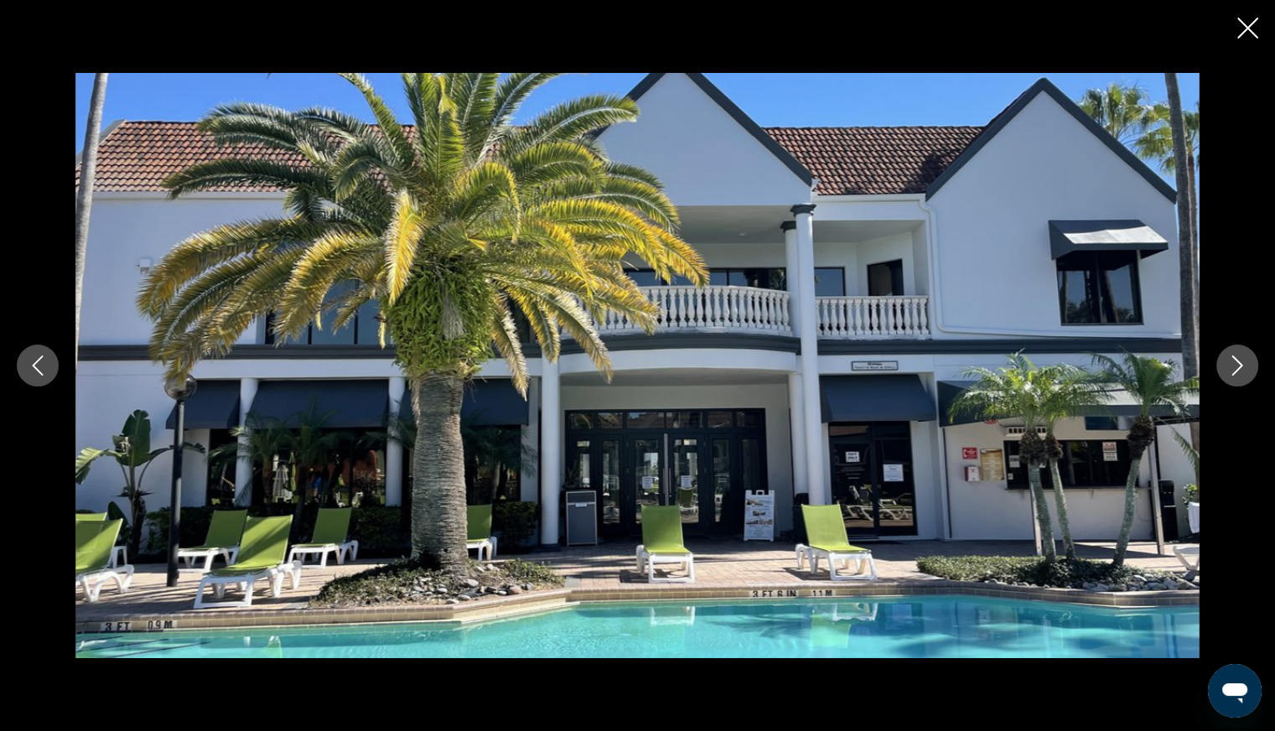
click at [1238, 383] on button "Next image" at bounding box center [1237, 365] width 42 height 42
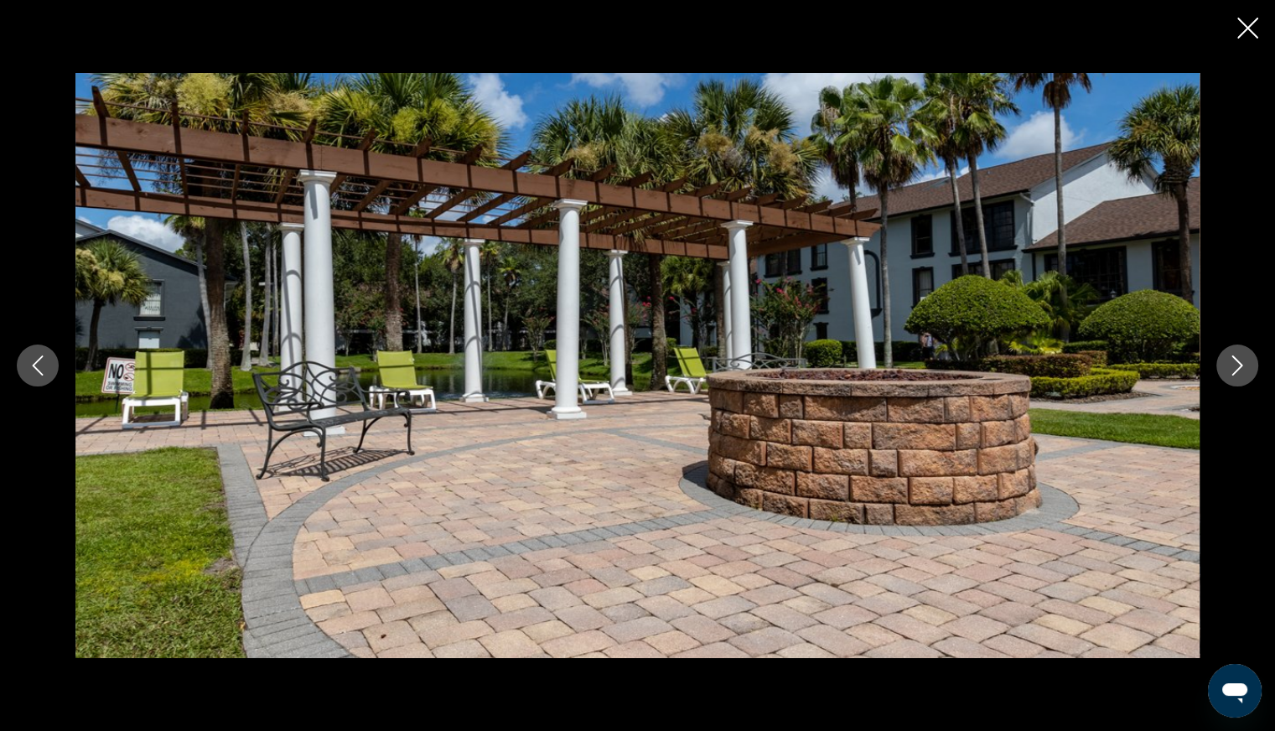
drag, startPoint x: 1249, startPoint y: 27, endPoint x: 1243, endPoint y: 51, distance: 25.2
click at [1249, 28] on icon "Close slideshow" at bounding box center [1247, 28] width 21 height 21
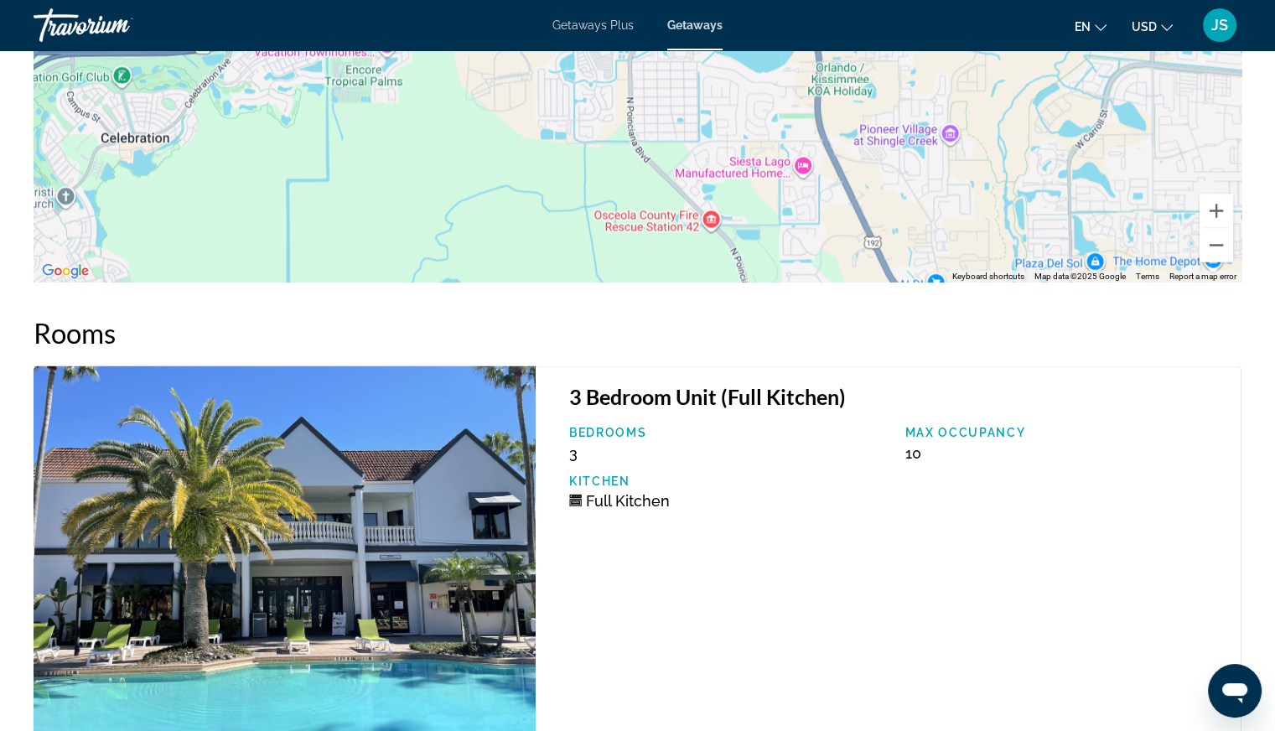
scroll to position [3017, 0]
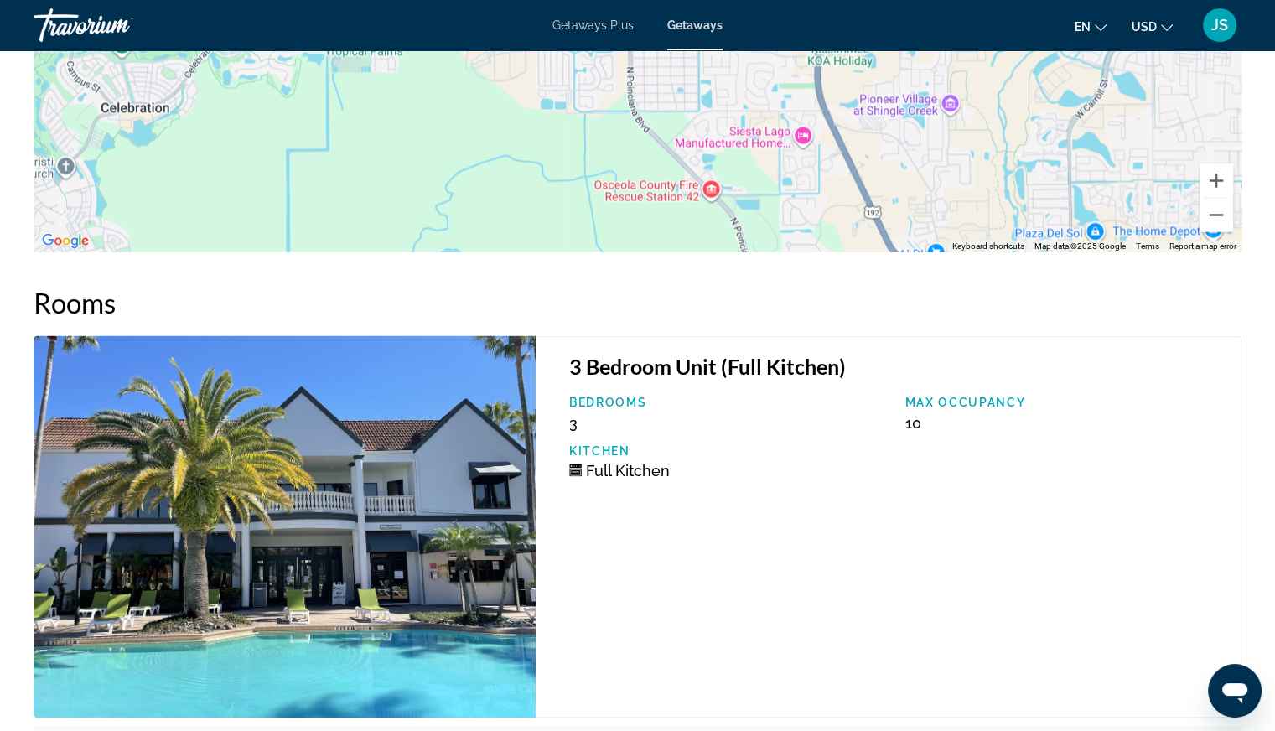
click at [405, 561] on img "Main content" at bounding box center [285, 526] width 502 height 382
click at [351, 504] on img "Main content" at bounding box center [285, 526] width 502 height 382
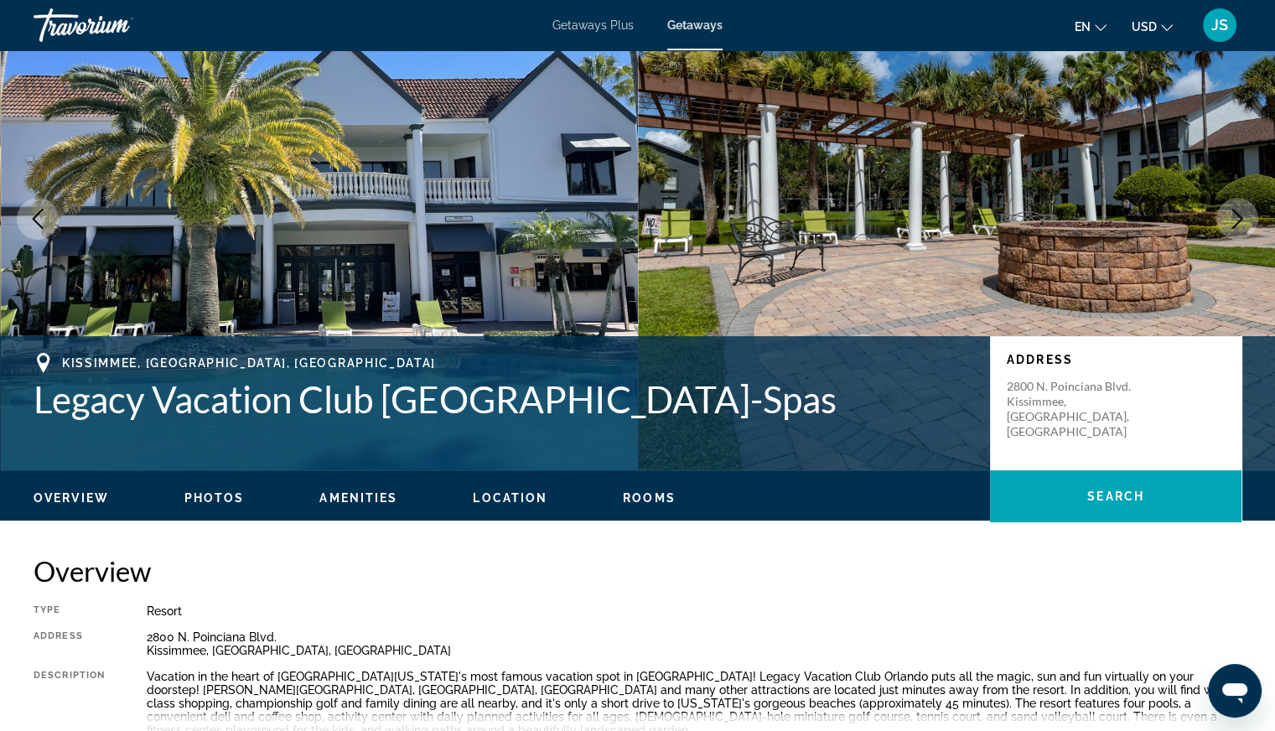
scroll to position [0, 0]
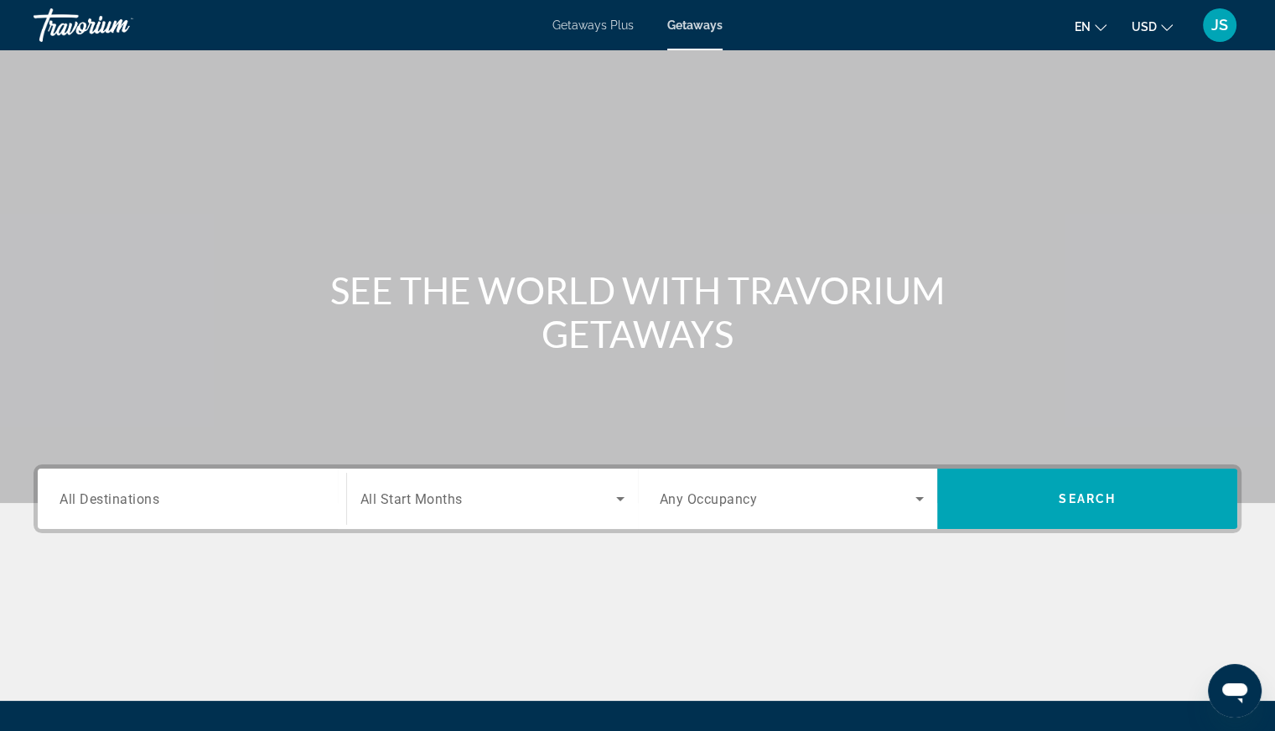
click at [81, 498] on span "All Destinations" at bounding box center [109, 498] width 100 height 16
click at [81, 498] on input "Destination All Destinations" at bounding box center [191, 499] width 265 height 20
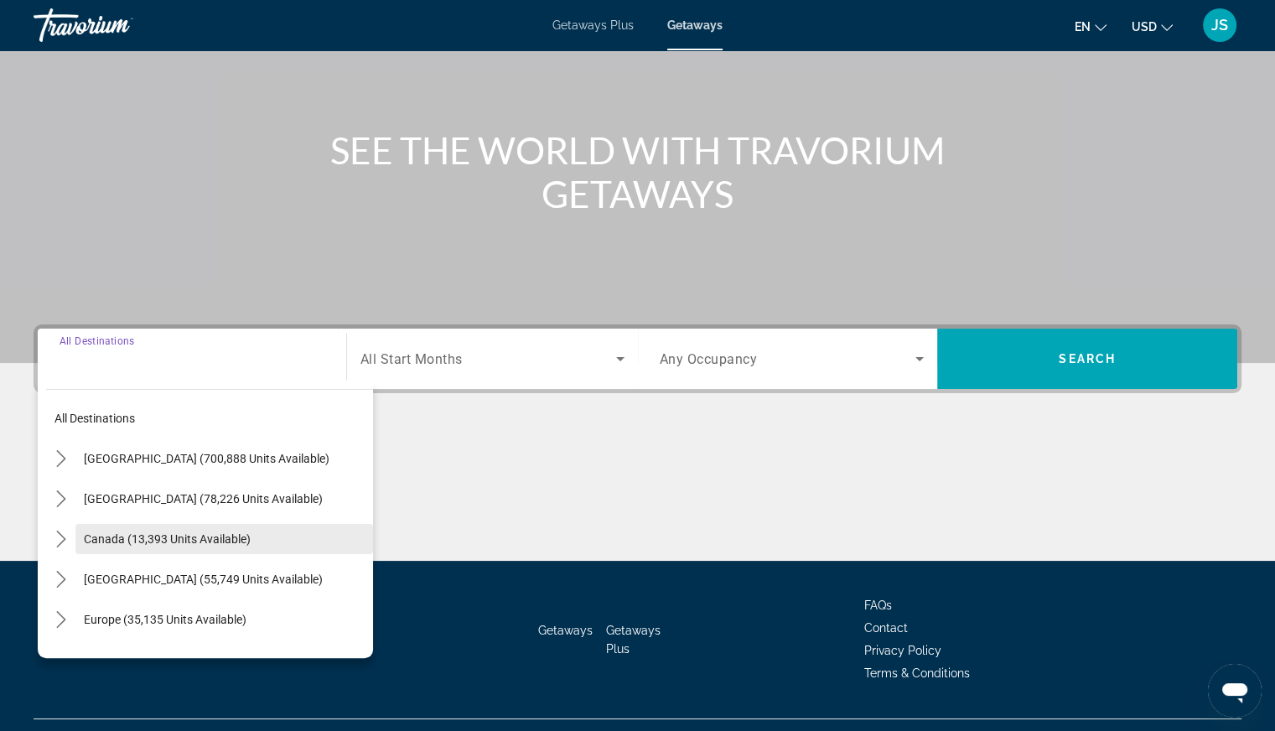
scroll to position [174, 0]
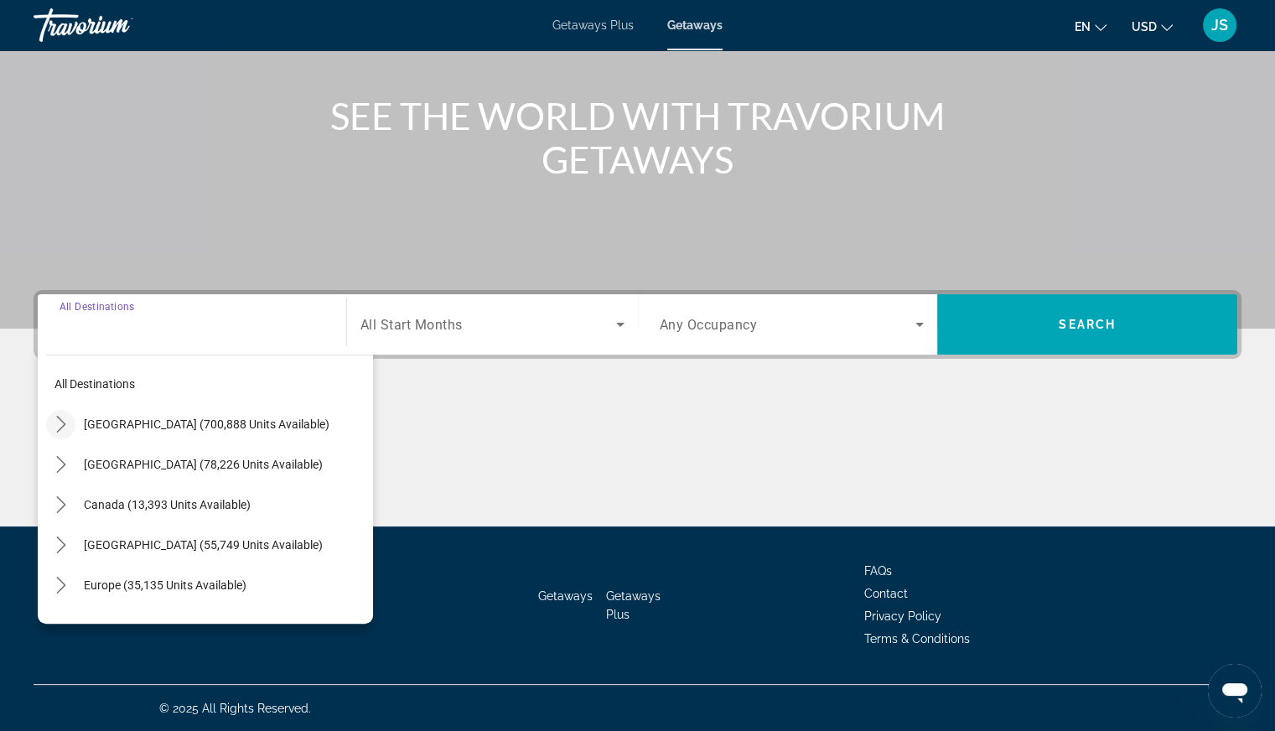
click at [65, 429] on icon "Toggle United States (700,888 units available) submenu" at bounding box center [61, 424] width 17 height 17
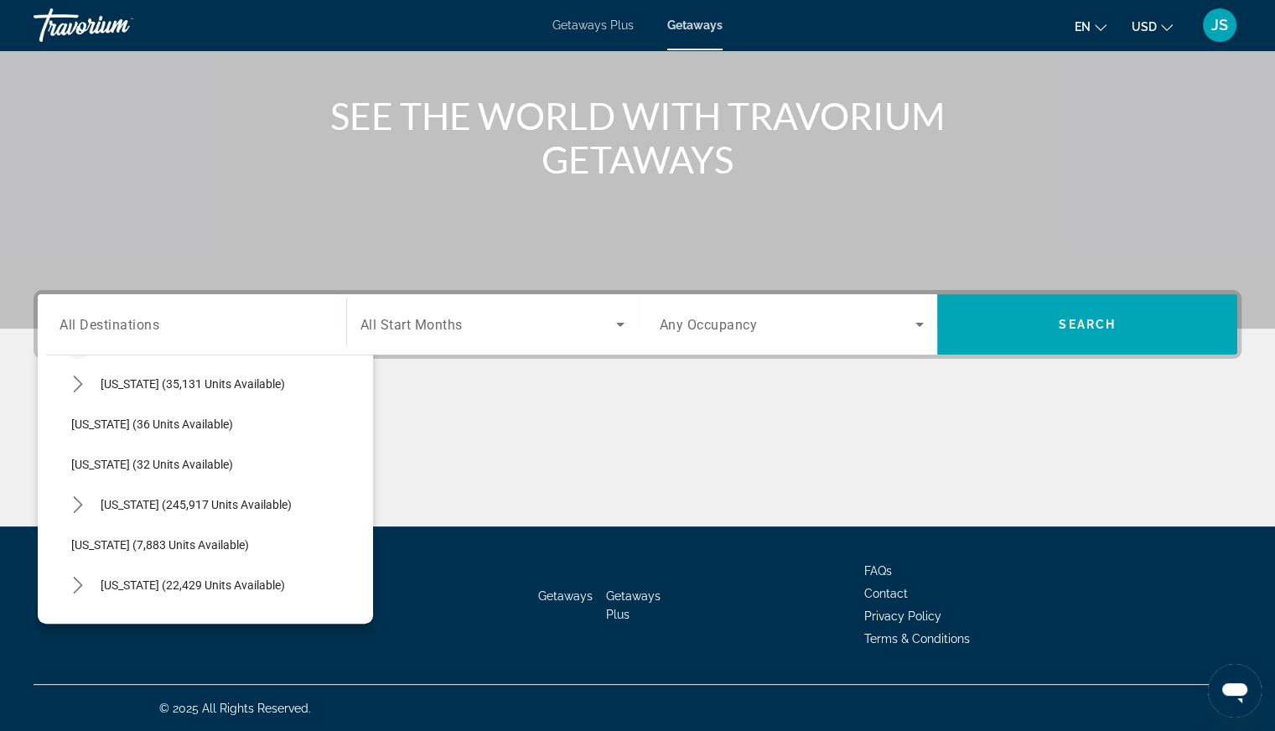
scroll to position [216, 0]
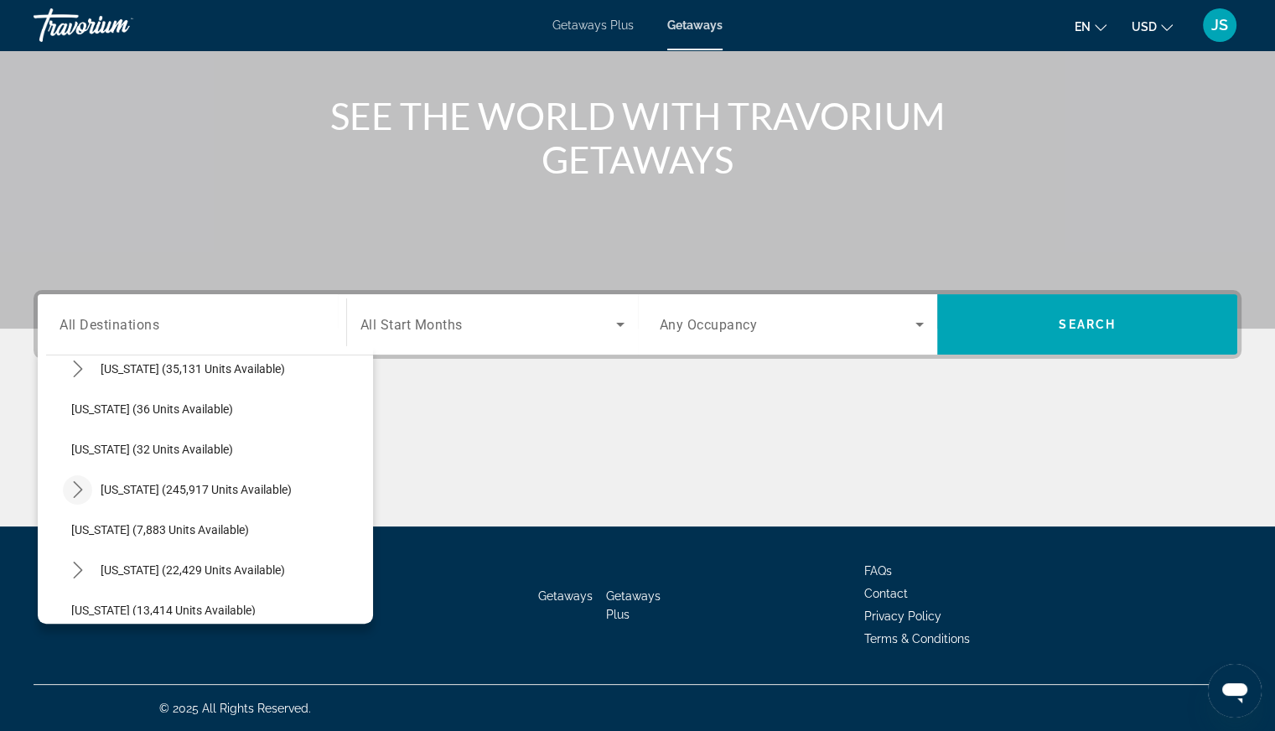
click at [77, 491] on icon "Toggle Florida (245,917 units available) submenu" at bounding box center [77, 489] width 9 height 17
click at [102, 547] on ul "[GEOGRAPHIC_DATA] (96,787 units available) [GEOGRAPHIC_DATA] (61,440 units avai…" at bounding box center [218, 610] width 310 height 201
click at [119, 515] on span "Select destination: Orlando & Disney Area (96,787 units available)" at bounding box center [226, 530] width 293 height 40
type input "**********"
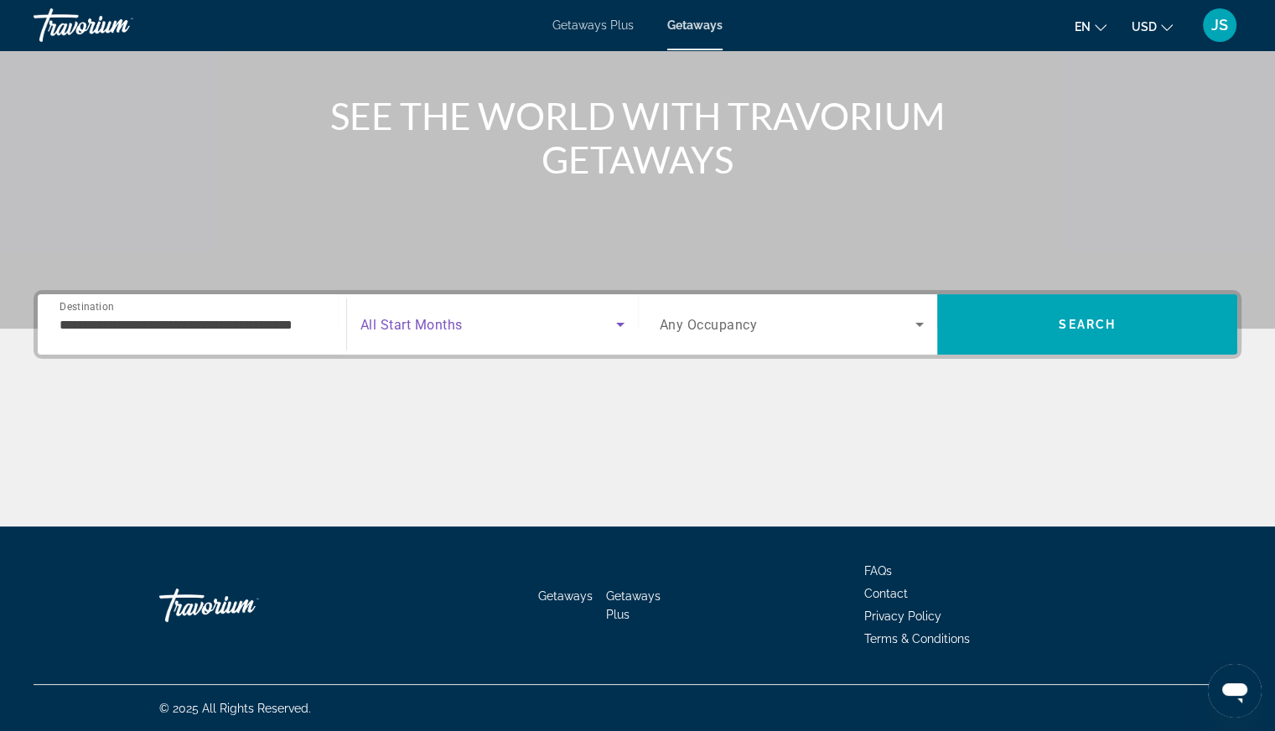
click at [622, 326] on icon "Search widget" at bounding box center [620, 324] width 20 height 20
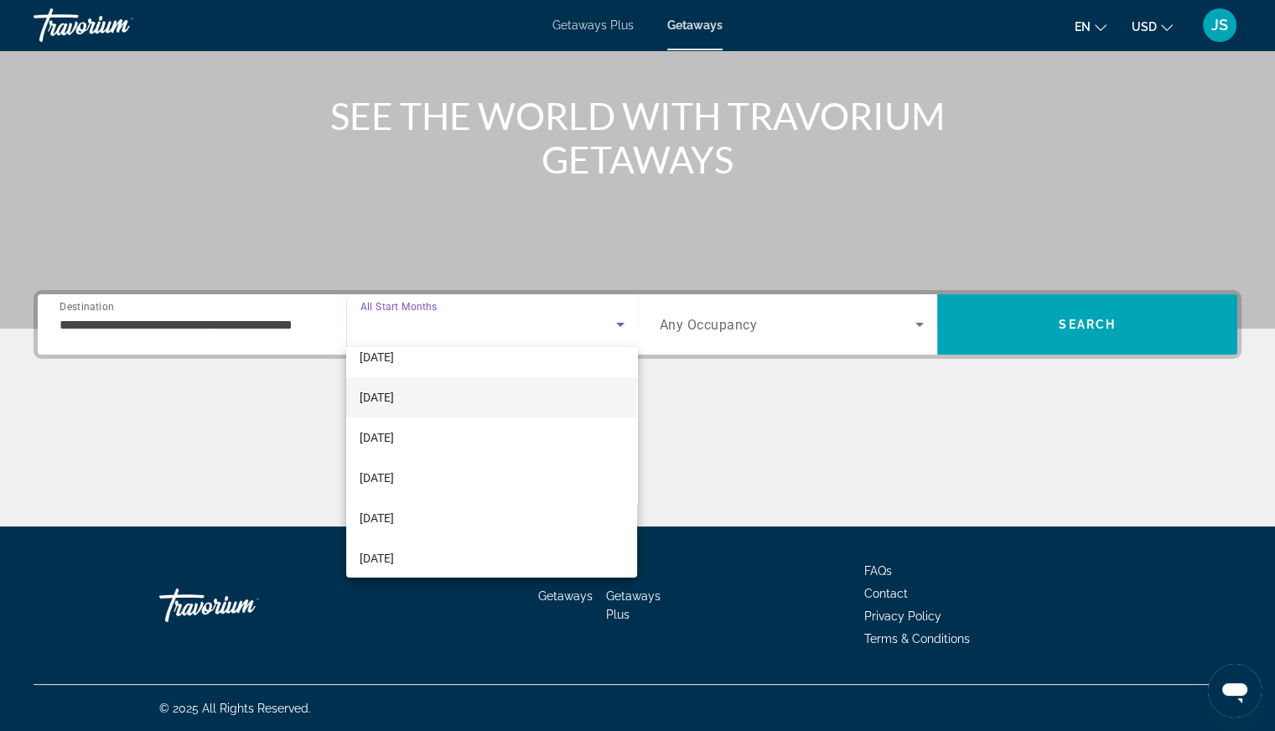
scroll to position [84, 0]
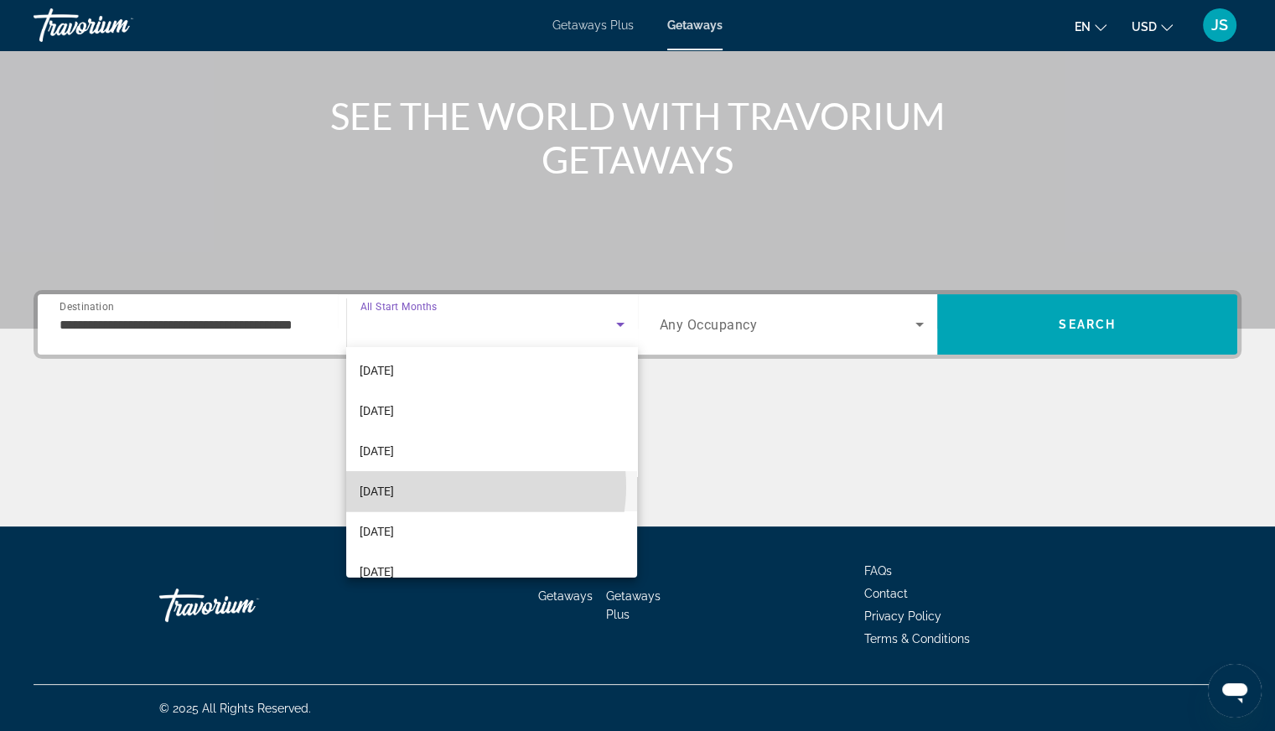
click at [453, 486] on mat-option "[DATE]" at bounding box center [491, 491] width 291 height 40
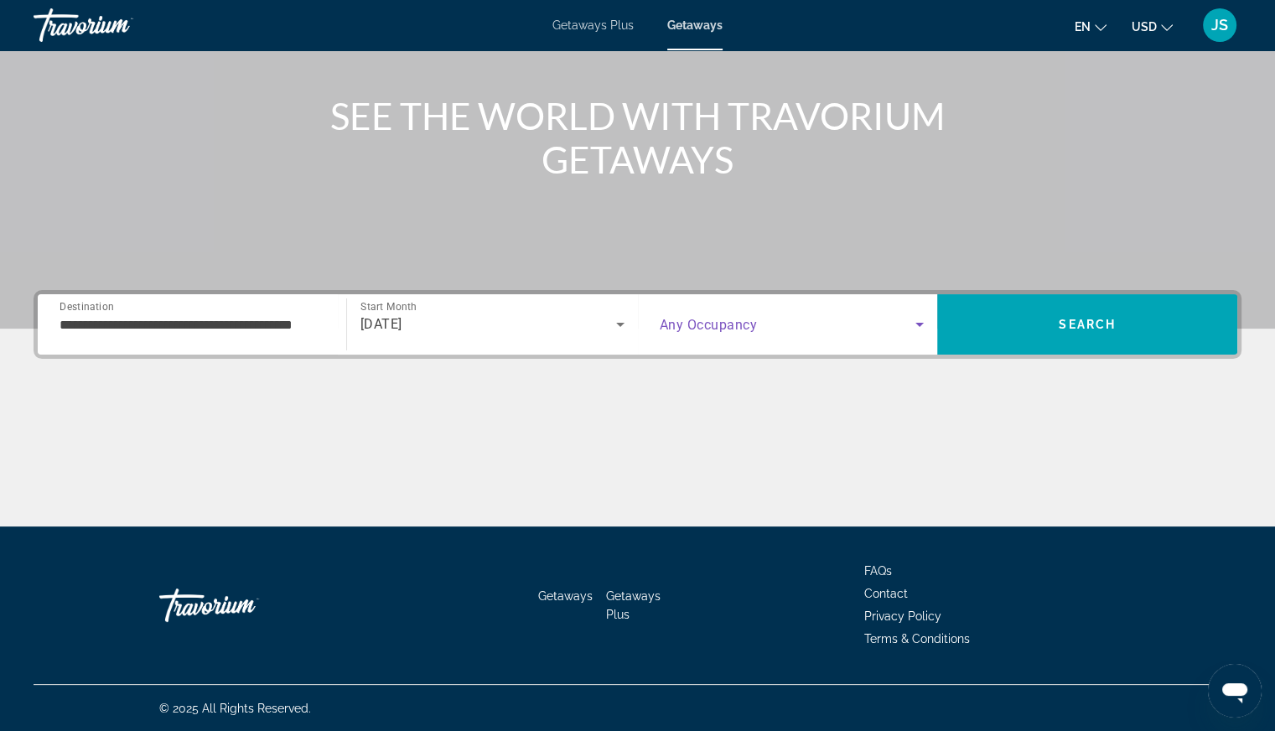
click at [915, 323] on icon "Search widget" at bounding box center [919, 324] width 20 height 20
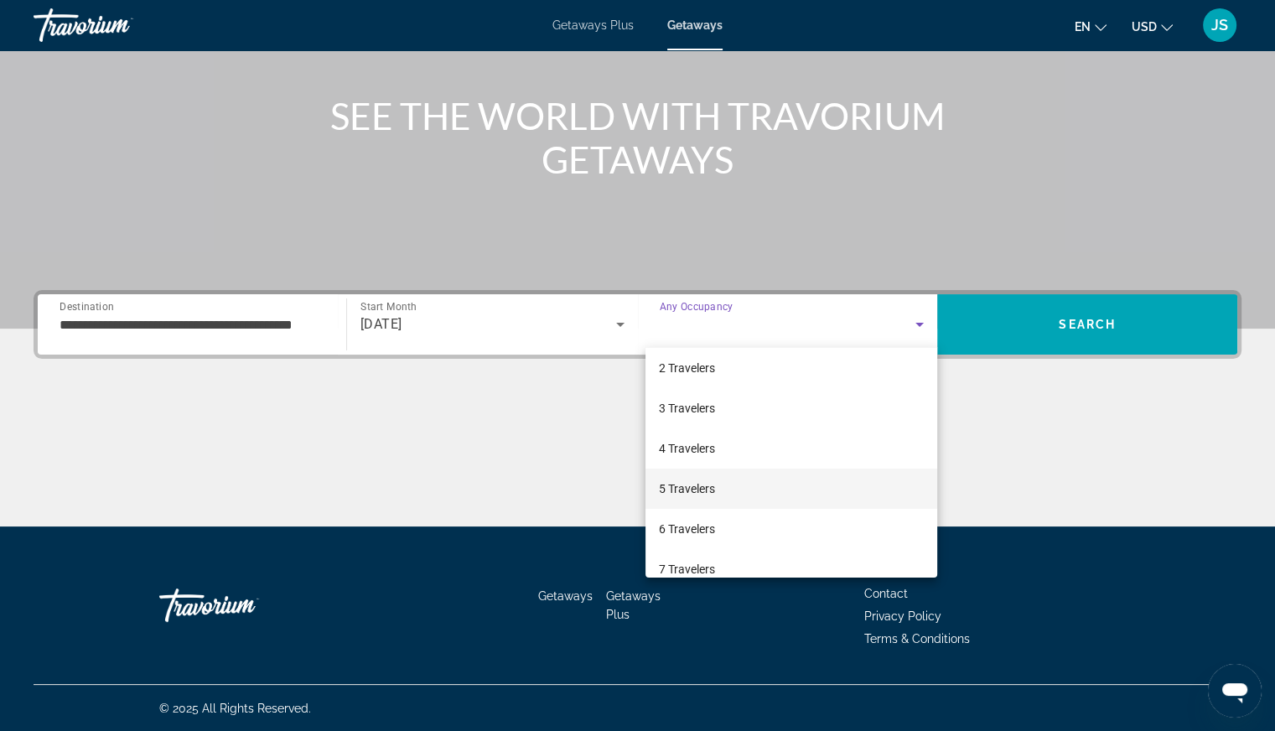
scroll to position [17, 0]
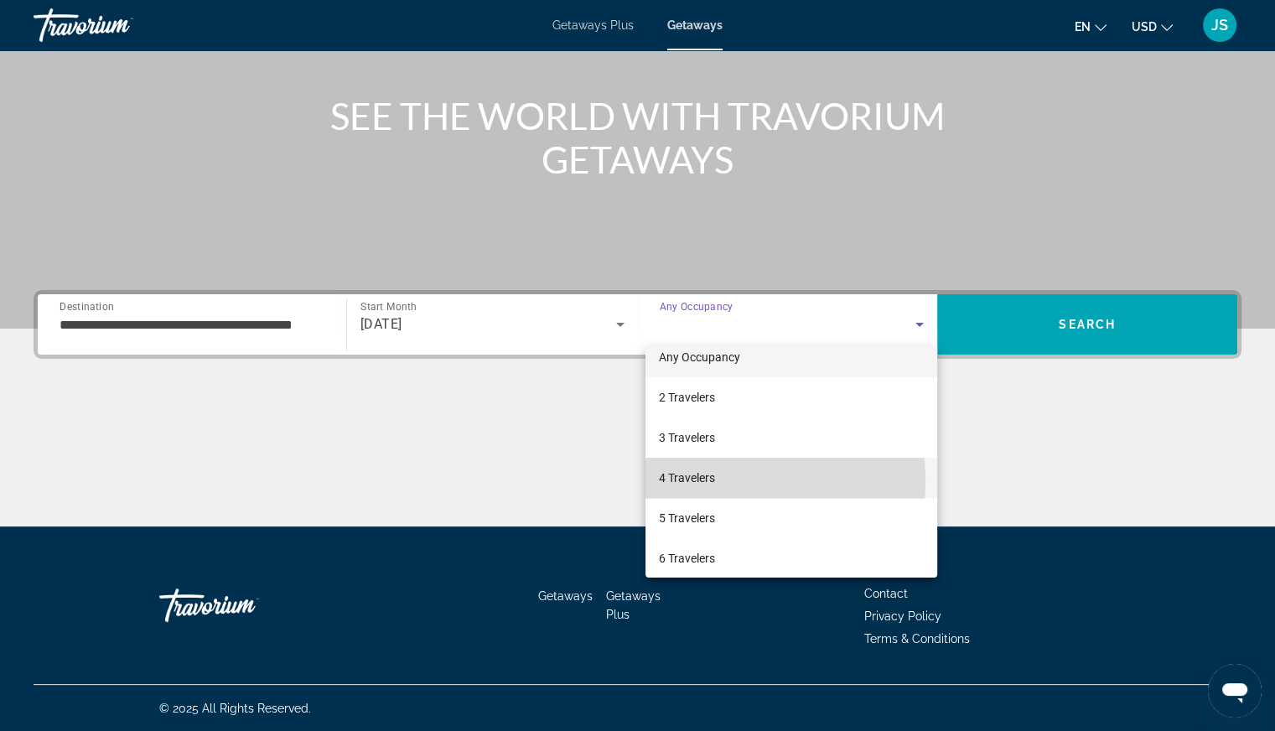
click at [679, 479] on span "4 Travelers" at bounding box center [687, 478] width 56 height 20
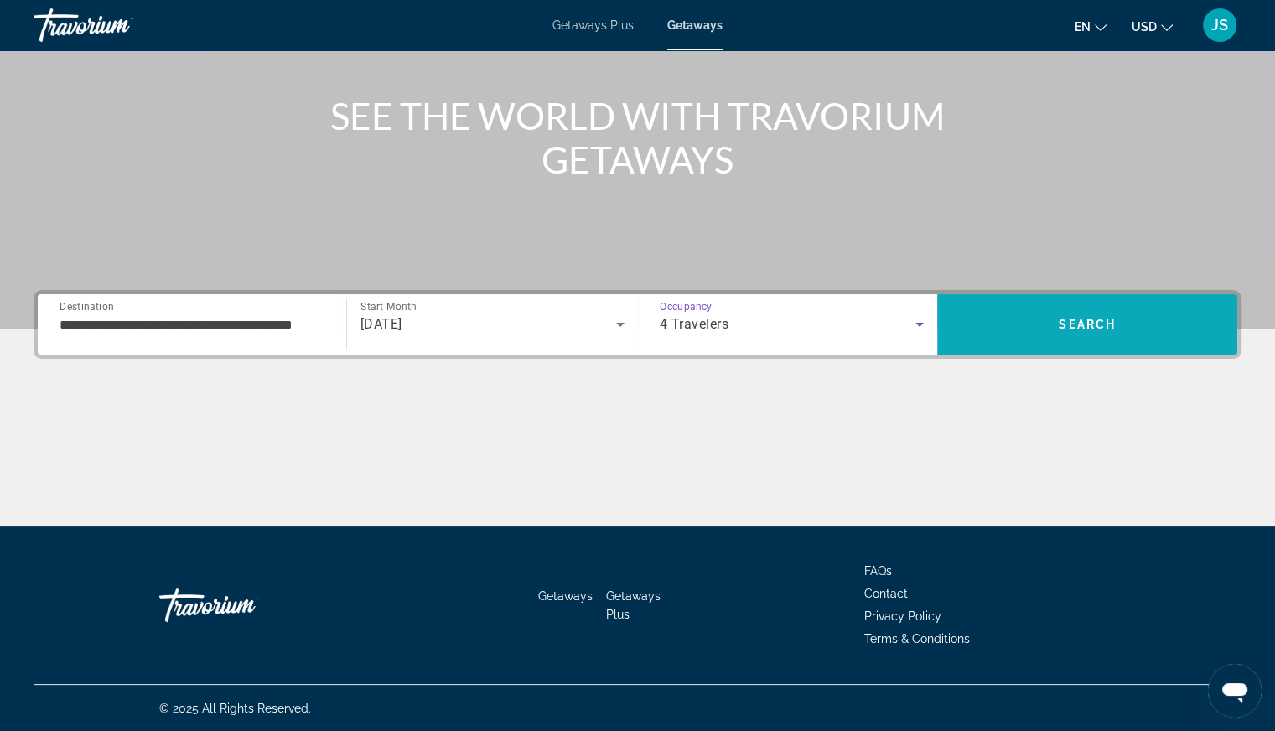
click at [1099, 323] on span "Search" at bounding box center [1086, 324] width 57 height 13
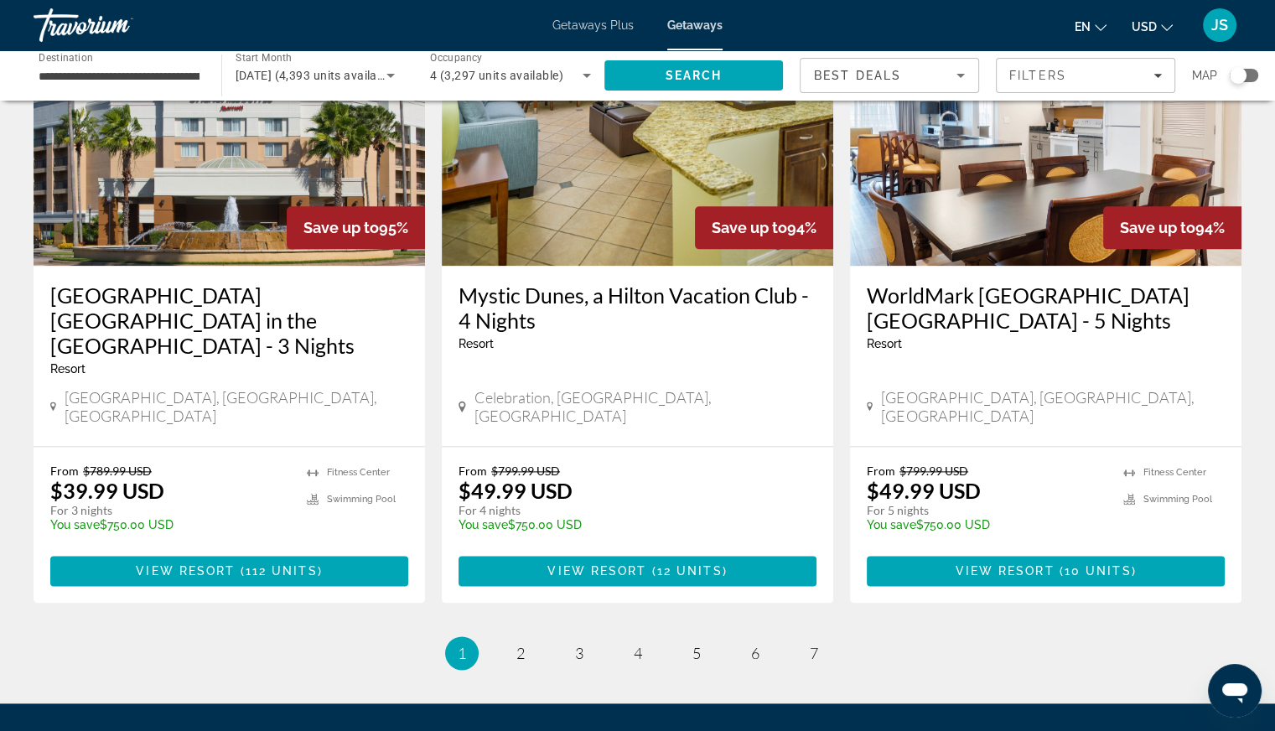
scroll to position [2011, 0]
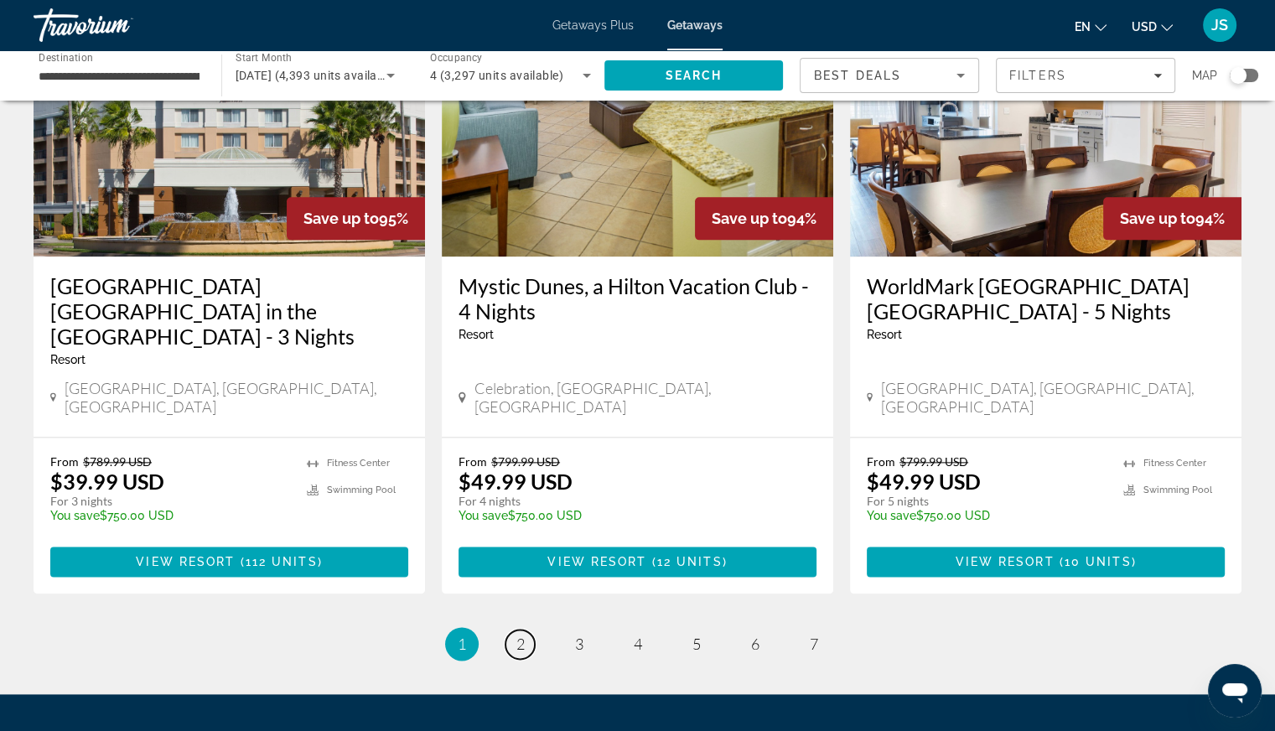
click at [512, 629] on link "page 2" at bounding box center [519, 643] width 29 height 29
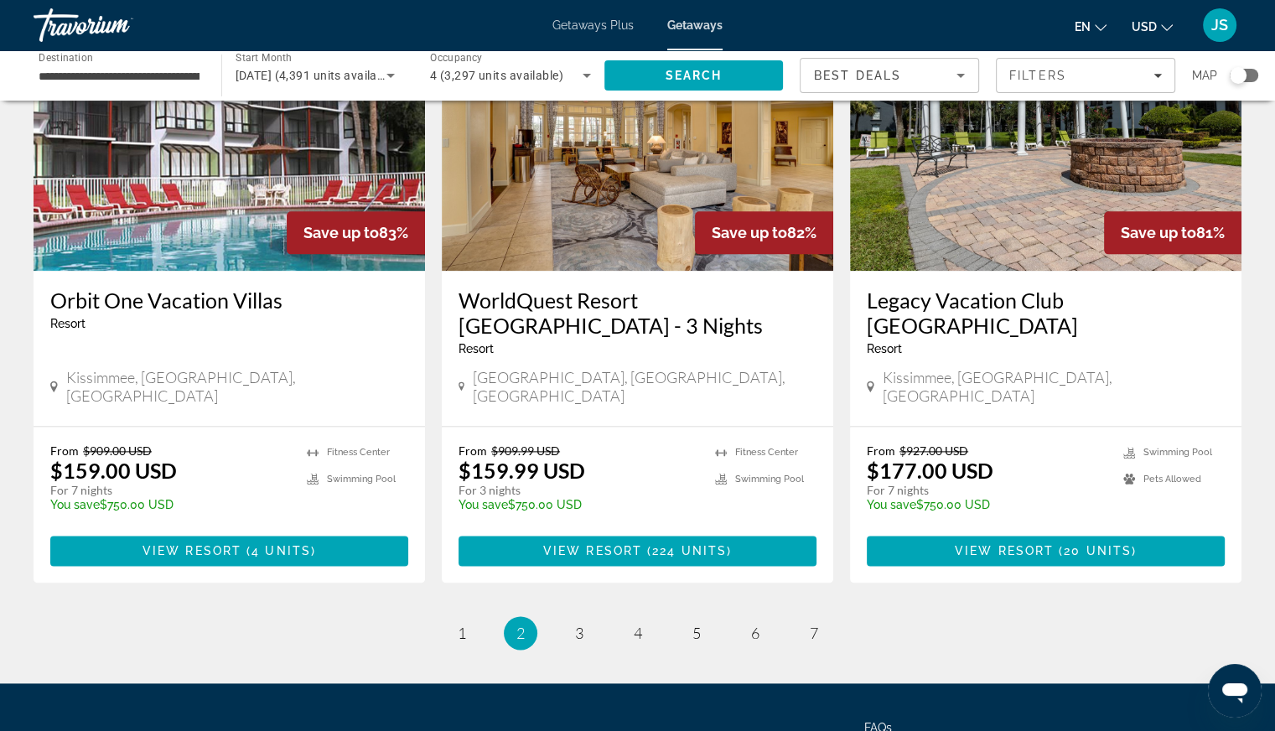
scroll to position [2080, 0]
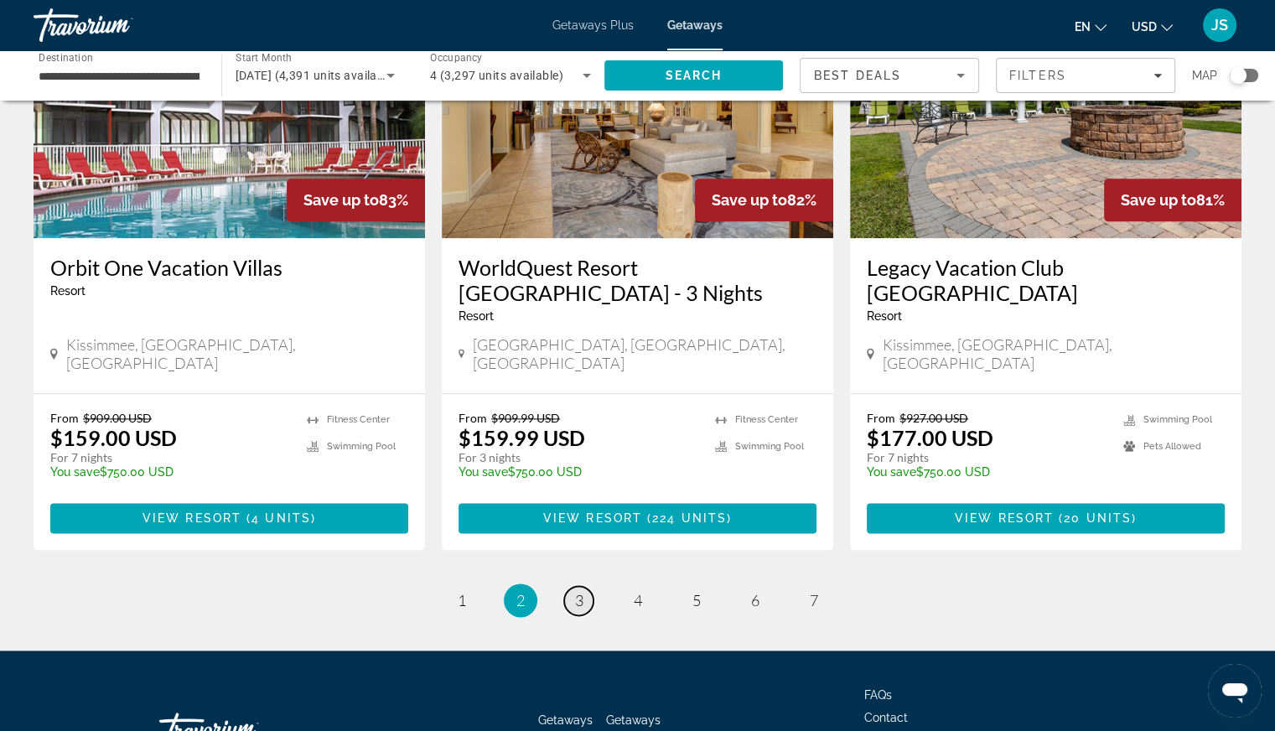
click at [584, 586] on link "page 3" at bounding box center [578, 600] width 29 height 29
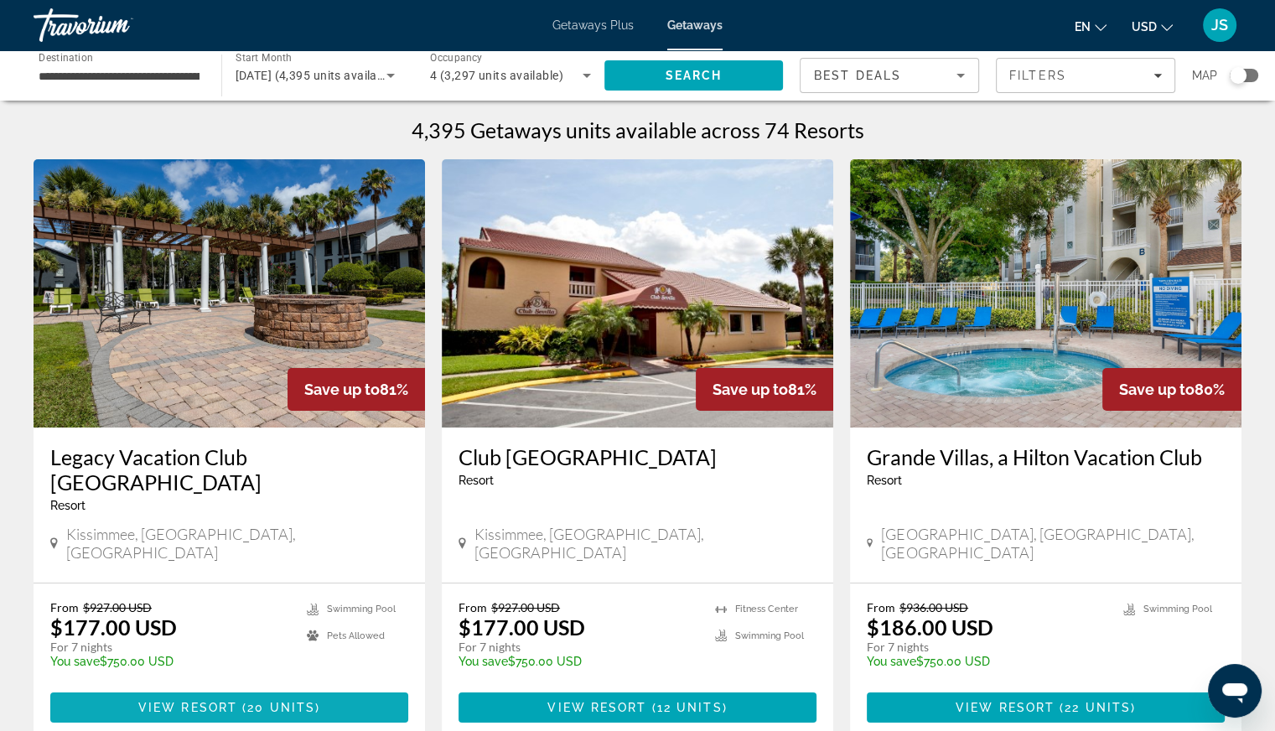
click at [185, 701] on span "View Resort" at bounding box center [187, 707] width 99 height 13
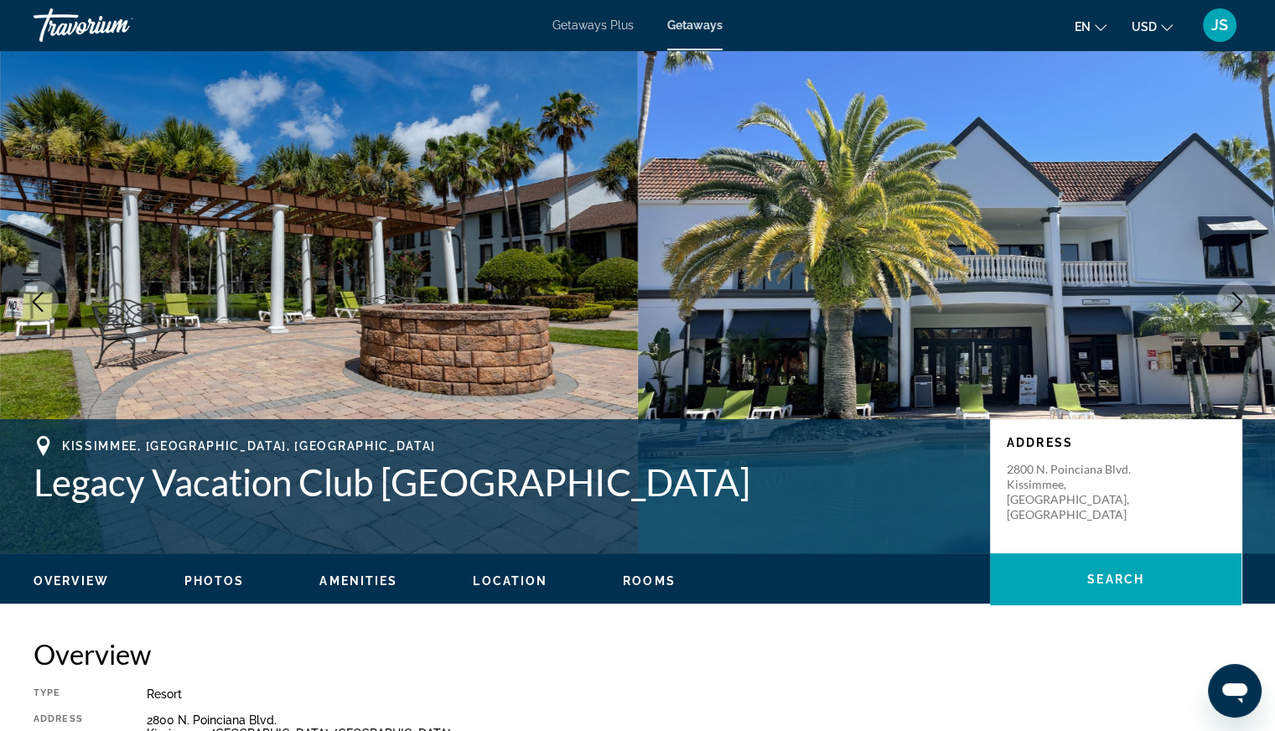
click at [692, 27] on span "Getaways" at bounding box center [694, 24] width 55 height 13
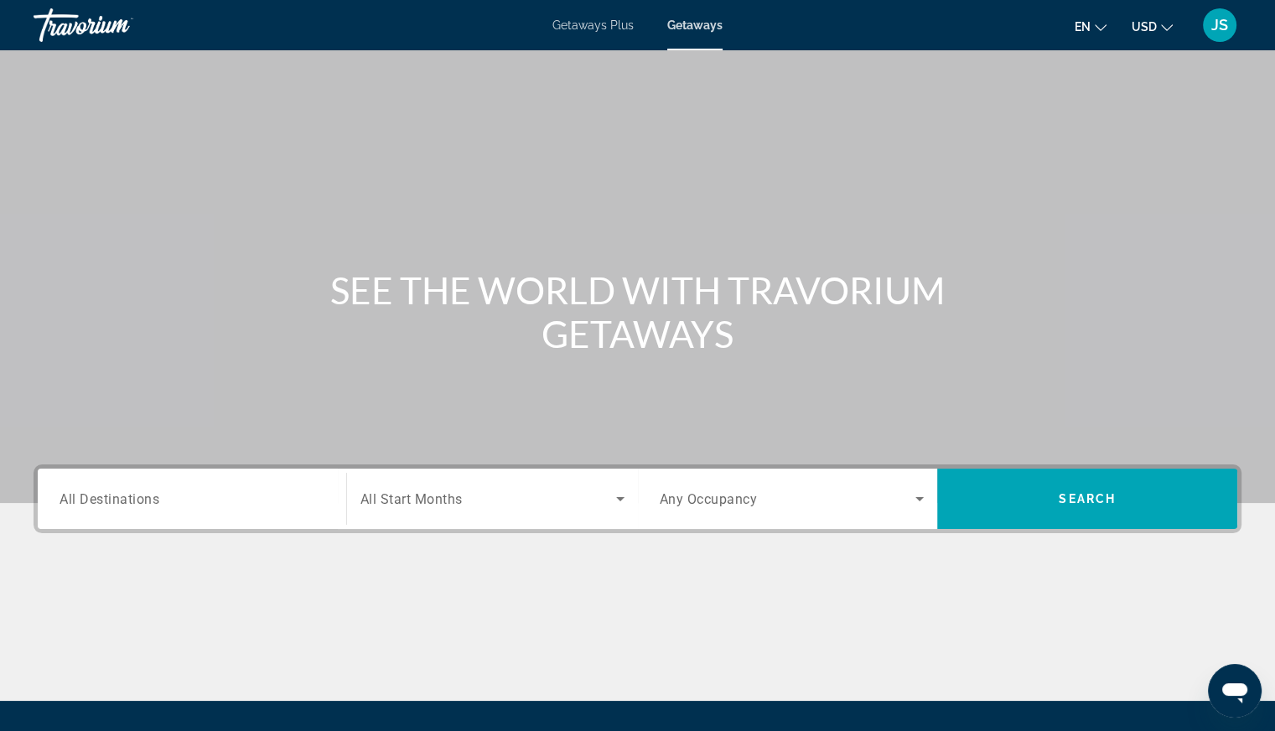
click at [85, 505] on span "All Destinations" at bounding box center [109, 498] width 100 height 16
click at [85, 505] on input "Destination All Destinations" at bounding box center [191, 499] width 265 height 20
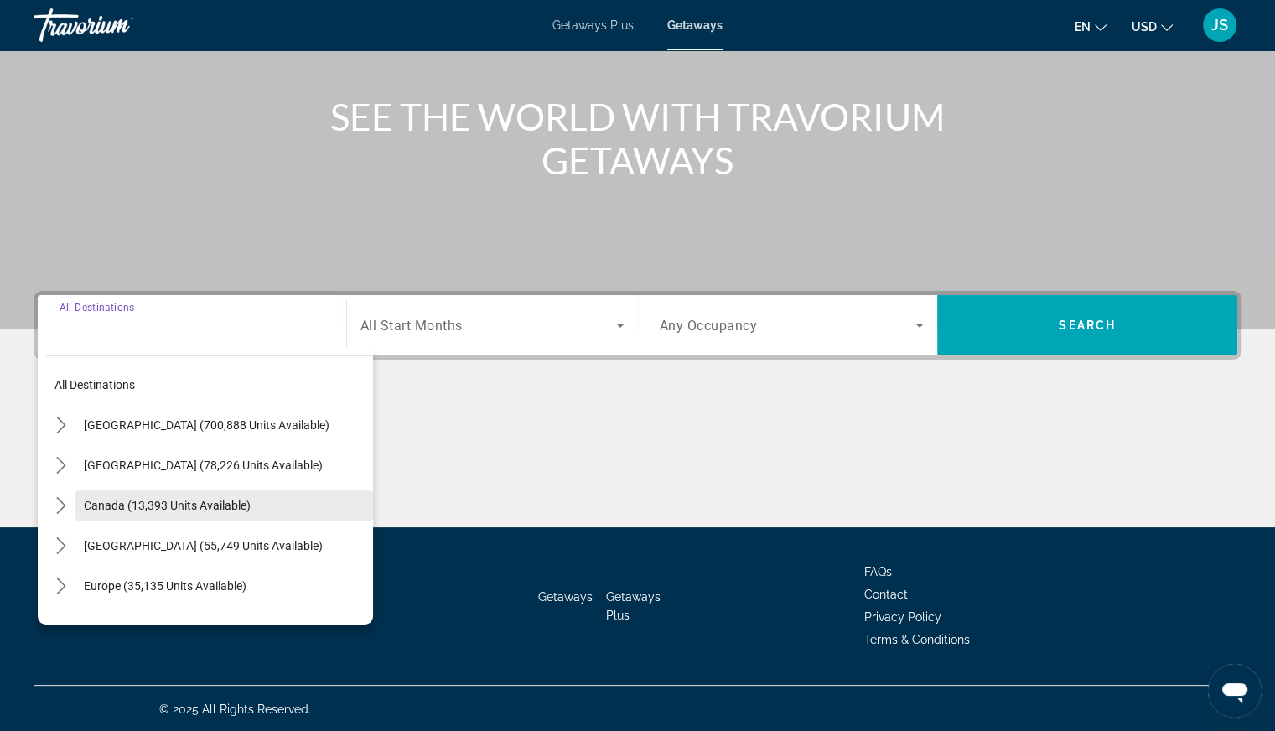
scroll to position [174, 0]
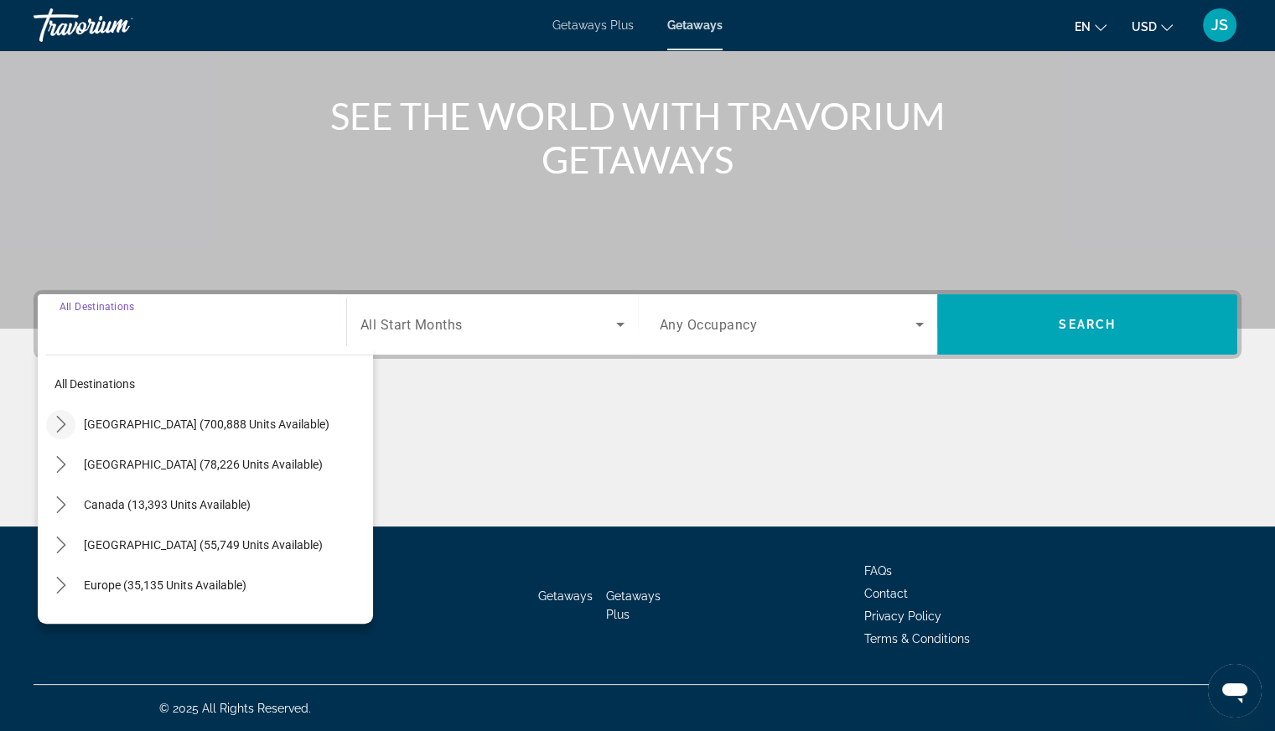
click at [62, 427] on icon "Toggle United States (700,888 units available) submenu" at bounding box center [61, 424] width 17 height 17
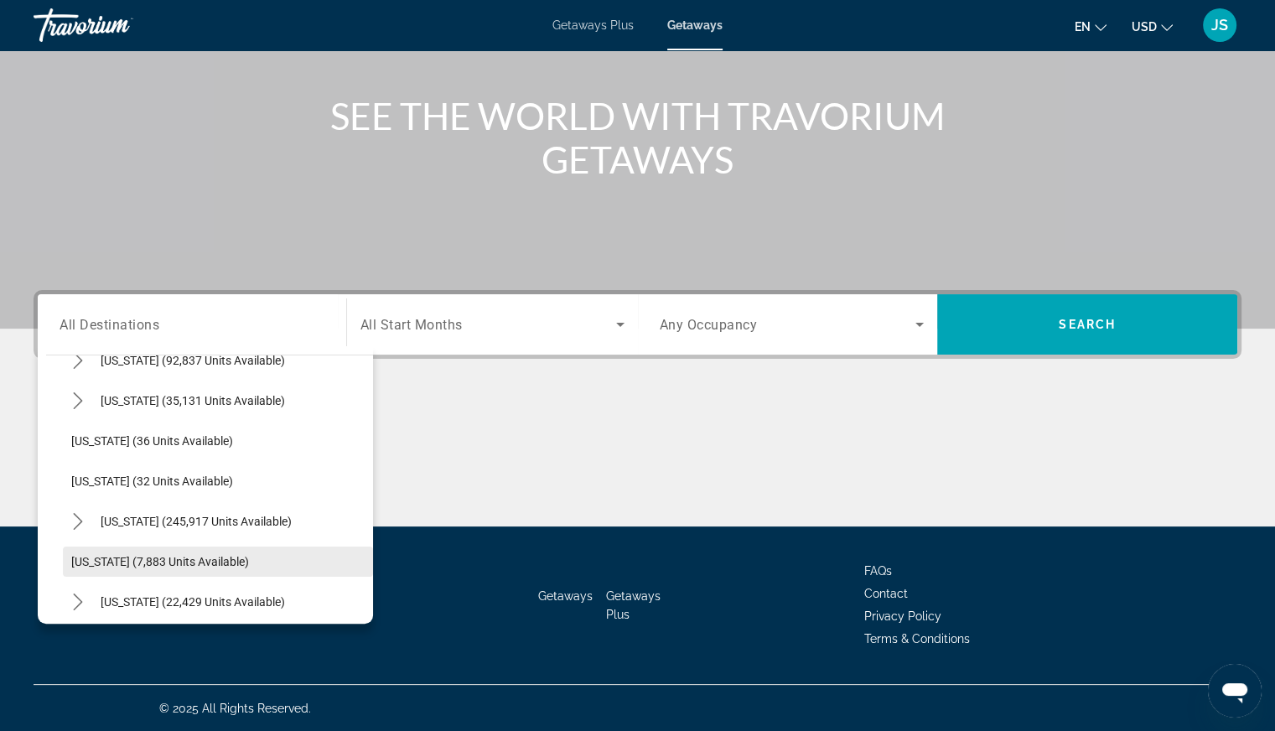
scroll to position [216, 0]
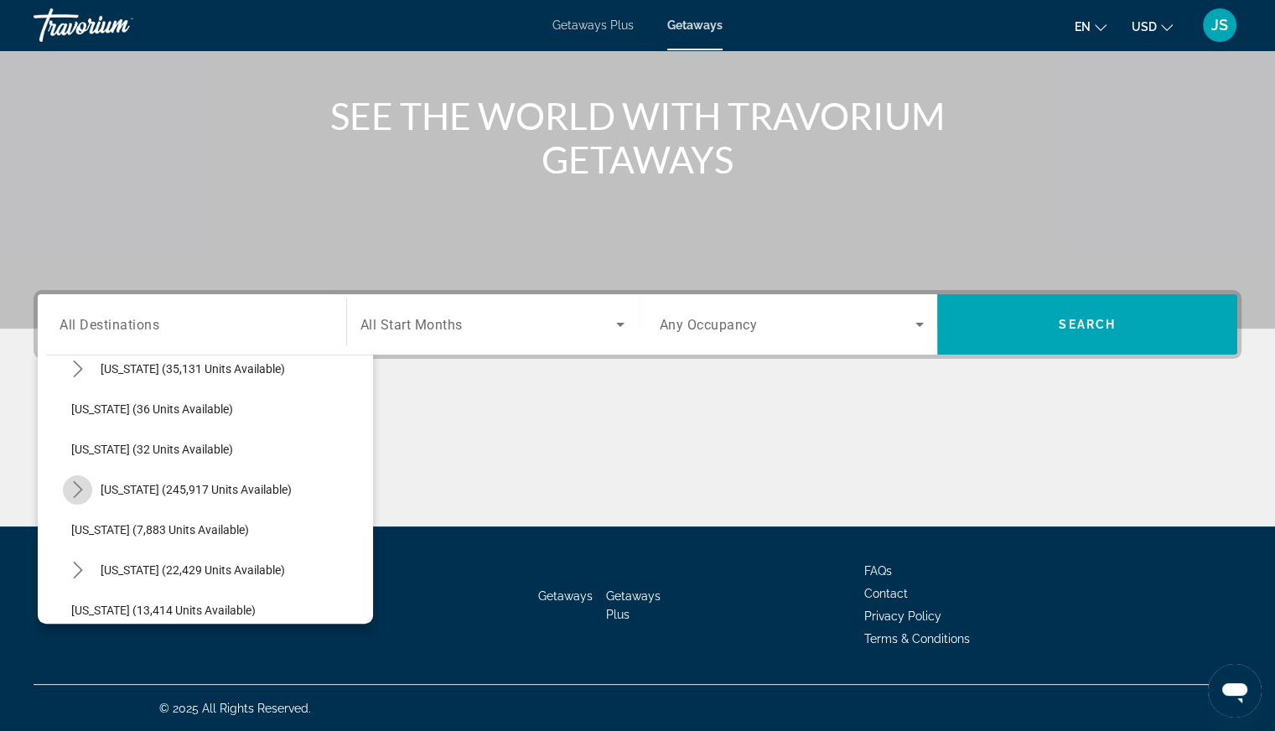
click at [75, 499] on mat-icon "Toggle Florida (245,917 units available) submenu" at bounding box center [77, 489] width 29 height 29
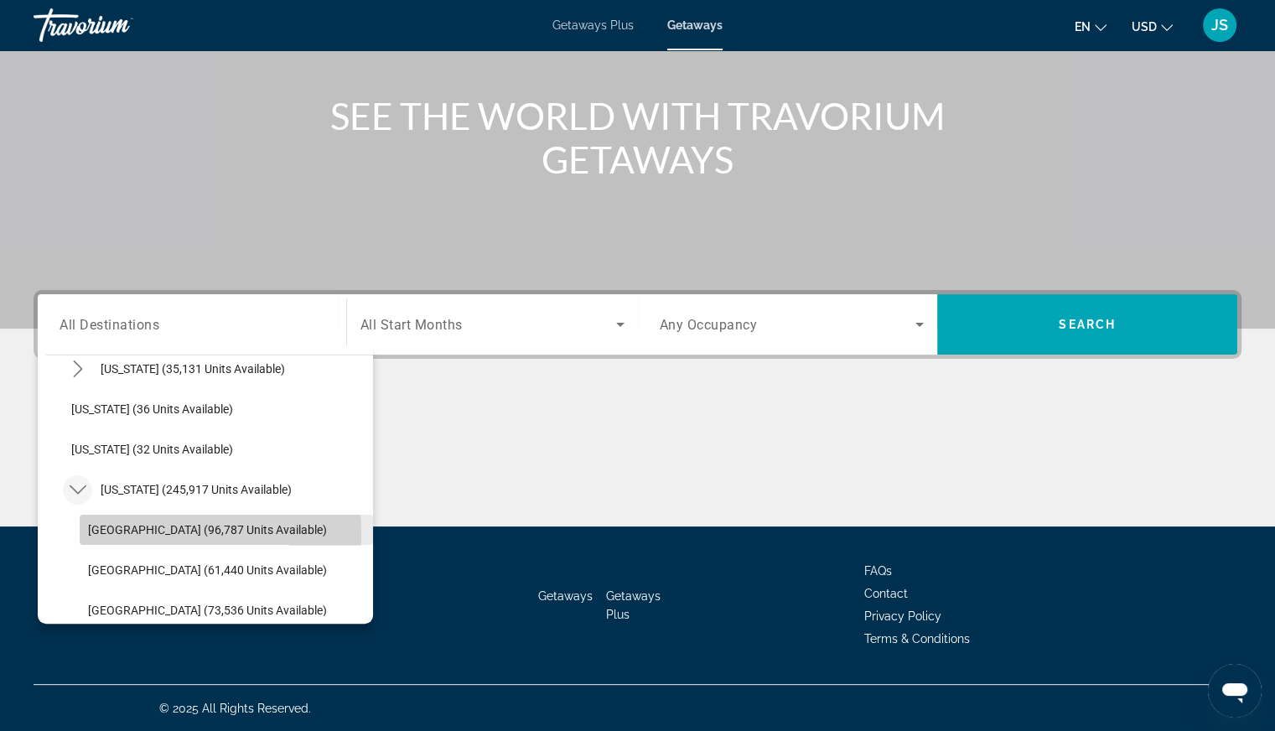
click at [111, 533] on span "[GEOGRAPHIC_DATA] (96,787 units available)" at bounding box center [207, 529] width 239 height 13
type input "**********"
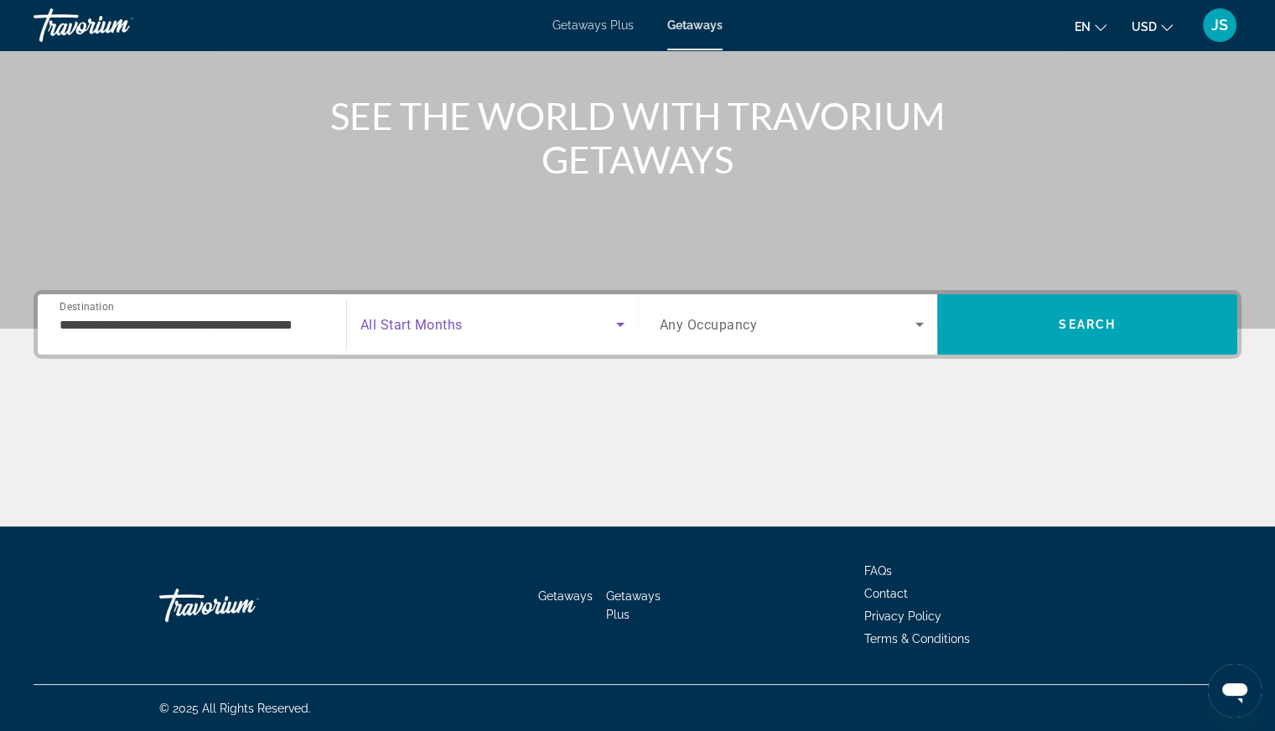
click at [623, 325] on icon "Search widget" at bounding box center [620, 324] width 20 height 20
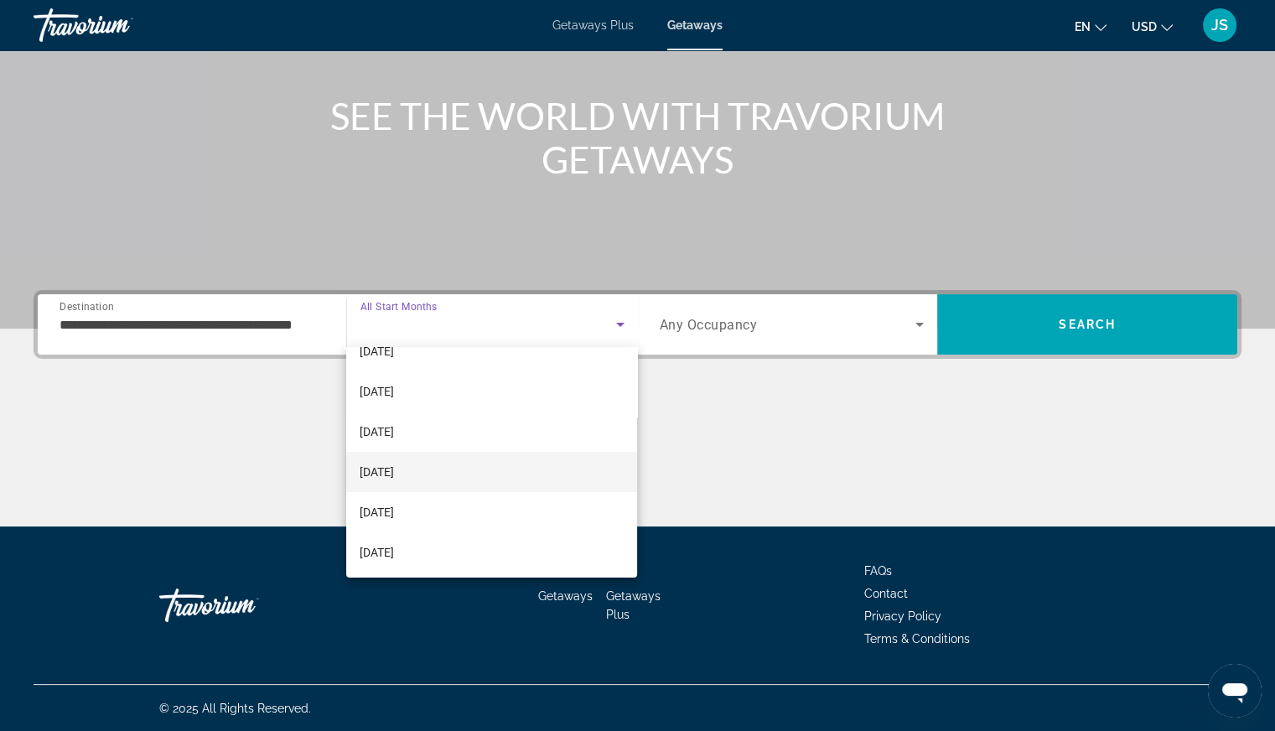
scroll to position [168, 0]
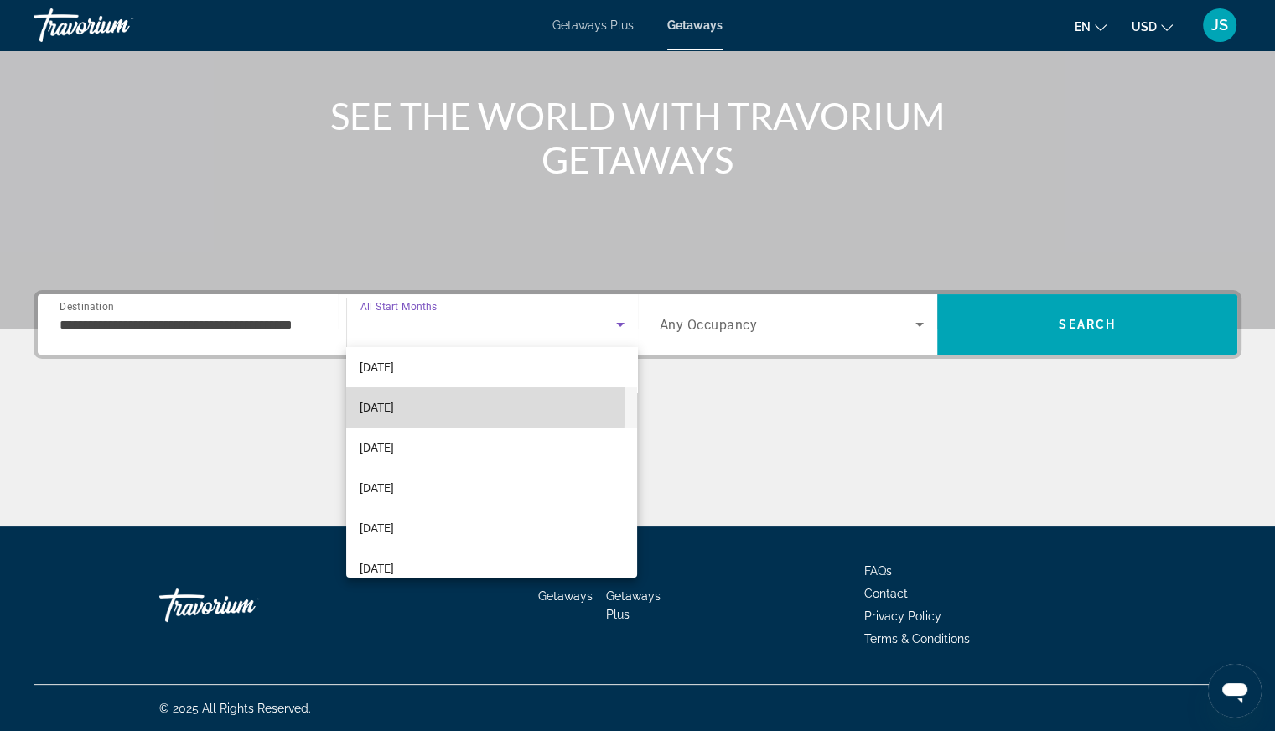
click at [394, 406] on span "[DATE]" at bounding box center [377, 407] width 34 height 20
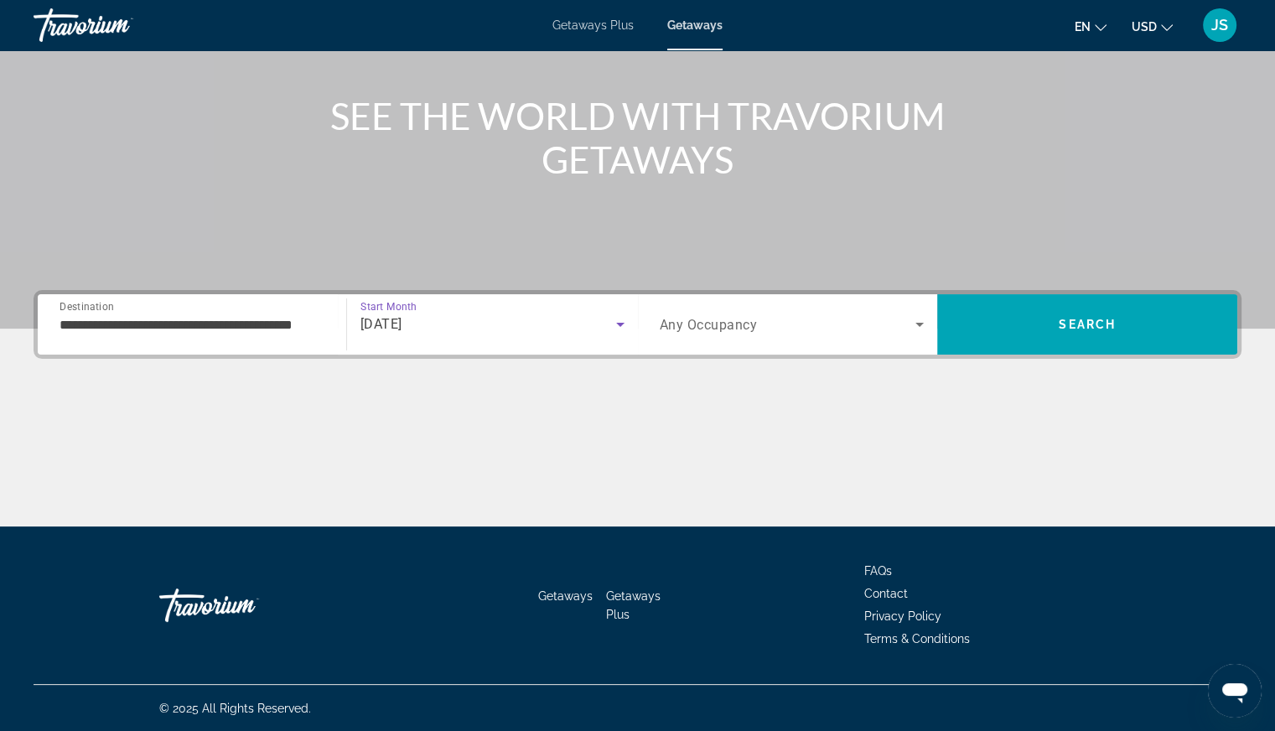
click at [915, 326] on icon "Search widget" at bounding box center [919, 324] width 20 height 20
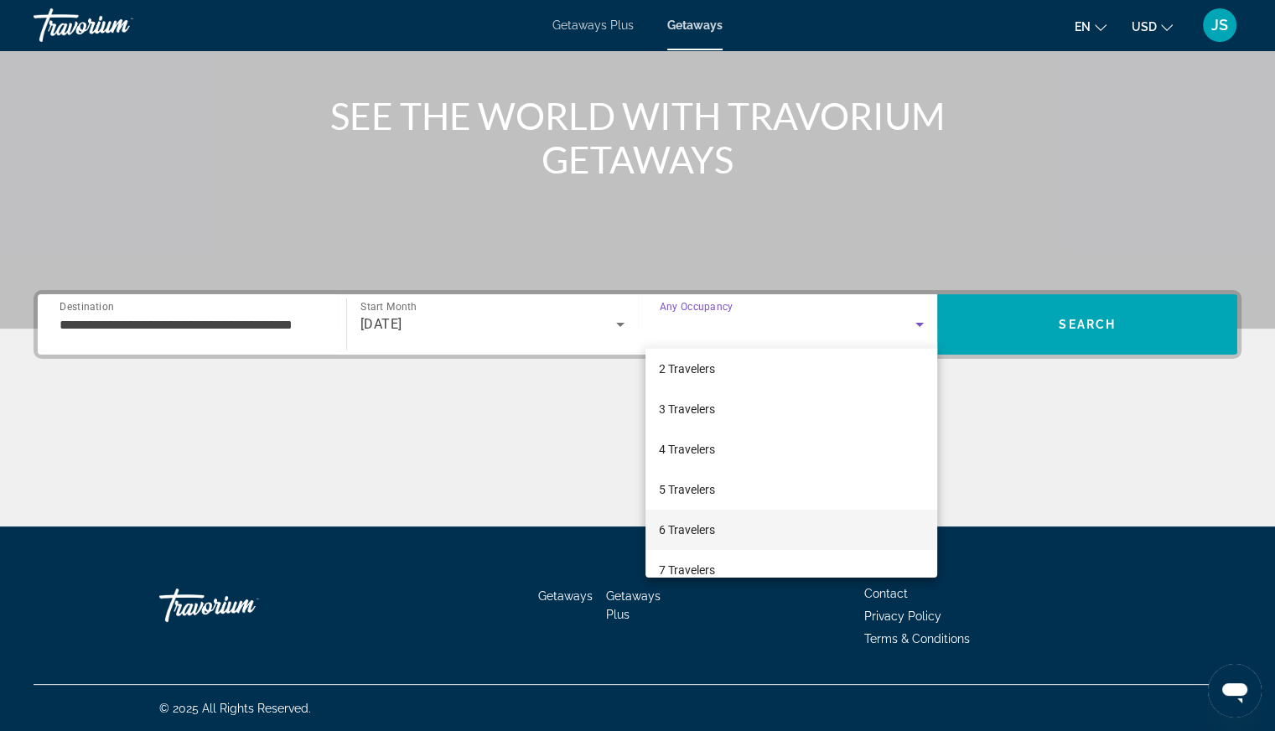
scroll to position [84, 0]
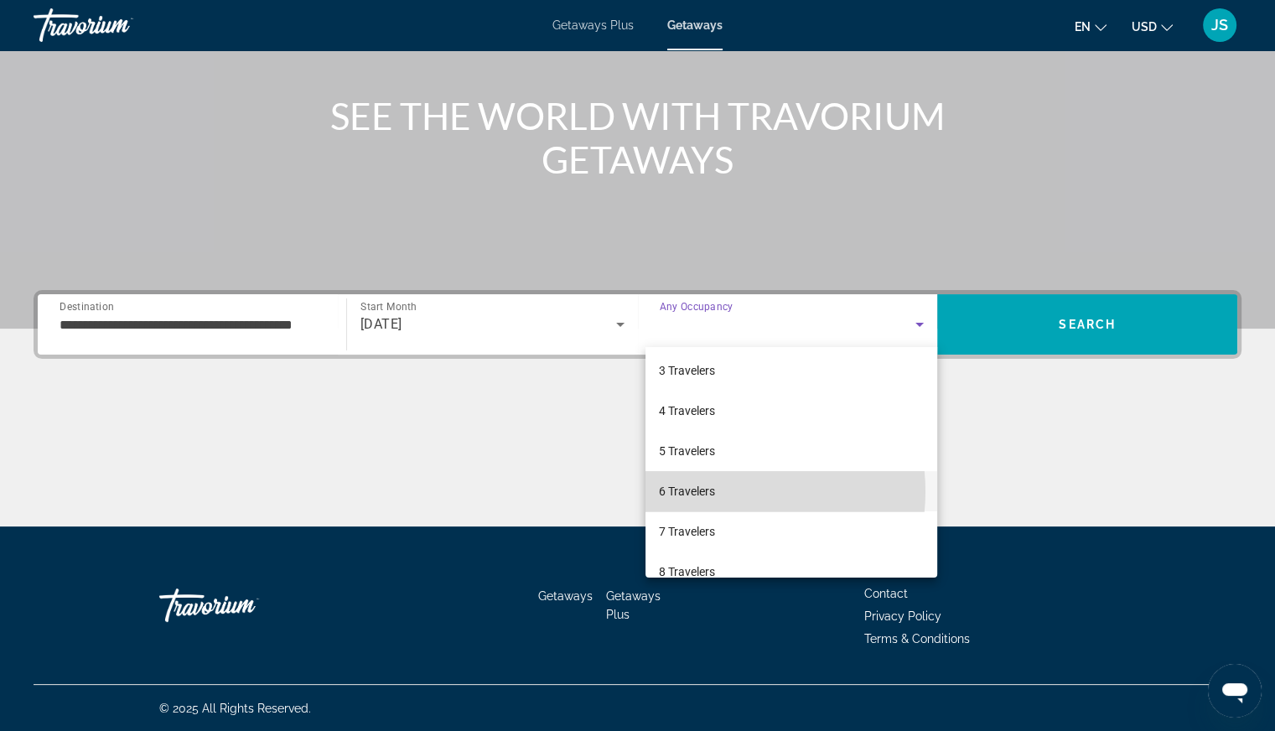
drag, startPoint x: 717, startPoint y: 491, endPoint x: 731, endPoint y: 487, distance: 14.0
click at [718, 489] on mat-option "6 Travelers" at bounding box center [791, 491] width 292 height 40
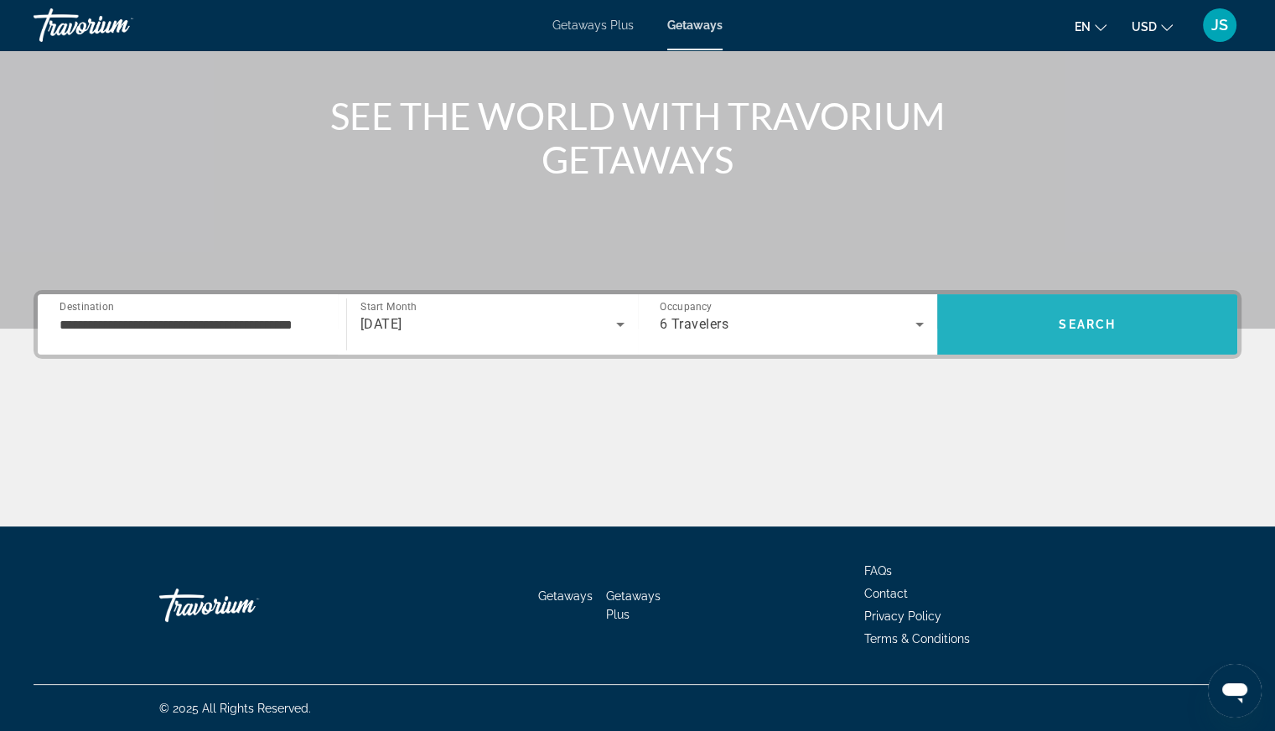
click at [1093, 323] on span "Search" at bounding box center [1086, 324] width 57 height 13
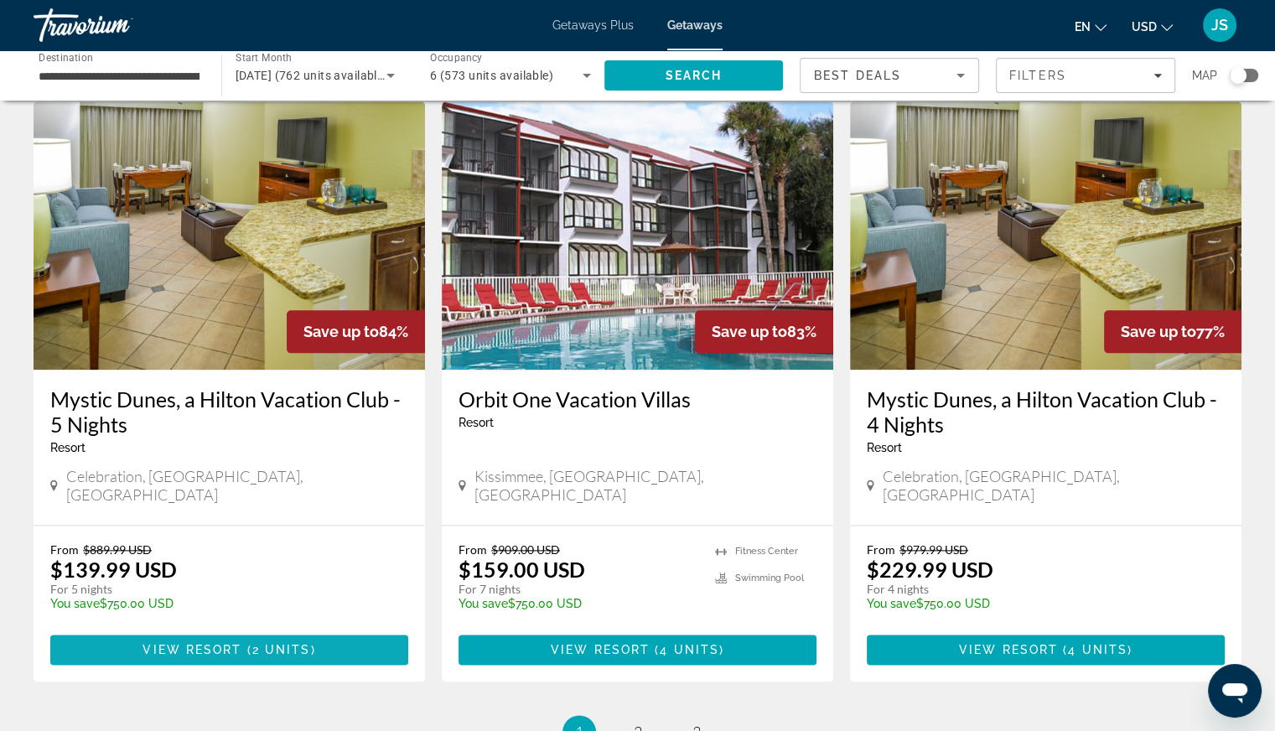
scroll to position [1927, 0]
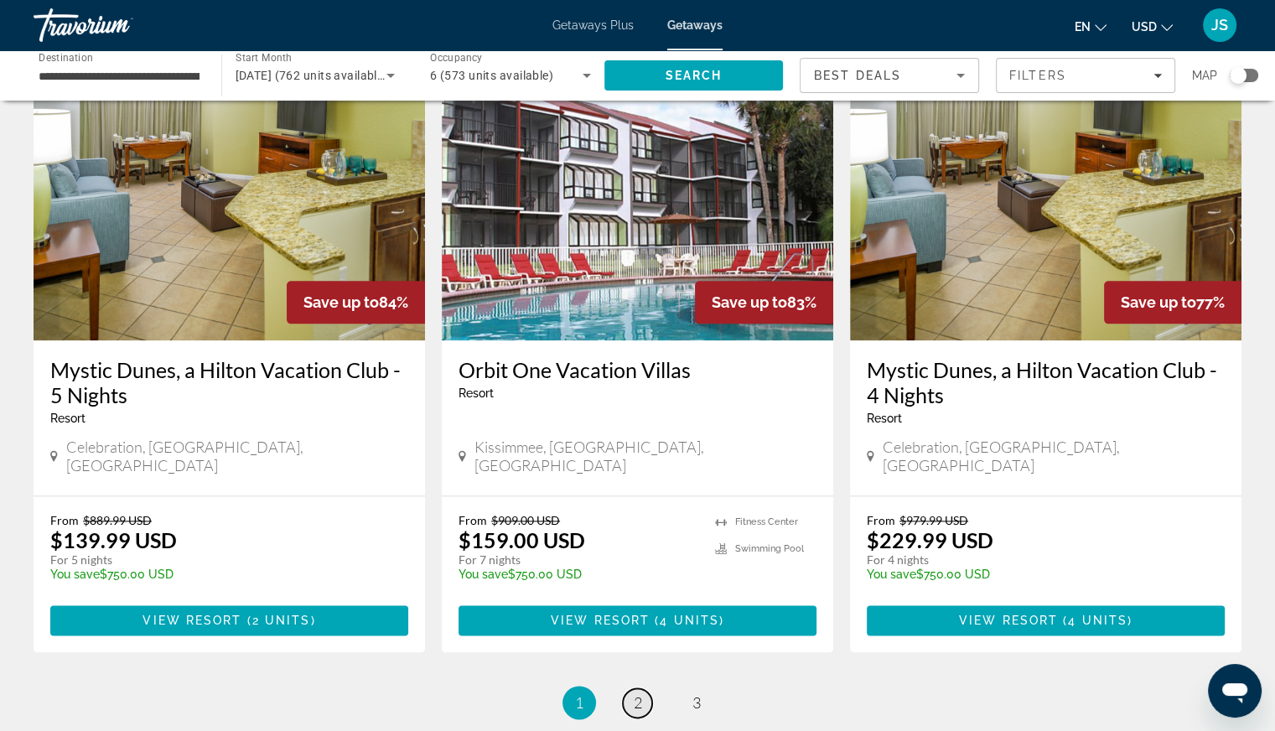
click at [640, 693] on span "2" at bounding box center [638, 702] width 8 height 18
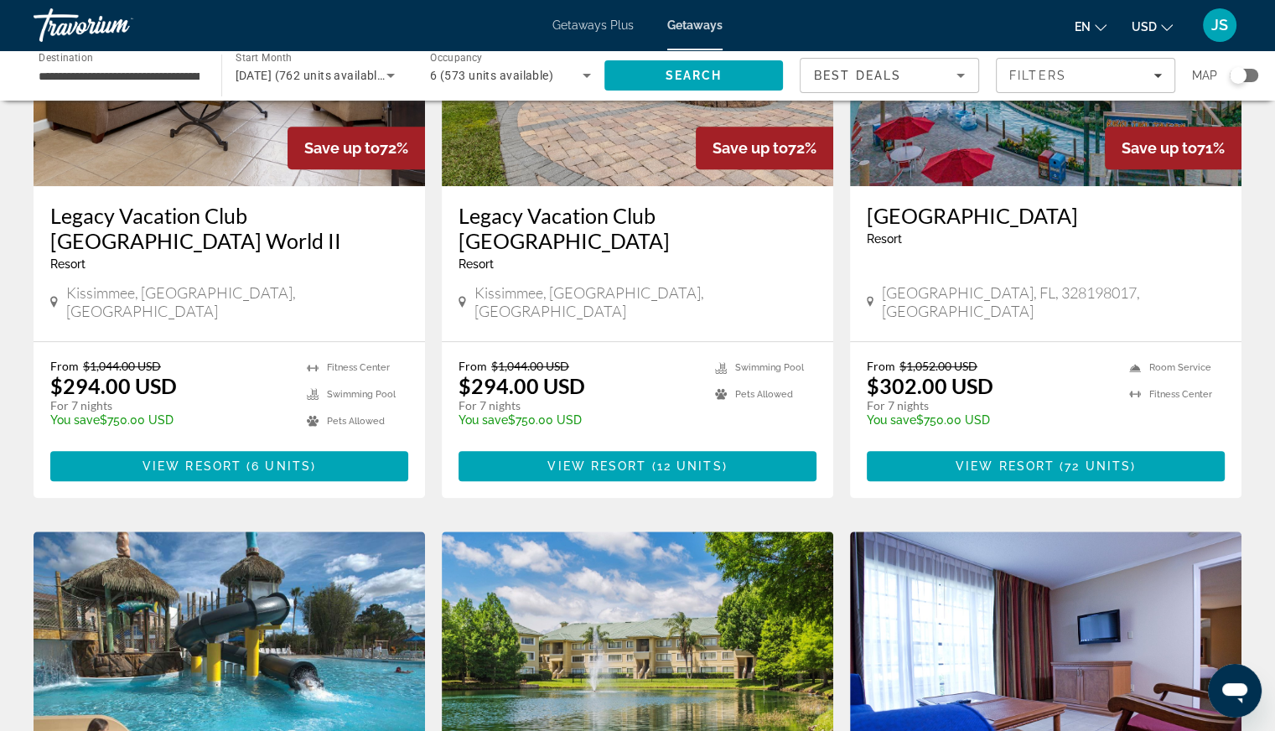
scroll to position [838, 0]
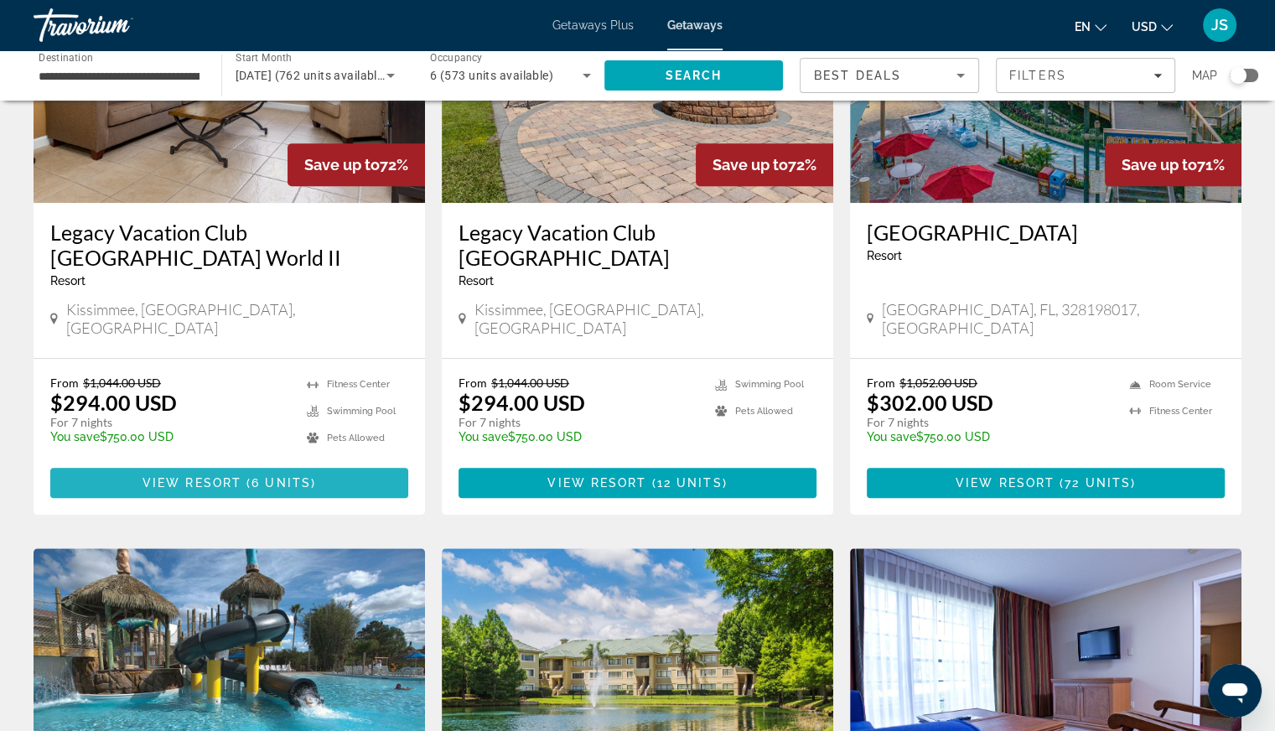
click at [219, 463] on span "Main content" at bounding box center [229, 483] width 358 height 40
